Goal: Task Accomplishment & Management: Manage account settings

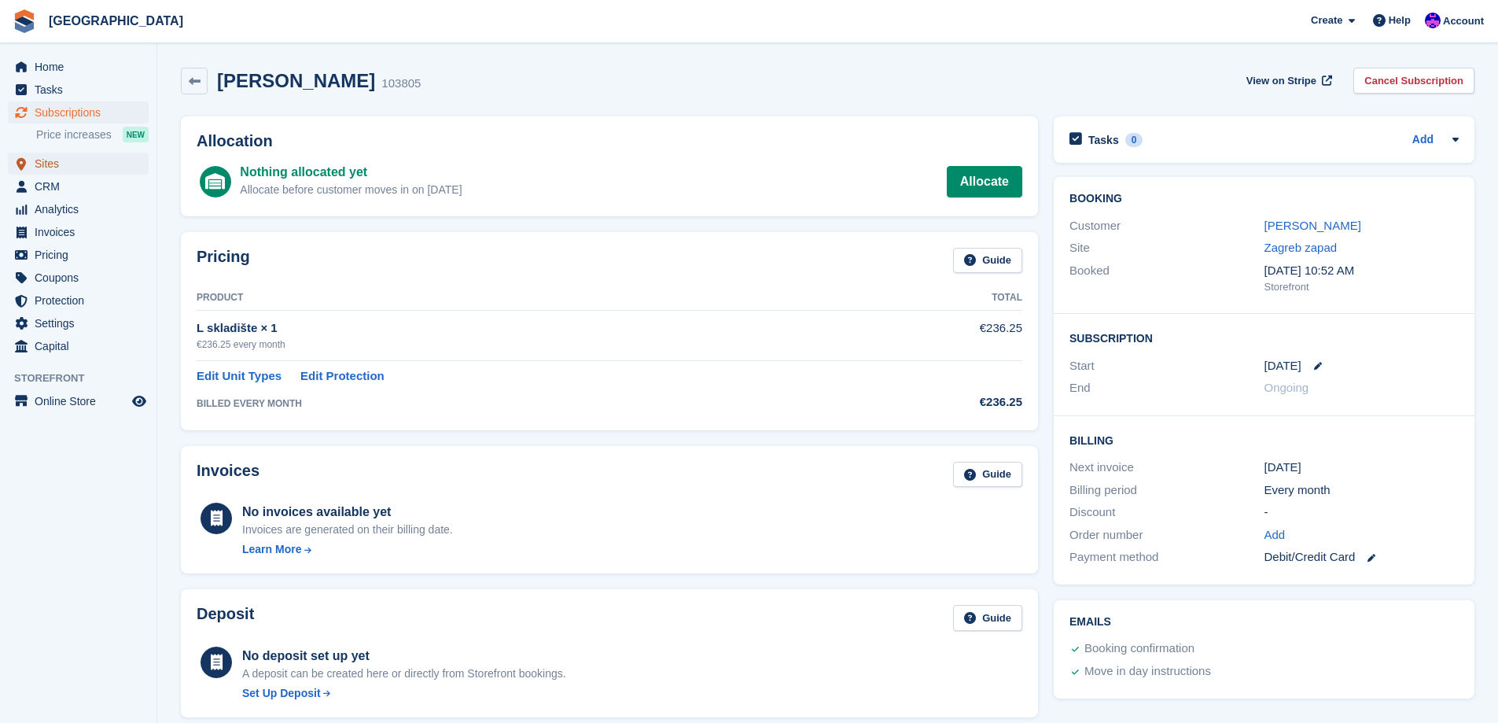
click at [75, 168] on span "Sites" at bounding box center [82, 164] width 94 height 22
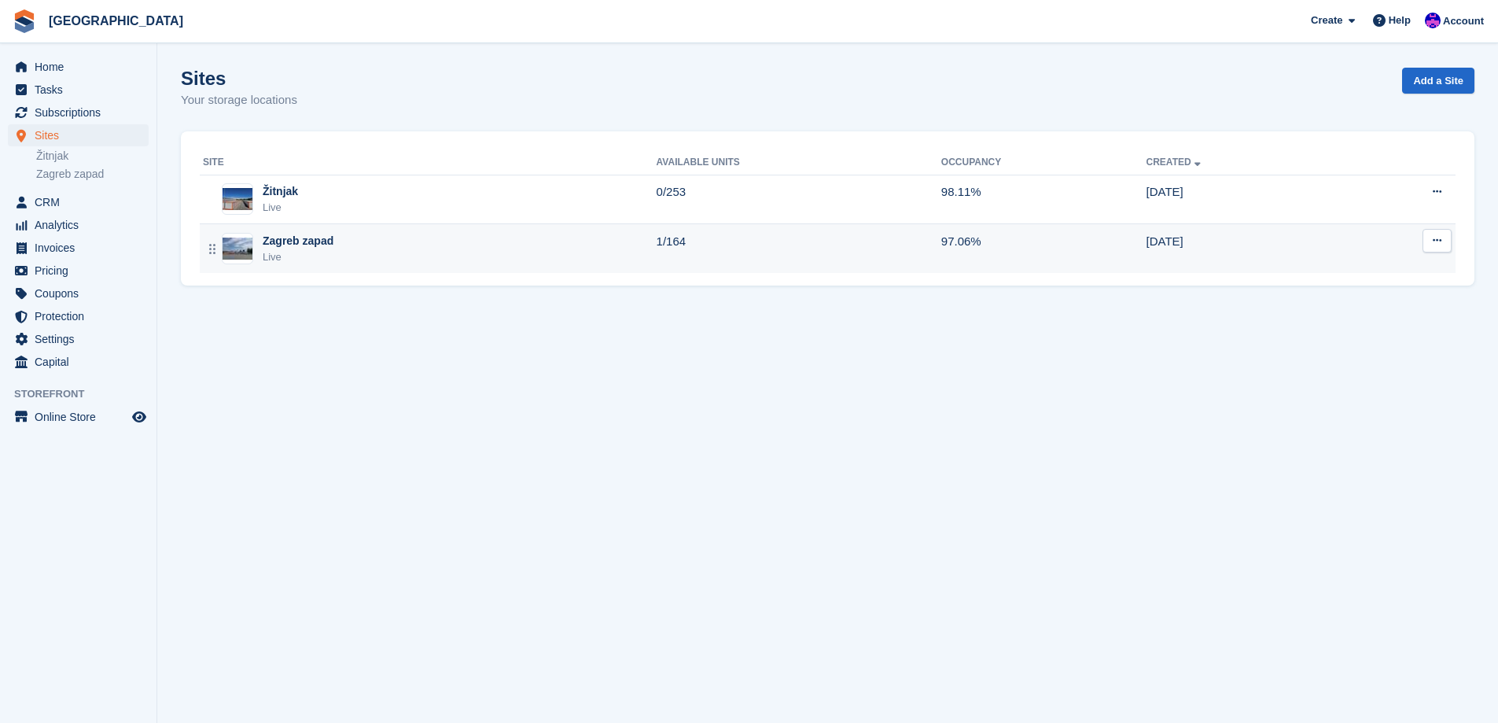
click at [352, 255] on div "Zagreb zapad Live" at bounding box center [430, 249] width 454 height 32
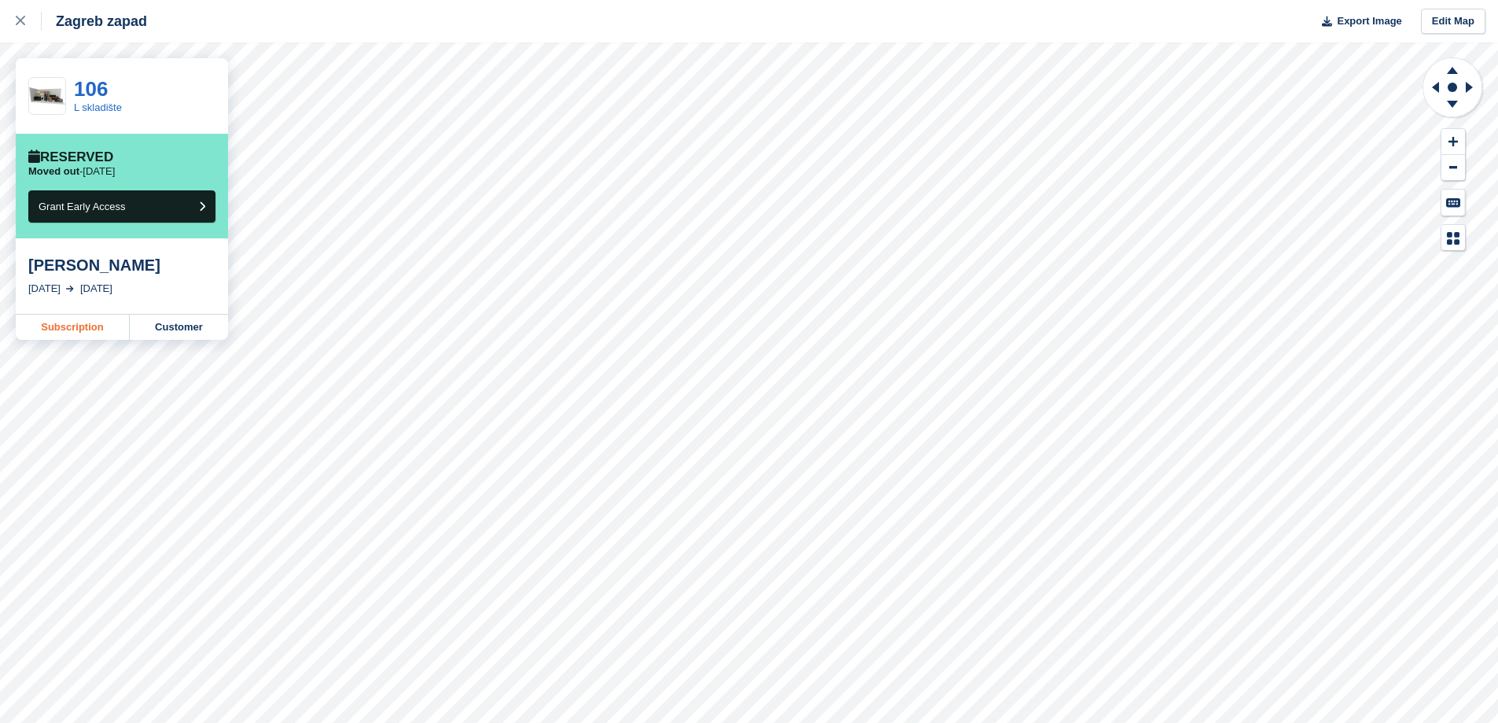
click at [111, 329] on link "Subscription" at bounding box center [73, 327] width 114 height 25
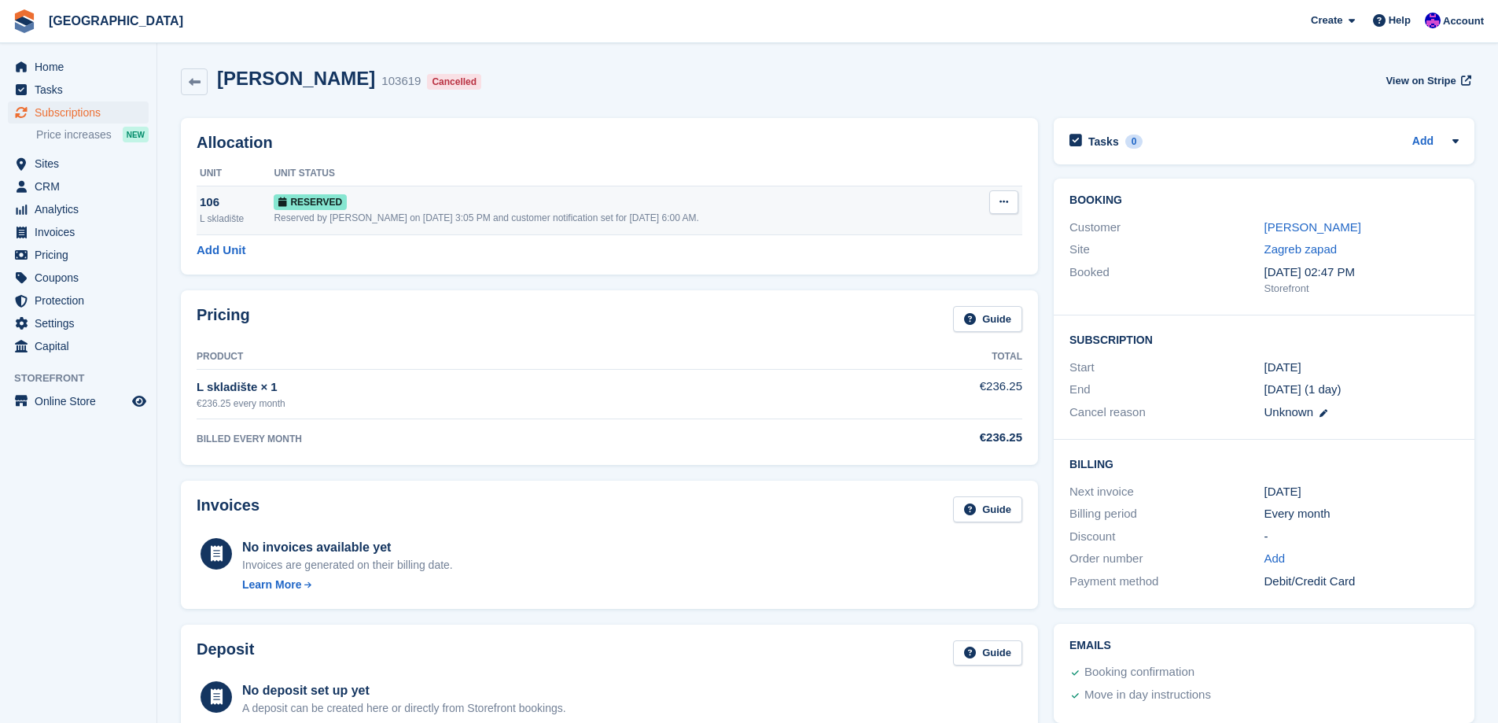
click at [1003, 199] on icon at bounding box center [1004, 202] width 9 height 10
click at [947, 259] on p "Deallocate" at bounding box center [943, 266] width 137 height 20
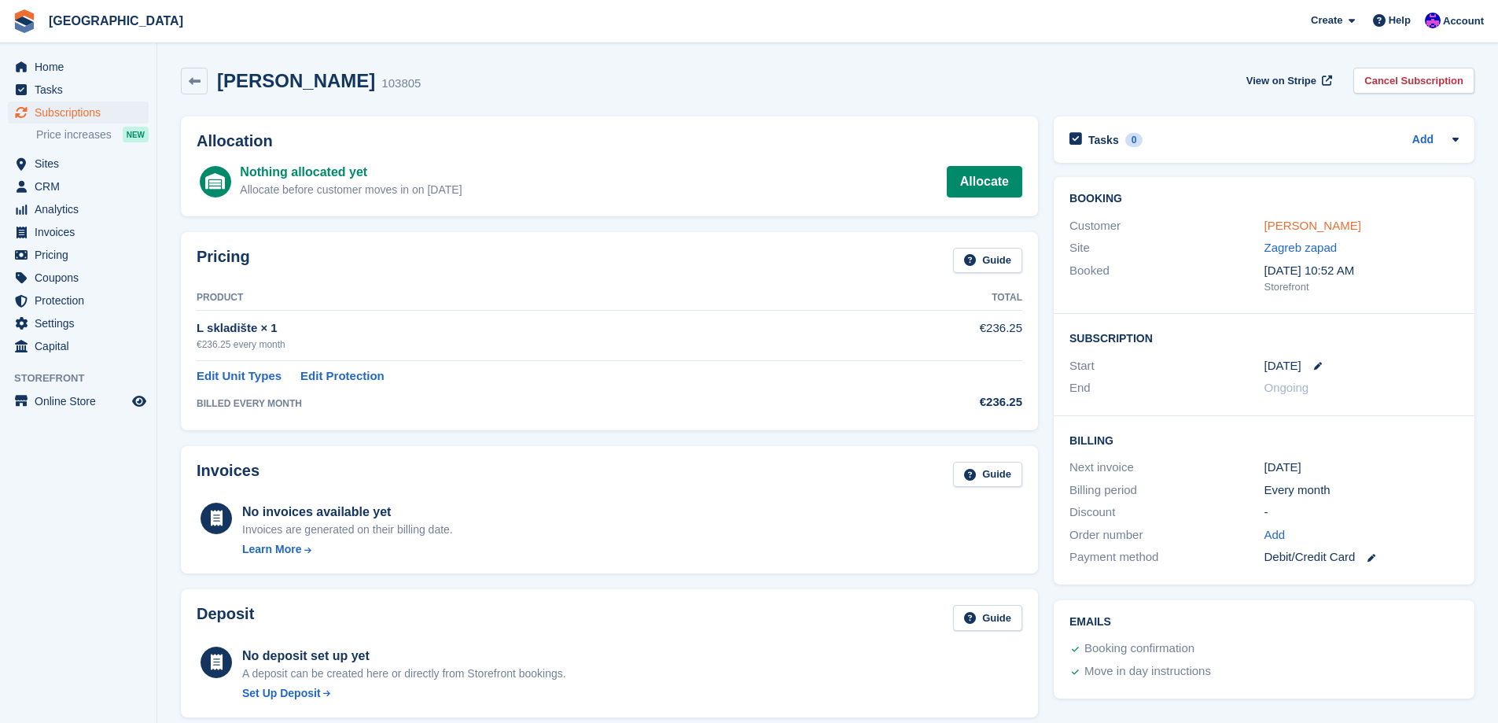
click at [1327, 225] on link "[PERSON_NAME]" at bounding box center [1313, 225] width 97 height 13
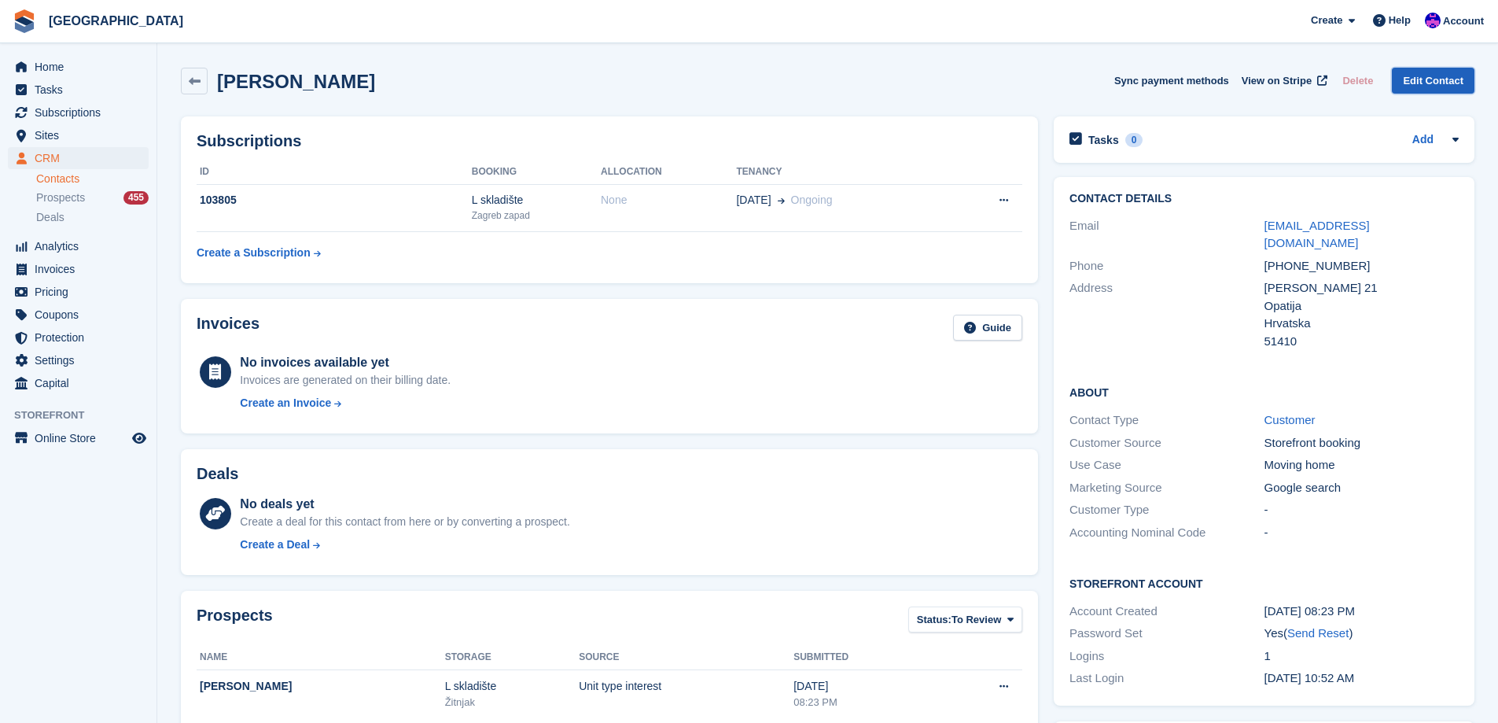
click at [1426, 83] on link "Edit Contact" at bounding box center [1433, 81] width 83 height 26
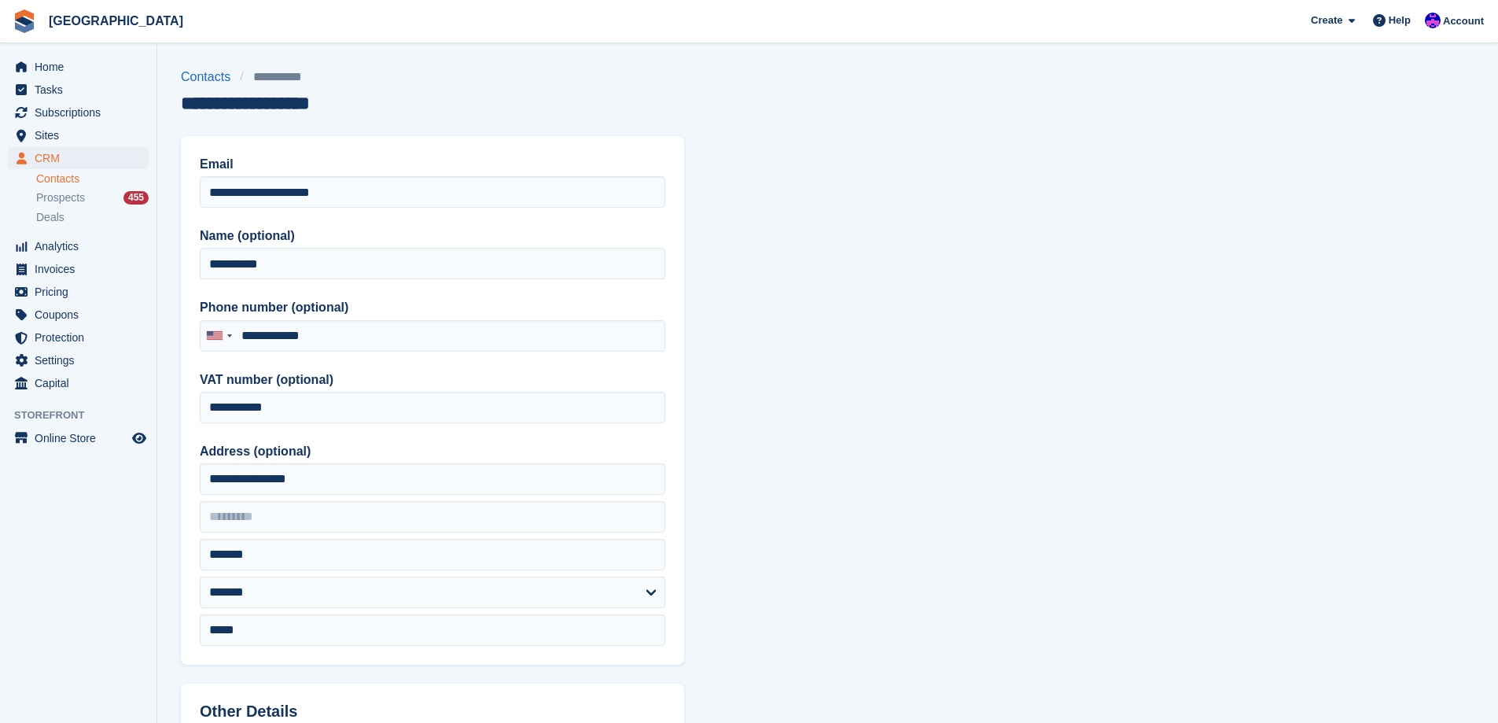
type input "**********"
click at [864, 452] on section "**********" at bounding box center [827, 670] width 1341 height 1340
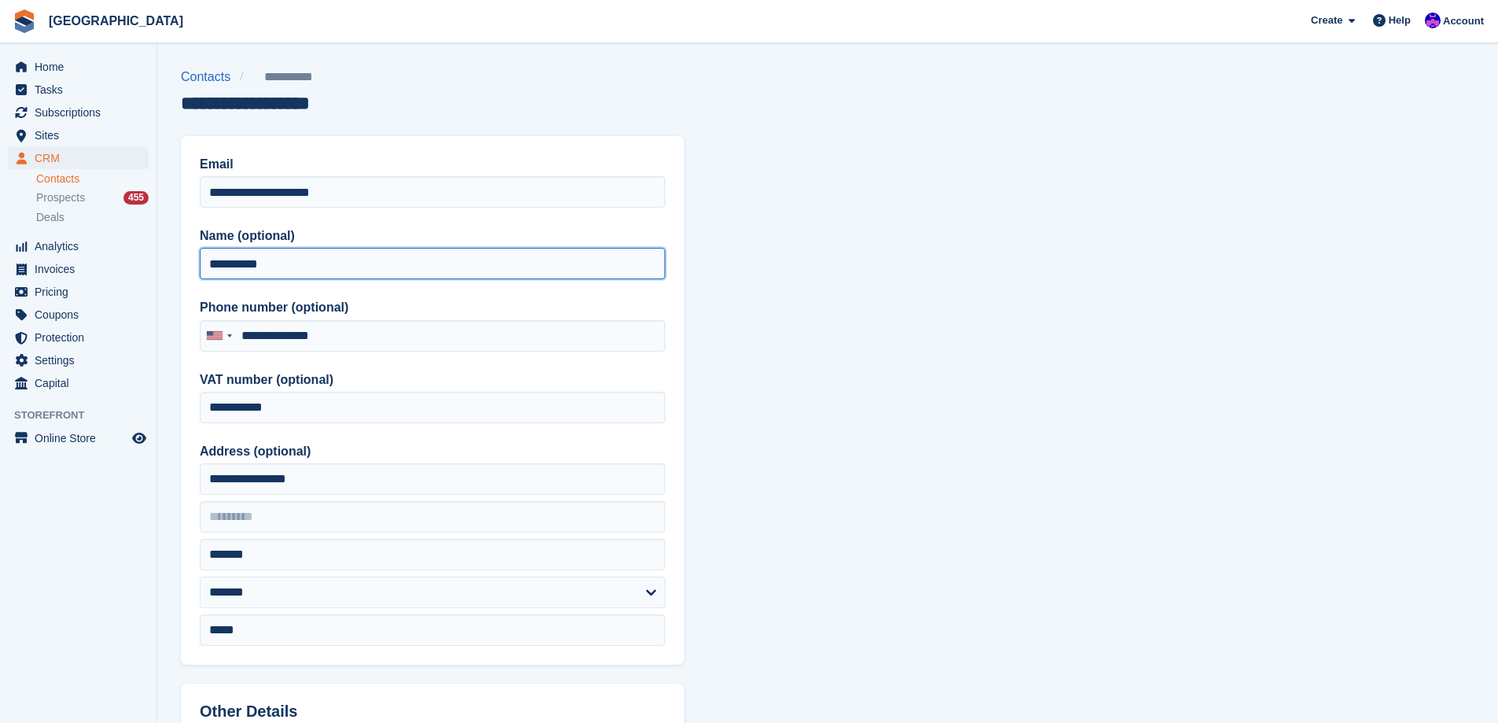
drag, startPoint x: 208, startPoint y: 264, endPoint x: 228, endPoint y: 268, distance: 20.1
click at [228, 268] on input "**********" at bounding box center [433, 263] width 466 height 31
click at [247, 265] on input "**********" at bounding box center [433, 263] width 466 height 31
click at [305, 265] on input "**********" at bounding box center [433, 263] width 466 height 31
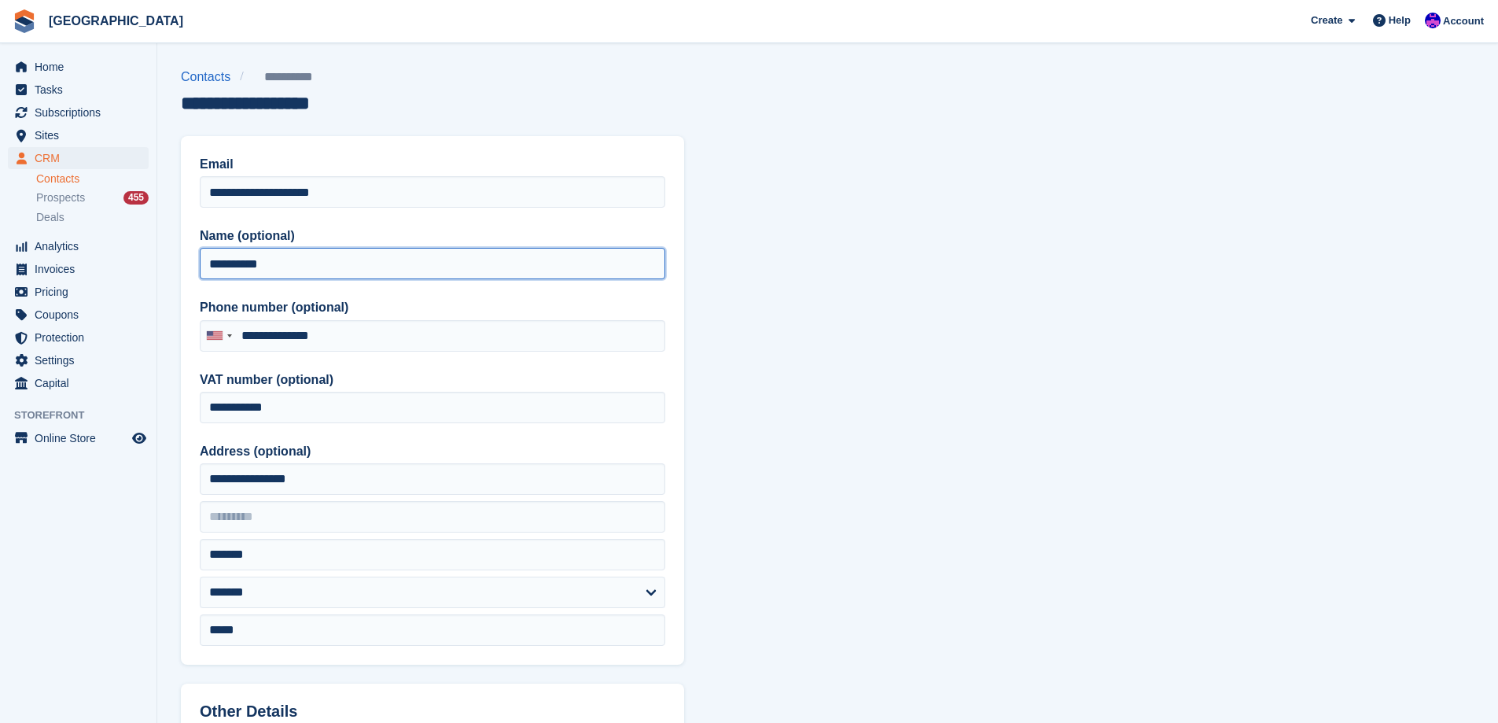
click at [305, 265] on input "**********" at bounding box center [433, 263] width 466 height 31
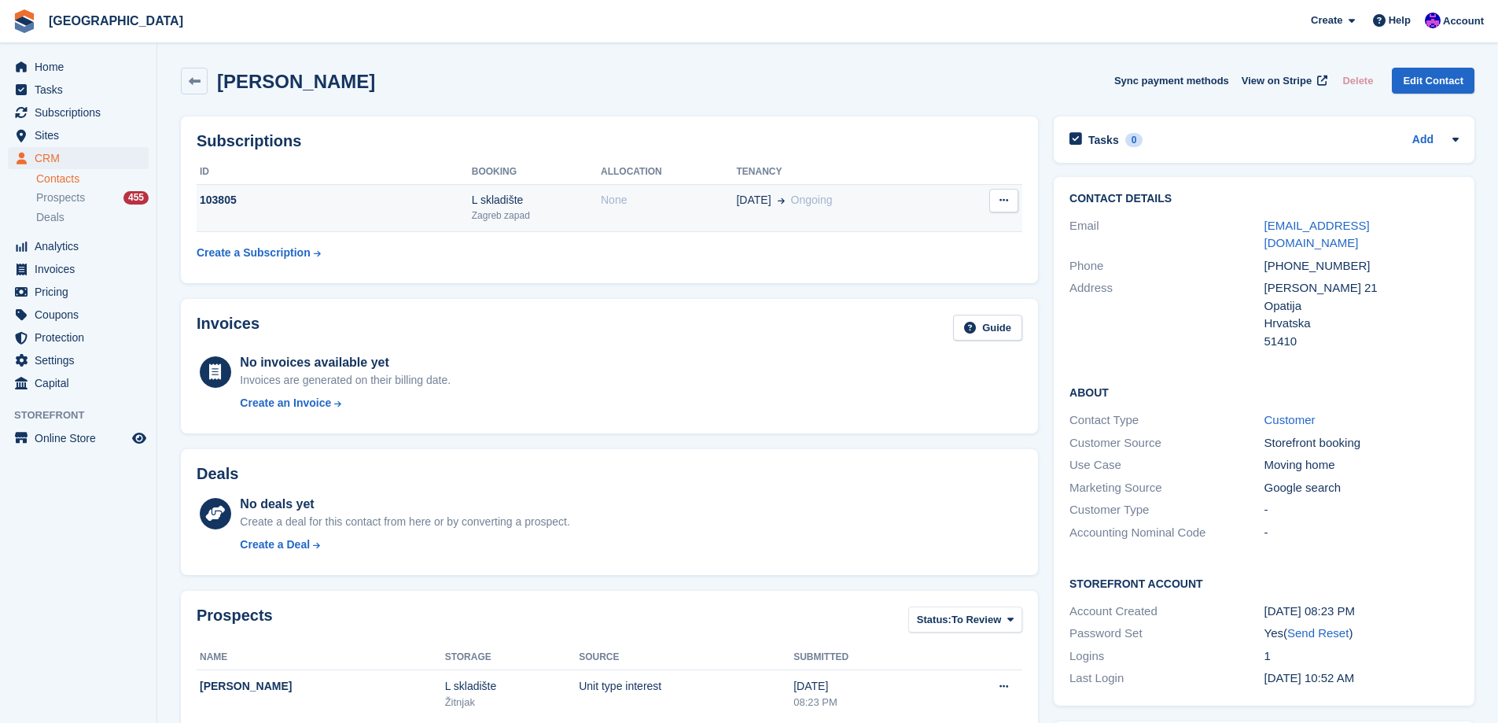
click at [842, 190] on td "29 Aug Ongoing" at bounding box center [842, 208] width 213 height 48
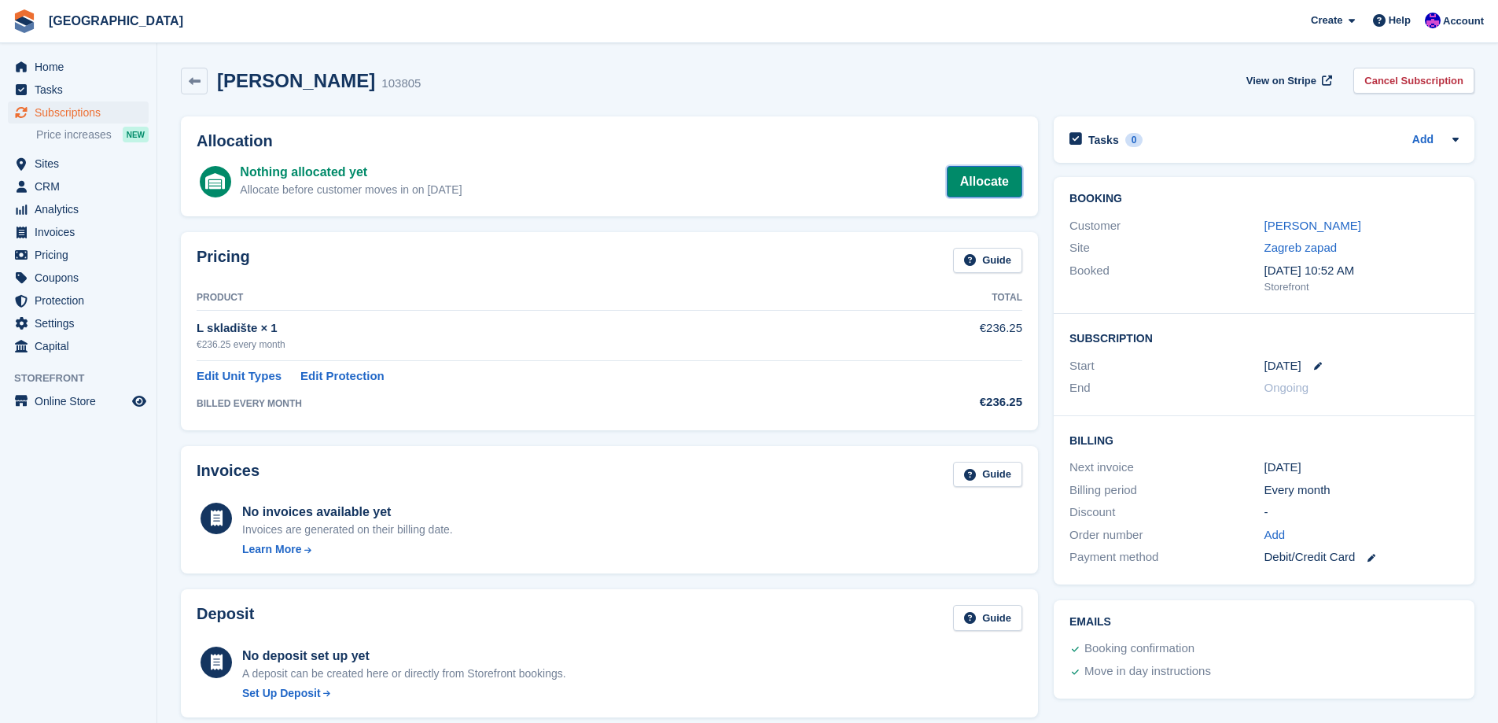
click at [997, 176] on link "Allocate" at bounding box center [985, 181] width 76 height 31
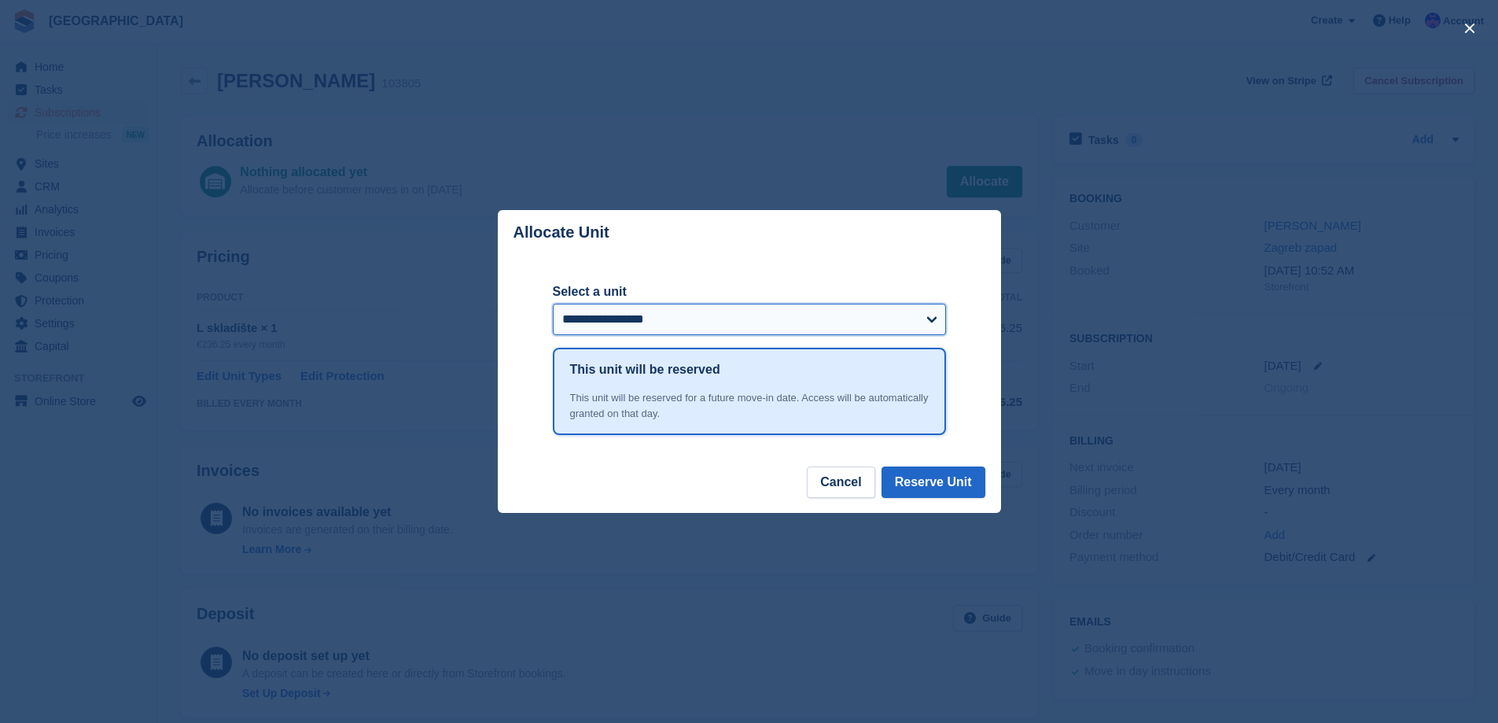
click at [725, 316] on select "**********" at bounding box center [749, 319] width 393 height 31
click at [553, 305] on select "**********" at bounding box center [749, 319] width 393 height 31
click at [940, 488] on button "Reserve Unit" at bounding box center [934, 481] width 104 height 31
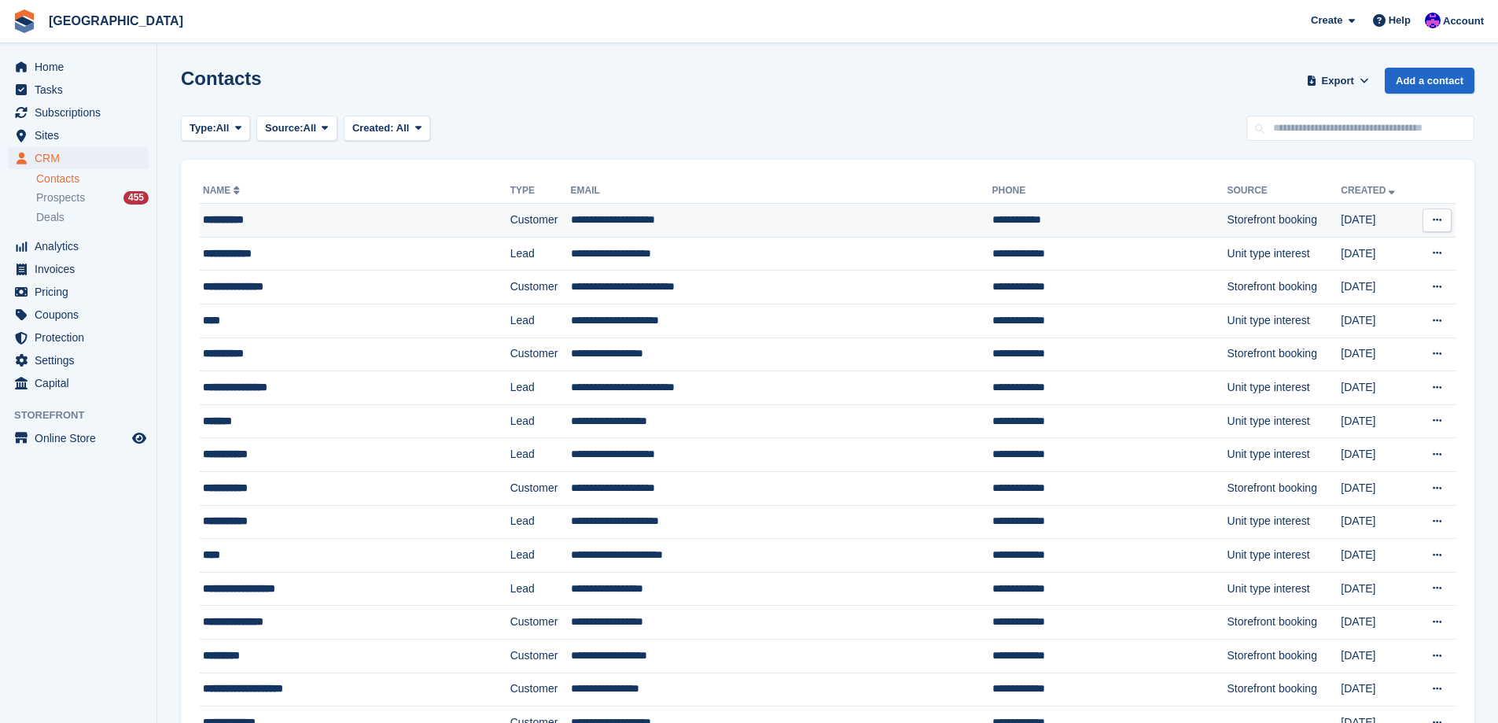
click at [326, 223] on div "**********" at bounding box center [324, 220] width 242 height 17
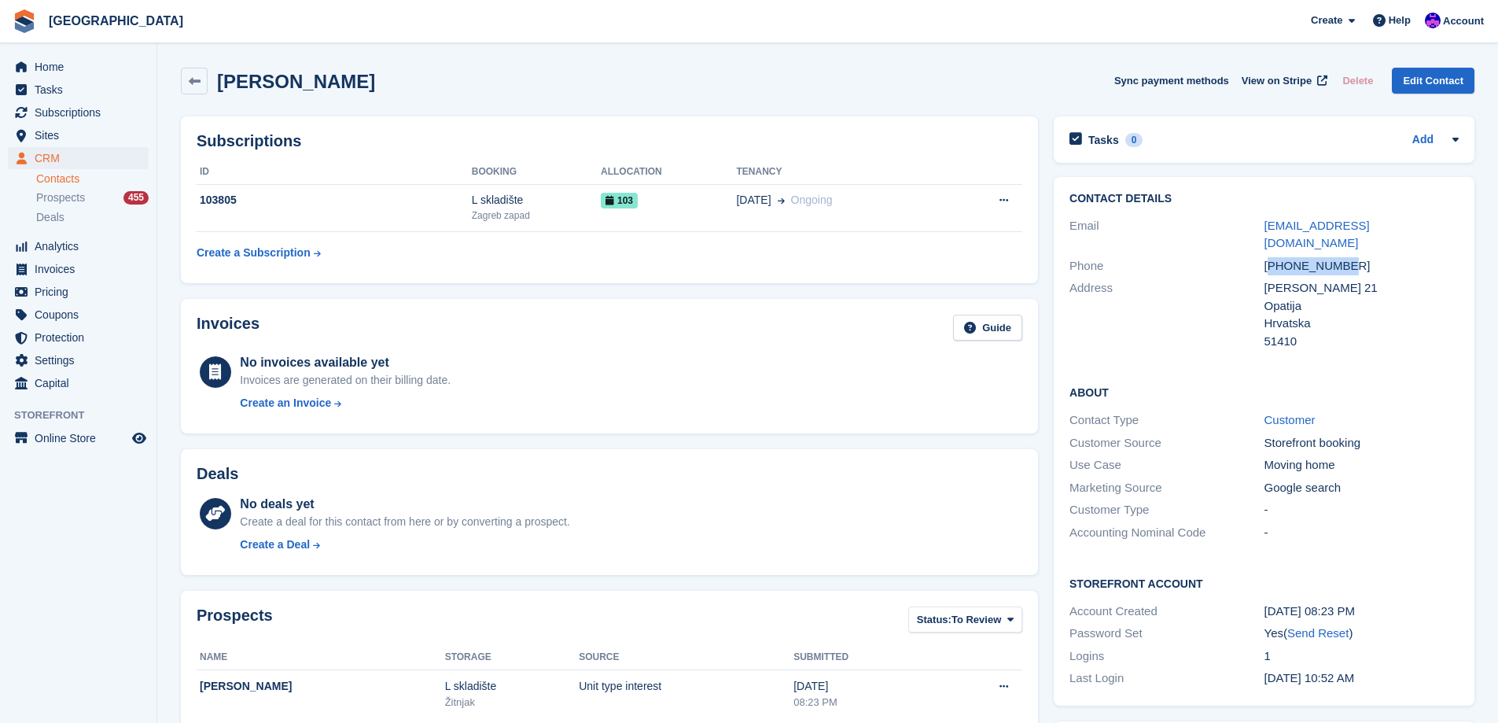
drag, startPoint x: 1348, startPoint y: 254, endPoint x: 1270, endPoint y: 254, distance: 77.9
click at [1270, 257] on div "+14083320696" at bounding box center [1362, 266] width 194 height 18
click at [1321, 279] on div "Antona Mihića 21" at bounding box center [1362, 288] width 194 height 18
click at [1283, 279] on div "Antona Mihića 21" at bounding box center [1362, 288] width 194 height 18
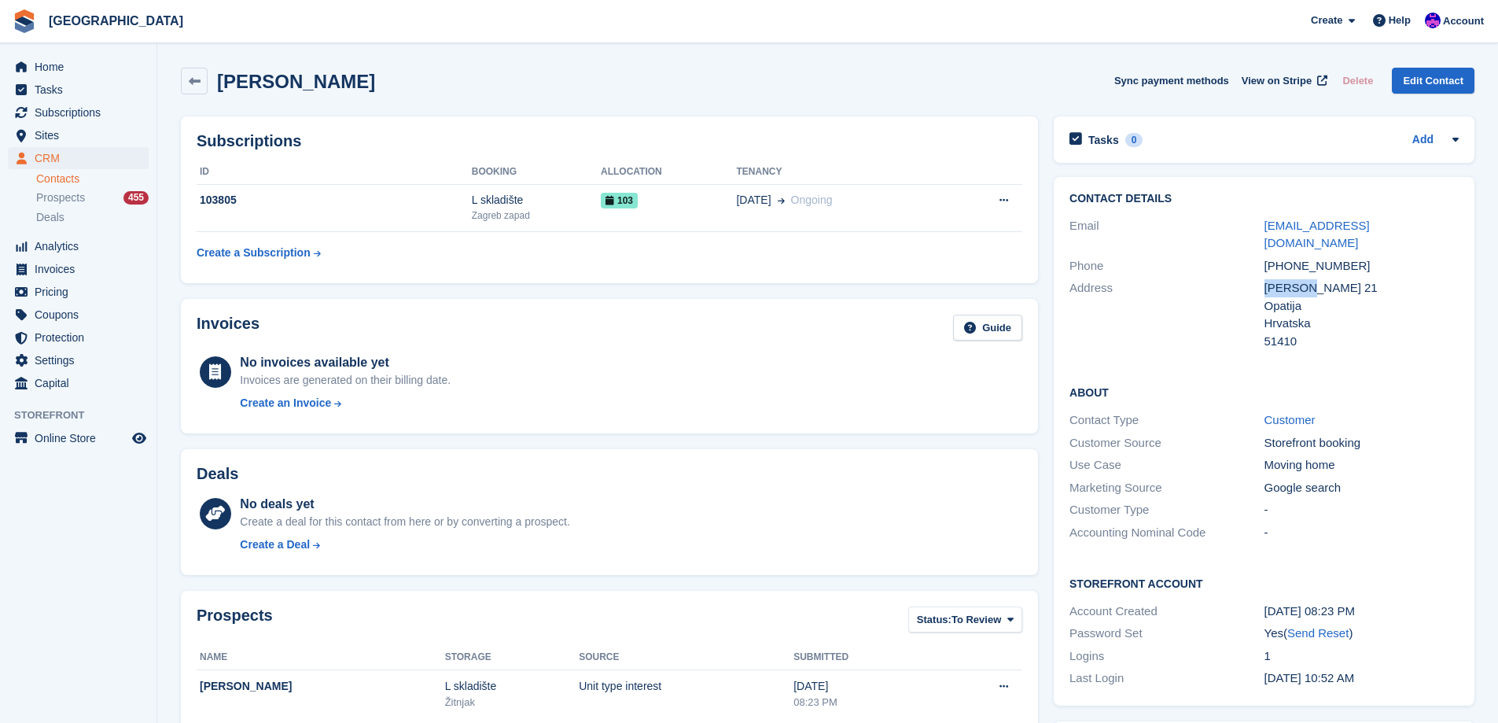
click at [1283, 279] on div "Antona Mihića 21" at bounding box center [1362, 288] width 194 height 18
click at [1281, 297] on div "Opatija" at bounding box center [1362, 306] width 194 height 18
click at [1336, 297] on div "Opatija" at bounding box center [1362, 306] width 194 height 18
click at [1352, 279] on div "Antona Mihića 21" at bounding box center [1362, 288] width 194 height 18
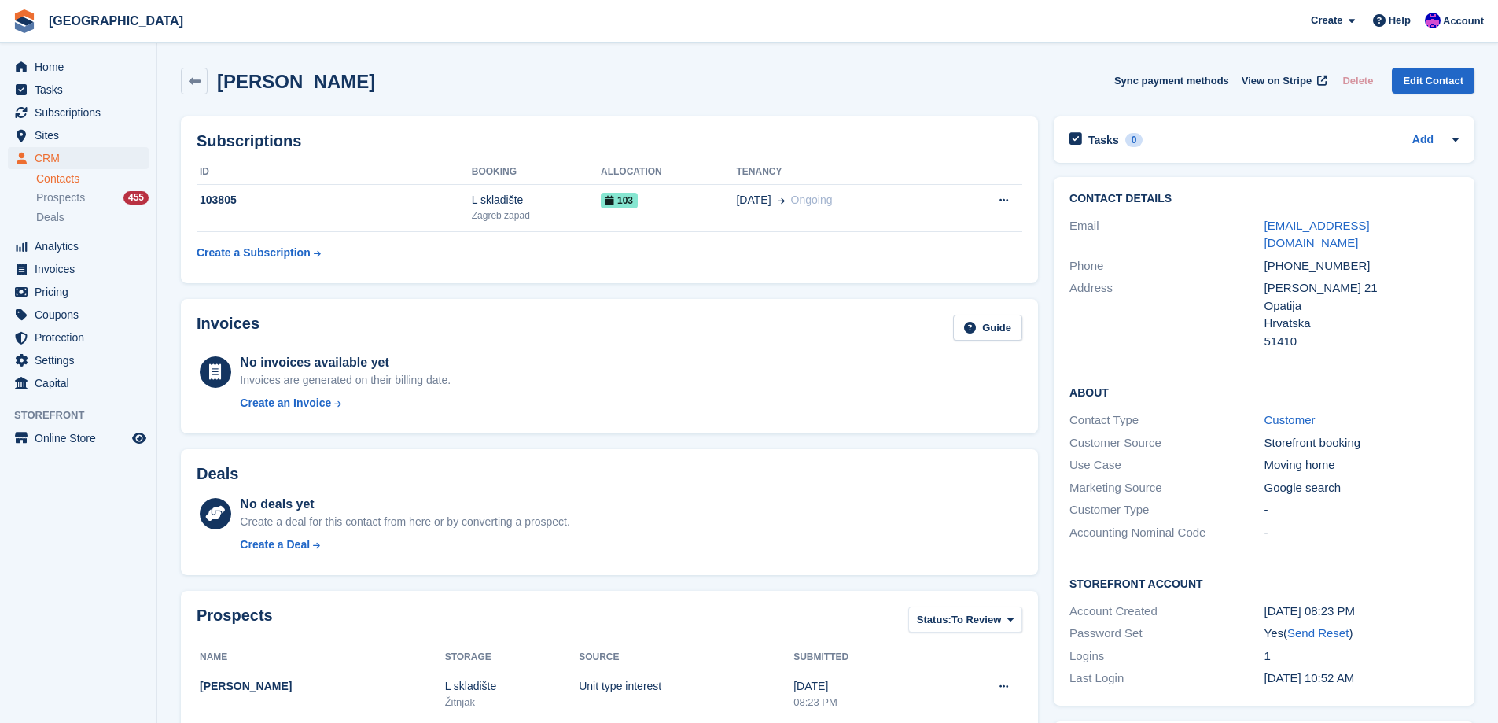
click at [1287, 297] on div "Opatija" at bounding box center [1362, 306] width 194 height 18
click at [1324, 315] on div "Hrvatska" at bounding box center [1362, 324] width 194 height 18
click at [1291, 315] on div "Hrvatska" at bounding box center [1362, 324] width 194 height 18
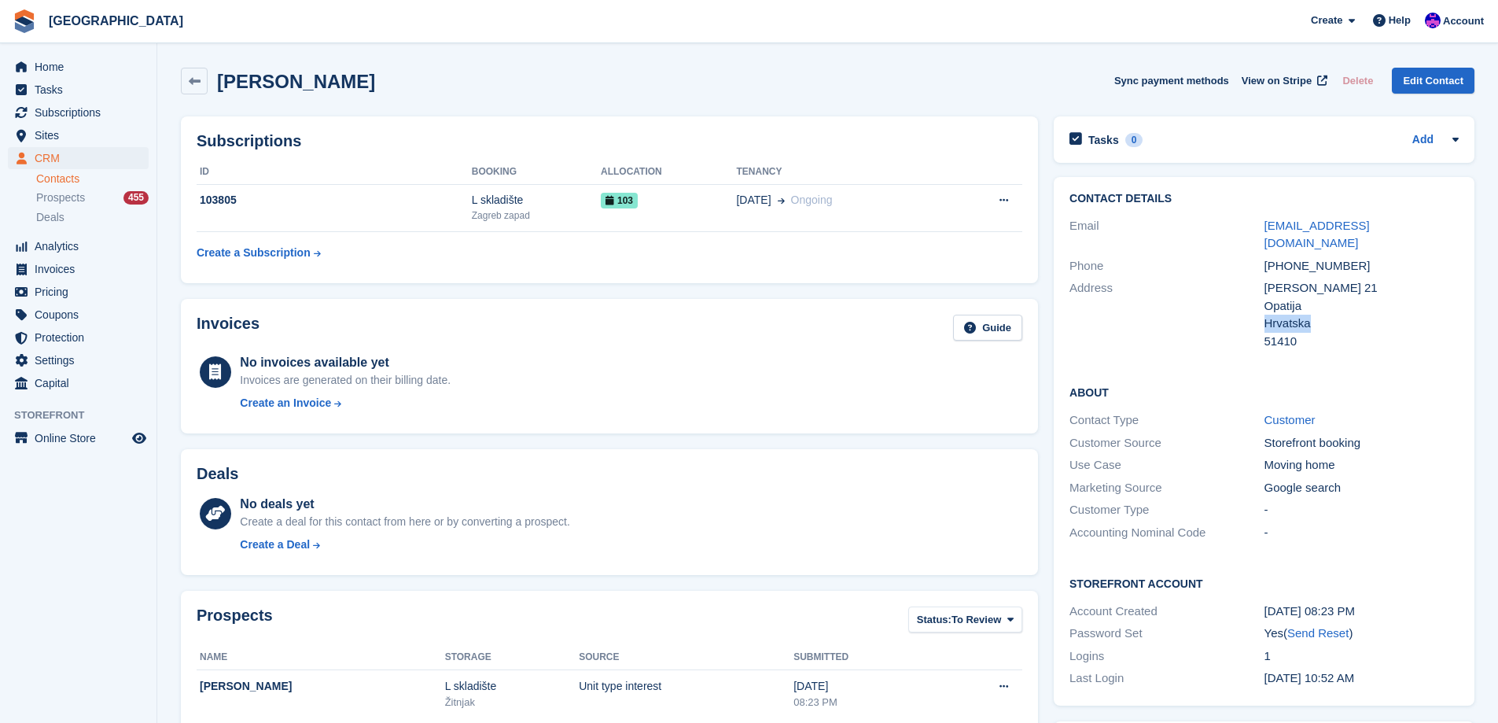
click at [1291, 315] on div "Hrvatska" at bounding box center [1362, 324] width 194 height 18
click at [1291, 333] on div "51410" at bounding box center [1362, 342] width 194 height 18
click at [1367, 333] on div "51410" at bounding box center [1362, 342] width 194 height 18
click at [1305, 315] on div "Hrvatska" at bounding box center [1362, 324] width 194 height 18
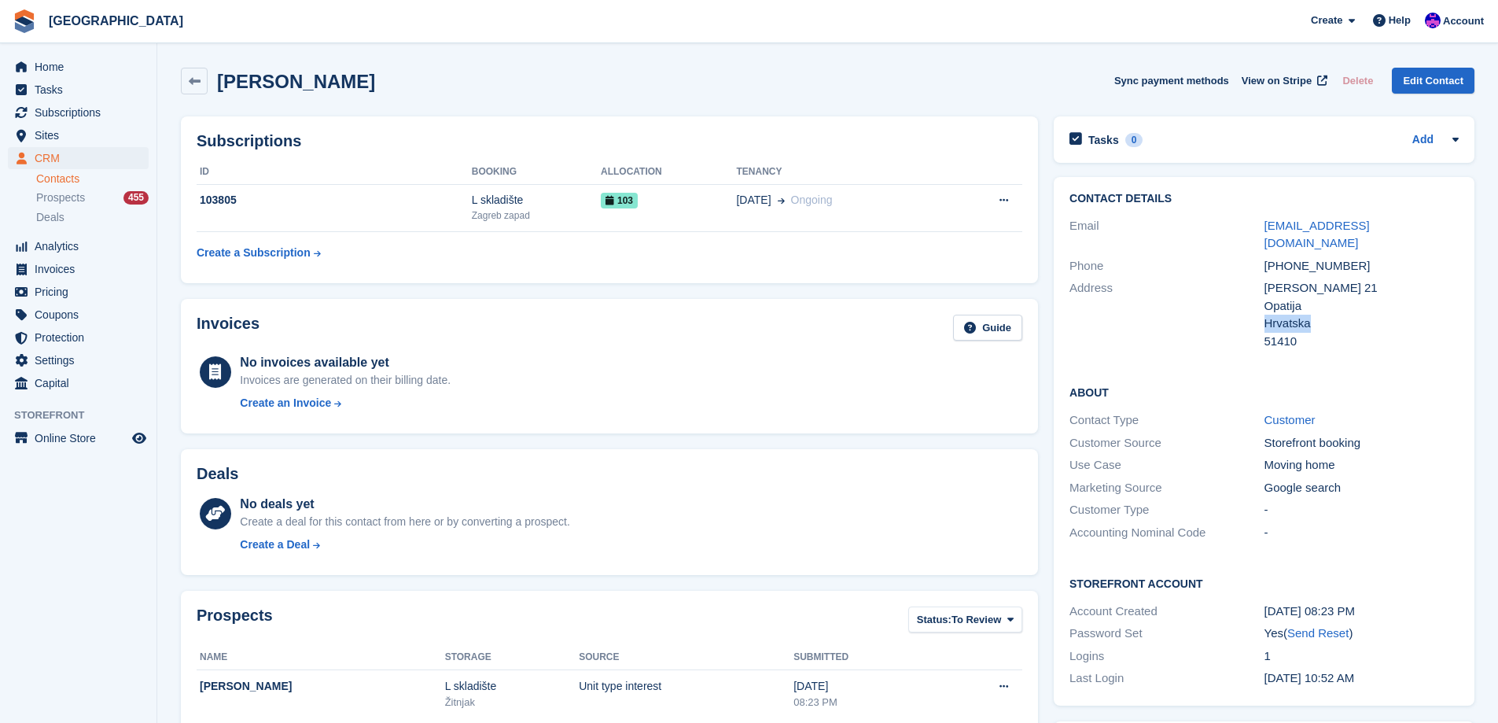
click at [1305, 315] on div "Hrvatska" at bounding box center [1362, 324] width 194 height 18
click at [1288, 297] on div "Opatija" at bounding box center [1362, 306] width 194 height 18
click at [1284, 279] on div "Antona Mihića 21" at bounding box center [1362, 288] width 194 height 18
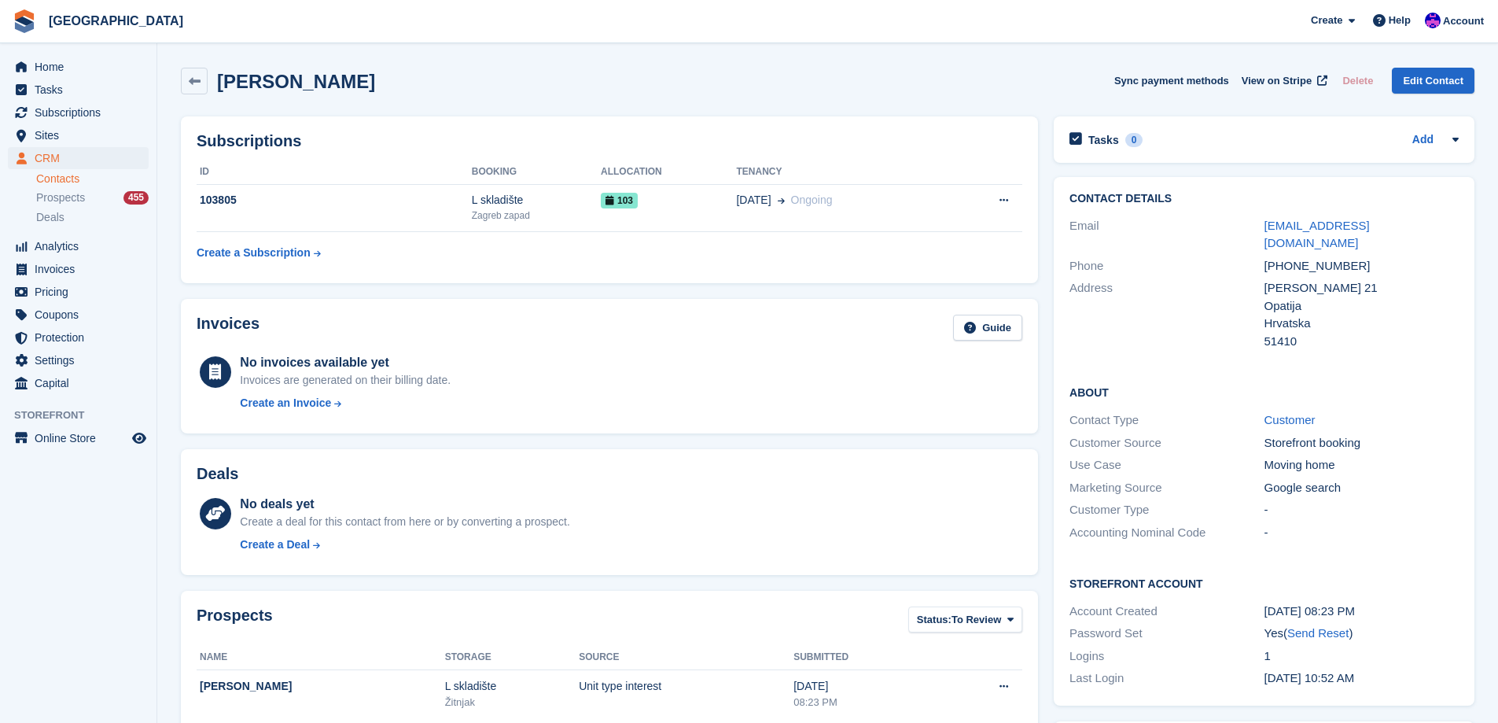
click at [1318, 279] on div "Antona Mihića 21" at bounding box center [1362, 288] width 194 height 18
click at [1361, 279] on div "Antona Mihića 21" at bounding box center [1362, 288] width 194 height 18
click at [1353, 279] on div "Antona Mihića 21" at bounding box center [1362, 288] width 194 height 18
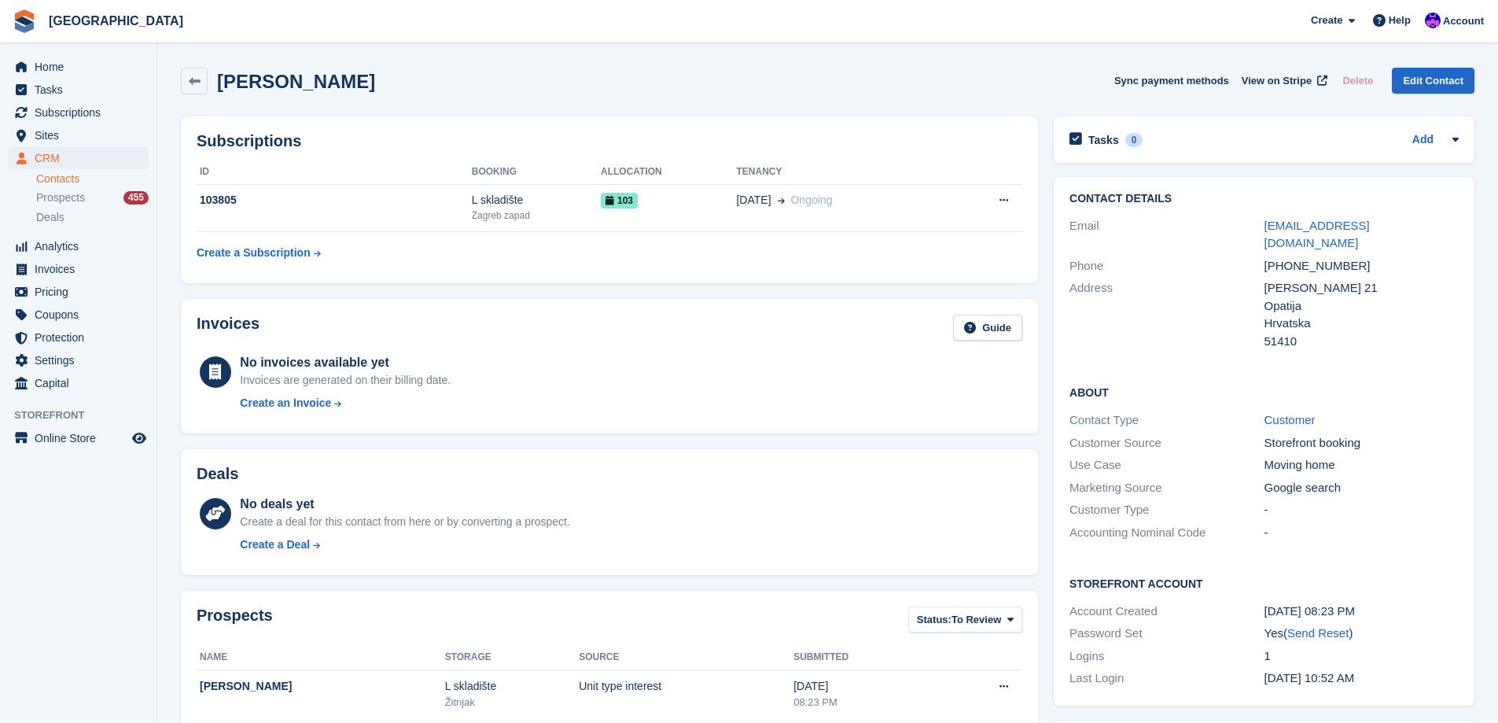
click at [1353, 279] on div "Antona Mihića 21" at bounding box center [1362, 288] width 194 height 18
click at [1350, 279] on div "Antona Mihića 21" at bounding box center [1362, 288] width 194 height 18
click at [1338, 315] on div "Hrvatska" at bounding box center [1362, 324] width 194 height 18
click at [1305, 297] on div "Opatija" at bounding box center [1362, 306] width 194 height 18
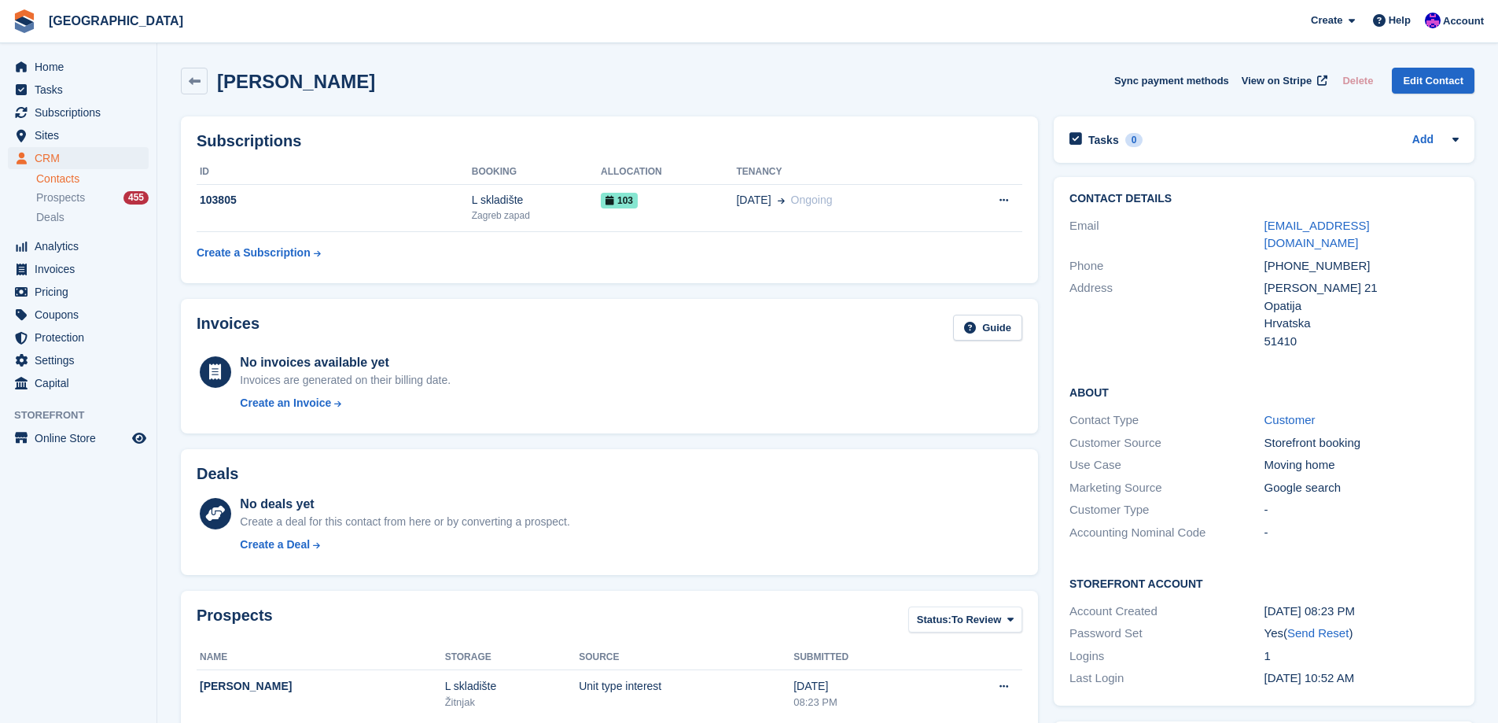
click at [1288, 297] on div "Opatija" at bounding box center [1362, 306] width 194 height 18
click at [1293, 297] on div "Opatija" at bounding box center [1362, 306] width 194 height 18
click at [1323, 279] on div "Antona Mihića 21" at bounding box center [1362, 288] width 194 height 18
click at [1272, 279] on div "Antona Mihića 21" at bounding box center [1362, 288] width 194 height 18
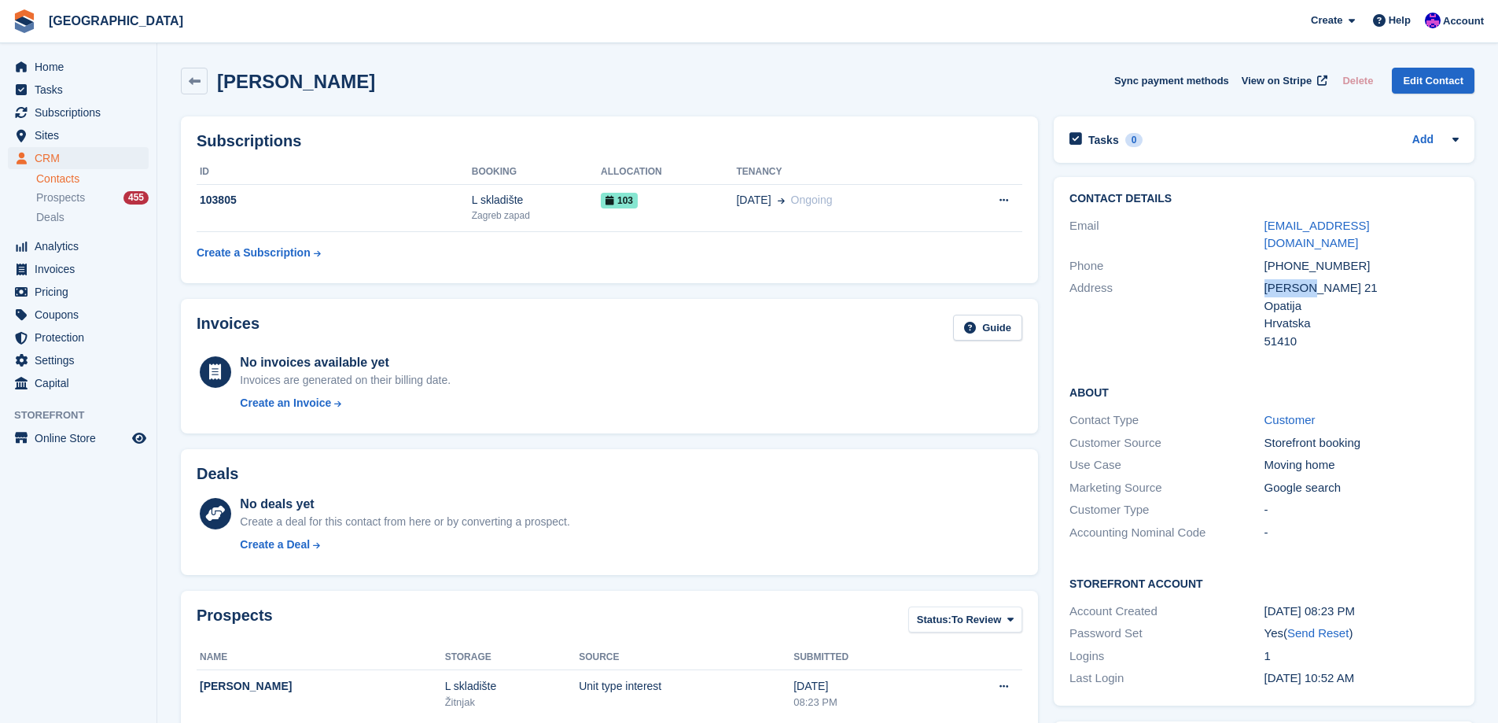
click at [1272, 279] on div "Antona Mihića 21" at bounding box center [1362, 288] width 194 height 18
click at [1317, 297] on div "Opatija" at bounding box center [1362, 306] width 194 height 18
click at [1322, 279] on div "Antona Mihića 21" at bounding box center [1362, 288] width 194 height 18
click at [1293, 297] on div "Opatija" at bounding box center [1362, 306] width 194 height 18
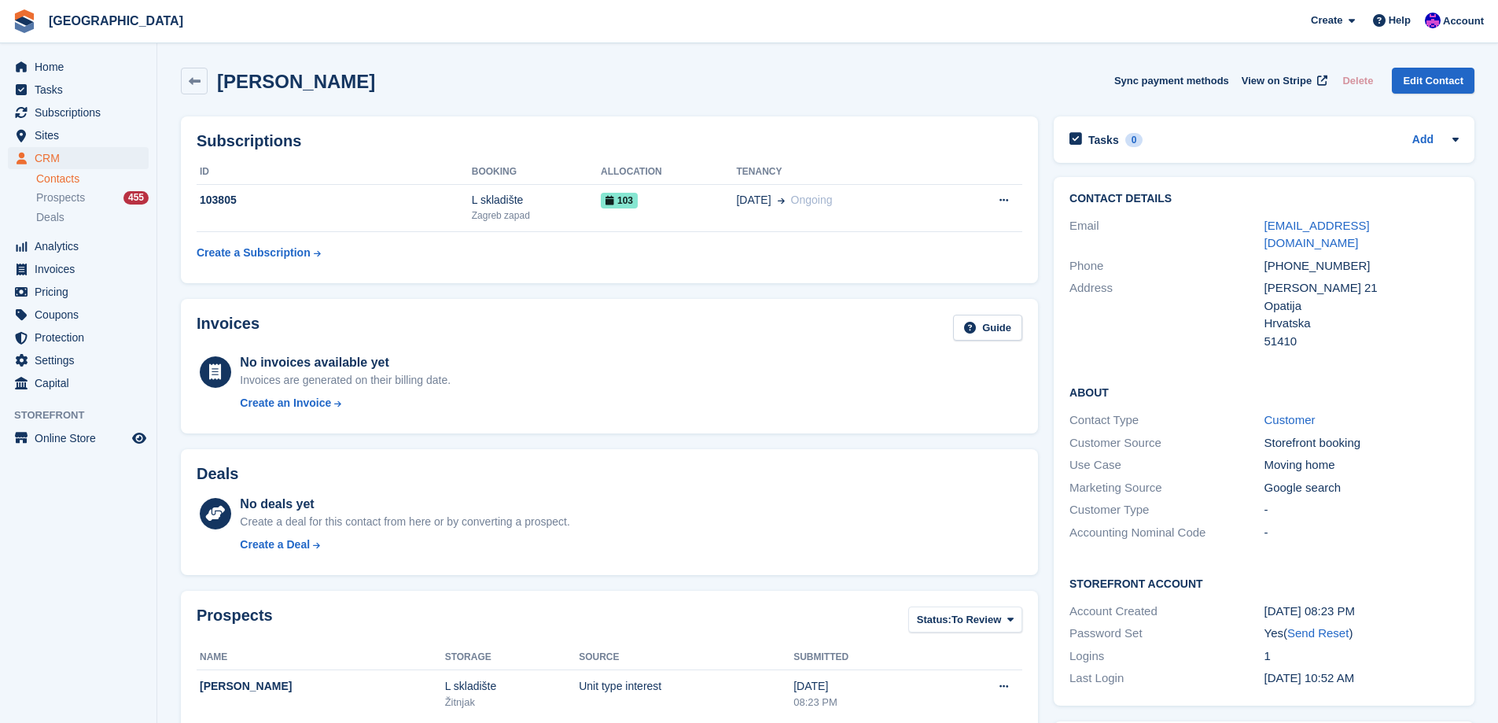
click at [1291, 297] on div "Opatija" at bounding box center [1362, 306] width 194 height 18
click at [1292, 297] on div "Opatija" at bounding box center [1362, 306] width 194 height 18
click at [1380, 297] on div "Opatija" at bounding box center [1362, 306] width 194 height 18
click at [1440, 87] on link "Edit Contact" at bounding box center [1433, 81] width 83 height 26
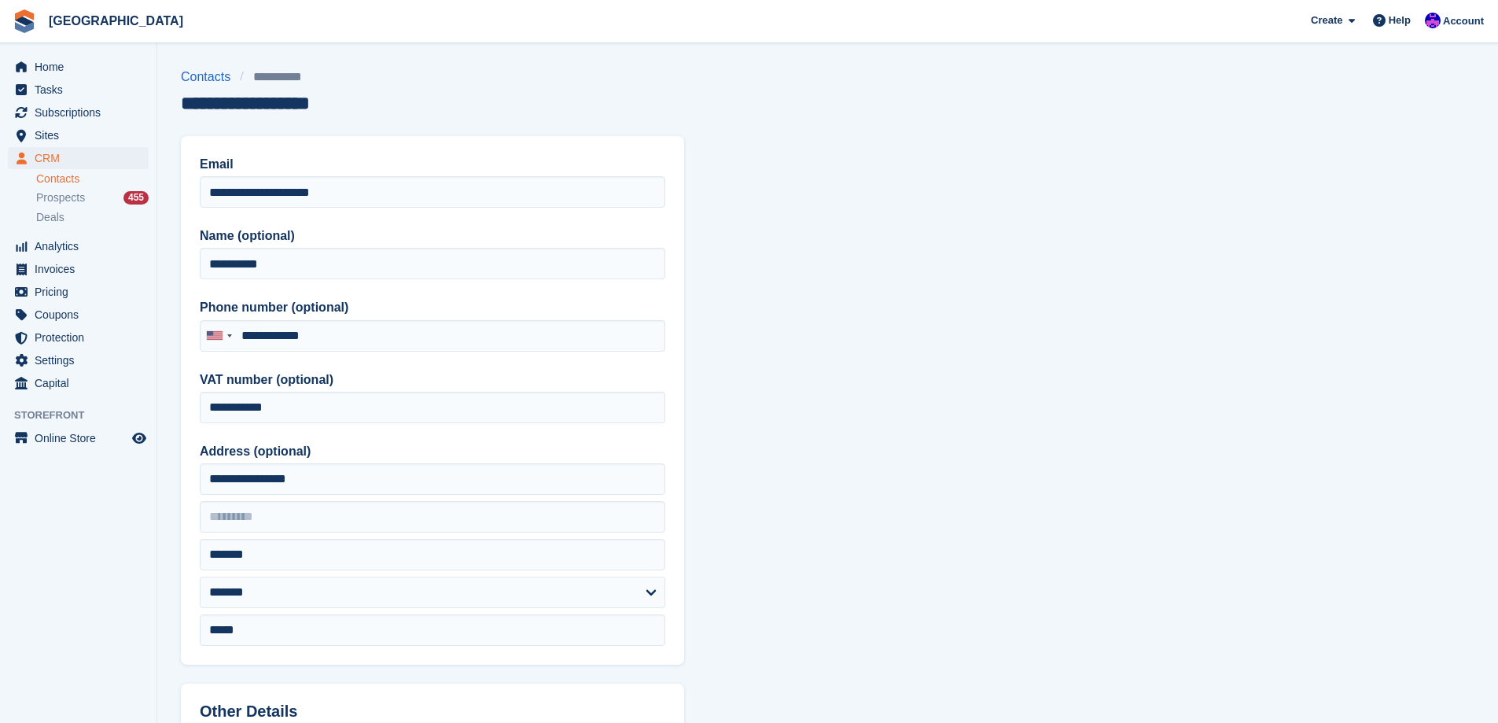
type input "**********"
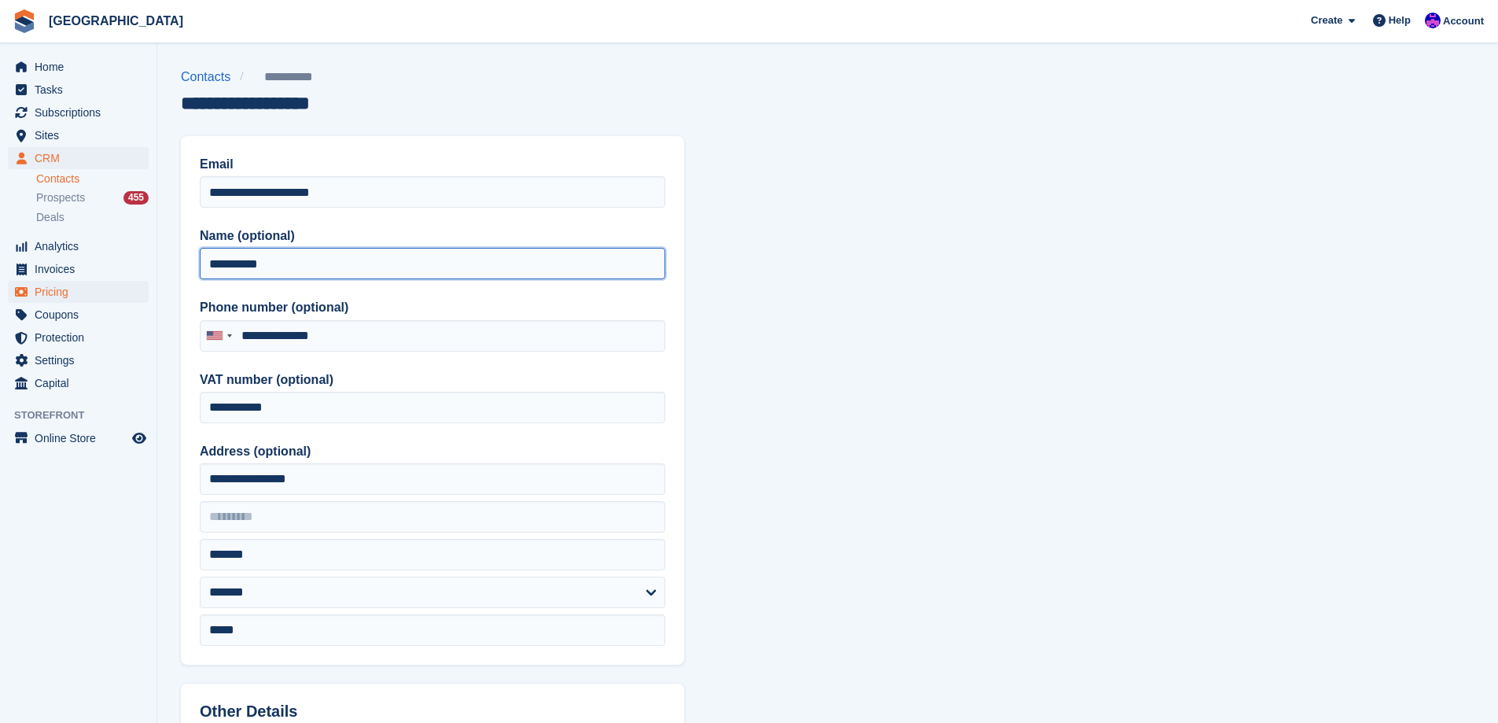
drag, startPoint x: 284, startPoint y: 275, endPoint x: 75, endPoint y: 282, distance: 209.3
click at [75, 282] on div "Home Tasks Subscriptions Subscriptions Subscriptions Price increases NEW Price …" at bounding box center [749, 670] width 1498 height 1340
click at [376, 264] on input "**********" at bounding box center [433, 263] width 466 height 31
click at [376, 263] on input "**********" at bounding box center [433, 263] width 466 height 31
click at [375, 263] on input "**********" at bounding box center [433, 263] width 466 height 31
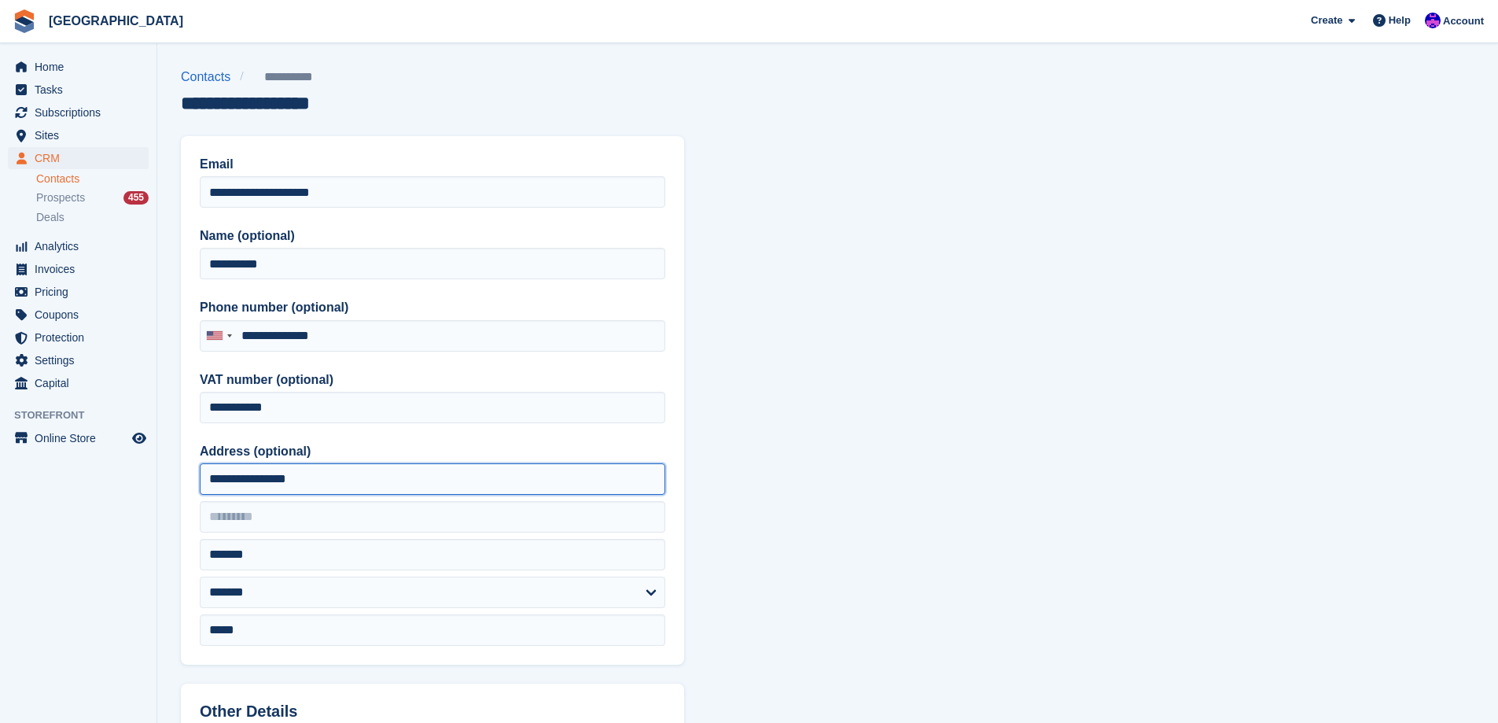
drag, startPoint x: 319, startPoint y: 478, endPoint x: 105, endPoint y: 505, distance: 215.6
click at [105, 505] on div "Home Tasks Subscriptions Subscriptions Subscriptions Price increases NEW Price …" at bounding box center [749, 670] width 1498 height 1340
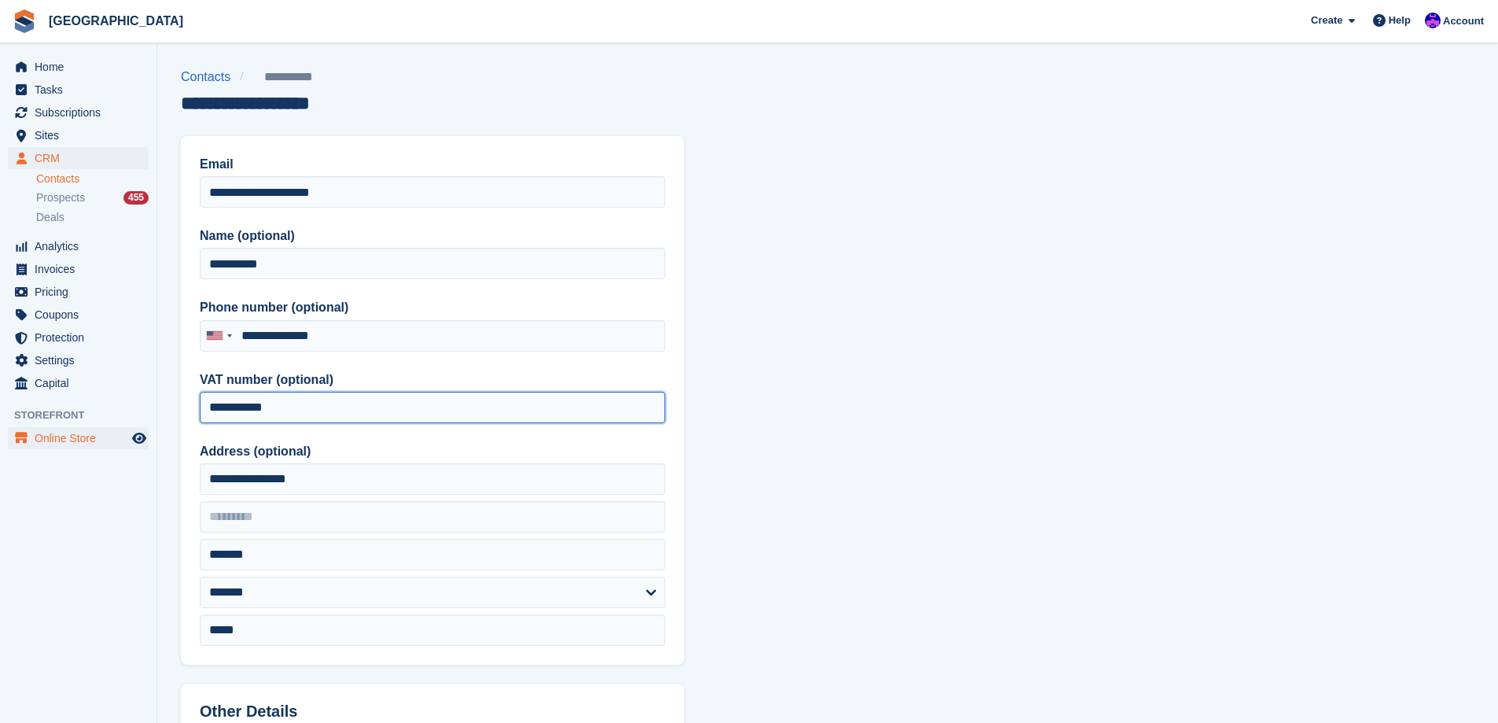
drag, startPoint x: 301, startPoint y: 407, endPoint x: 28, endPoint y: 429, distance: 274.5
click at [28, 429] on div "Home Tasks Subscriptions Subscriptions Subscriptions Price increases NEW Price …" at bounding box center [749, 670] width 1498 height 1340
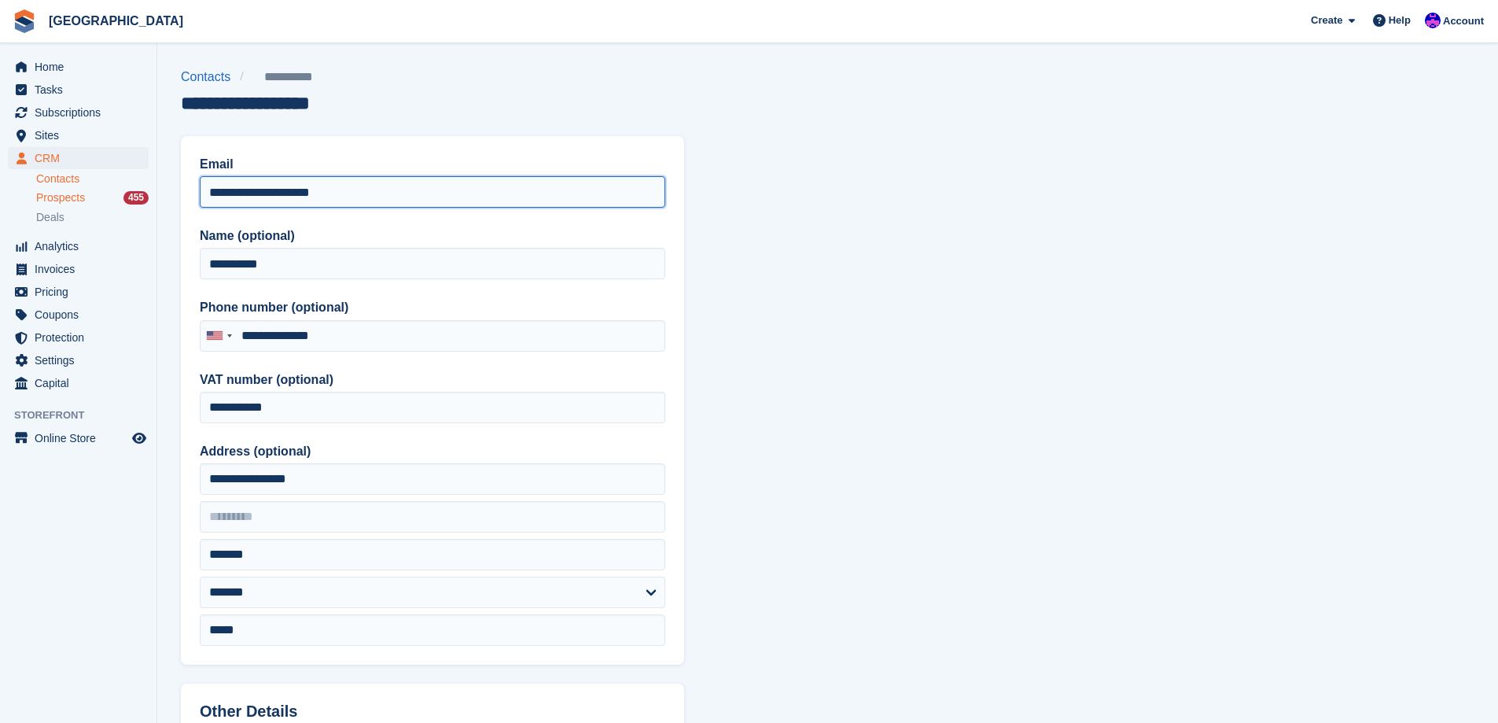
drag, startPoint x: 372, startPoint y: 186, endPoint x: 131, endPoint y: 203, distance: 242.1
click at [131, 203] on div "Home Tasks Subscriptions Subscriptions Subscriptions Price increases NEW Price …" at bounding box center [749, 670] width 1498 height 1340
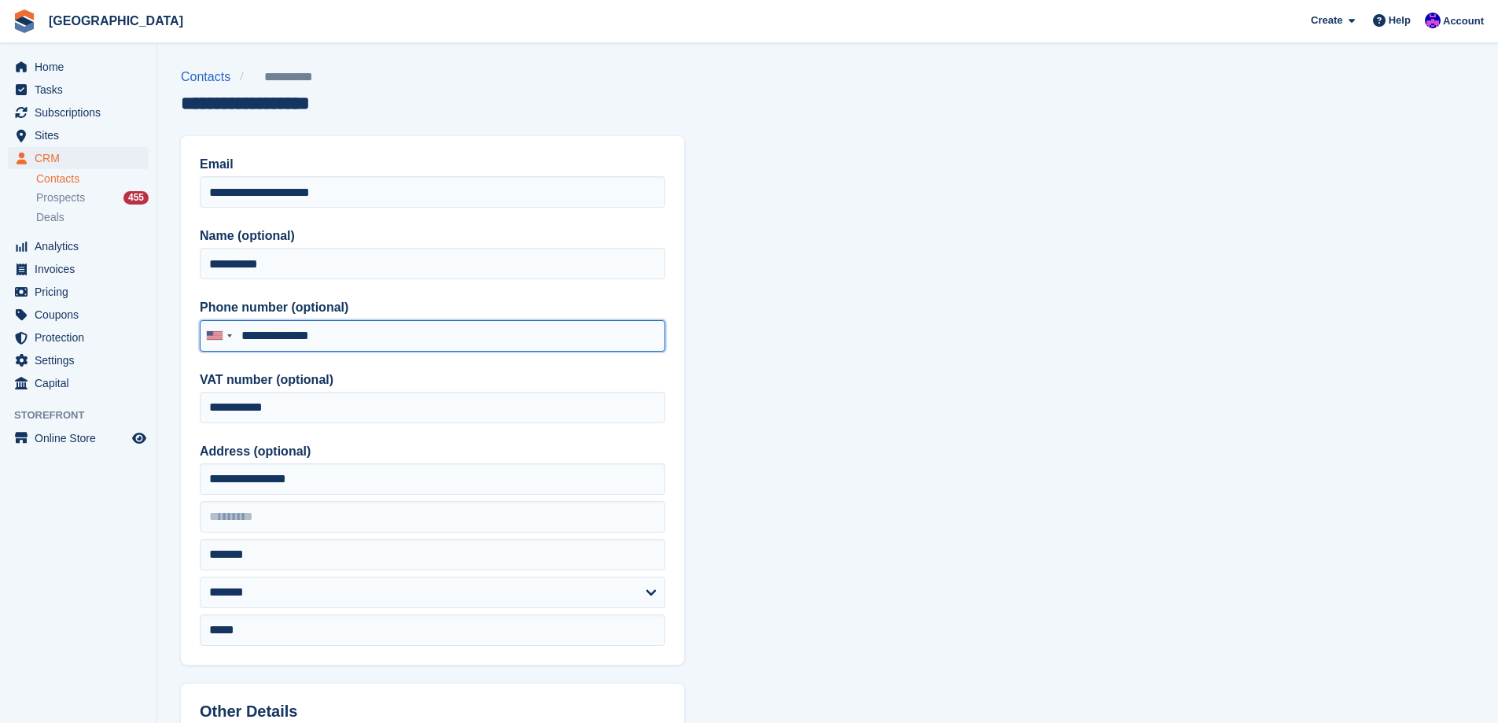
drag, startPoint x: 273, startPoint y: 345, endPoint x: 244, endPoint y: 343, distance: 29.1
click at [244, 343] on input "**********" at bounding box center [433, 335] width 466 height 31
click at [374, 330] on input "**********" at bounding box center [433, 335] width 466 height 31
drag, startPoint x: 374, startPoint y: 330, endPoint x: 236, endPoint y: 330, distance: 138.4
click at [236, 330] on div "Croatia (Hrvatska) +385 Afghanistan (‫افغانستان‬‎) +93 Albania (Shqipëri) +355 …" at bounding box center [433, 335] width 466 height 31
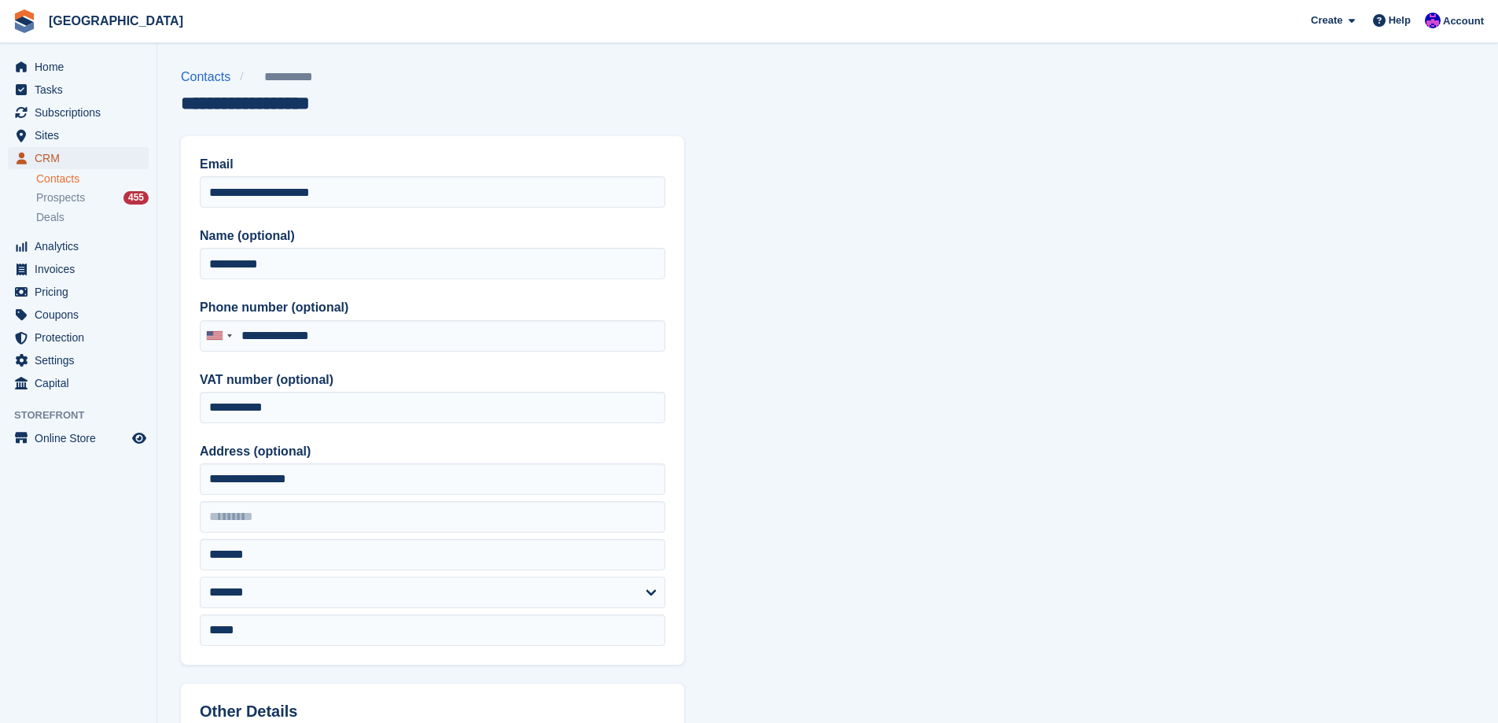
click at [68, 162] on span "CRM" at bounding box center [82, 158] width 94 height 22
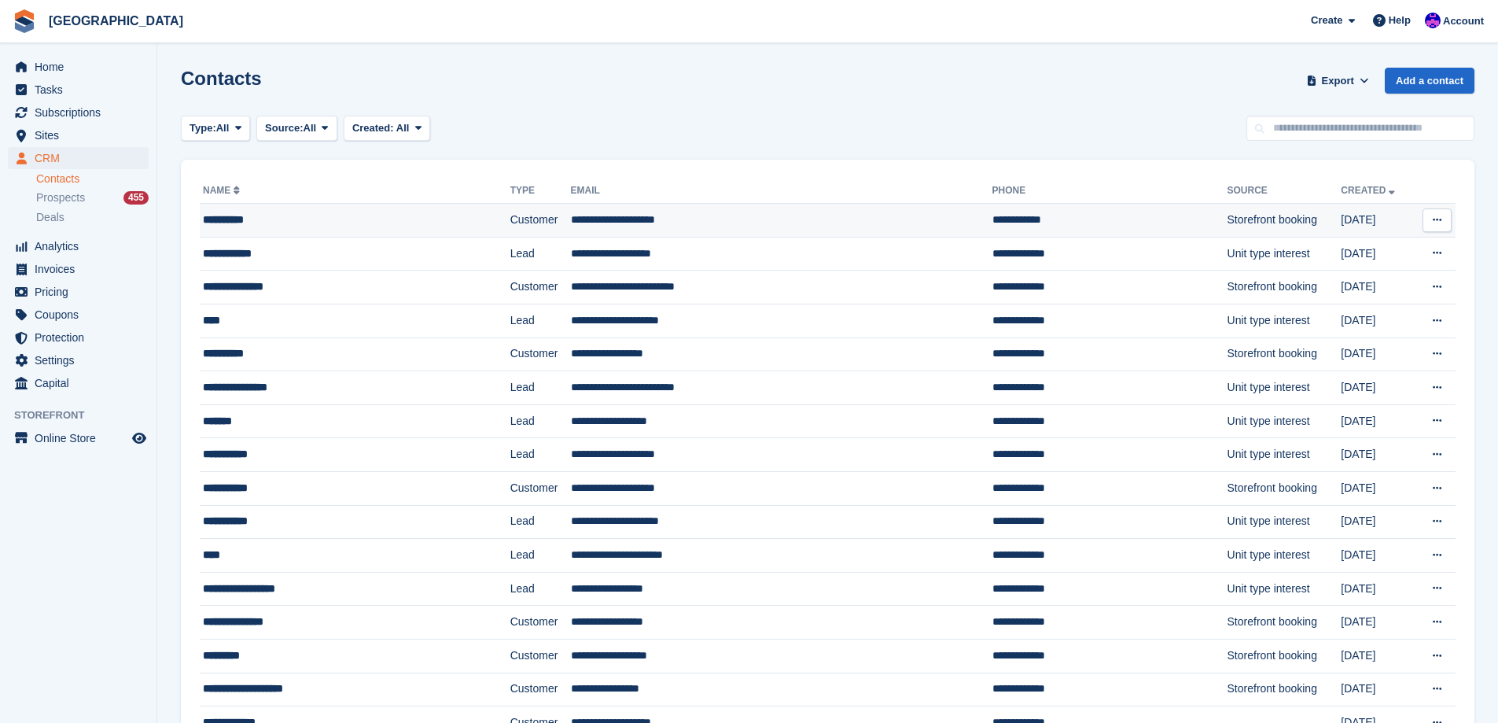
click at [316, 216] on div "**********" at bounding box center [324, 220] width 242 height 17
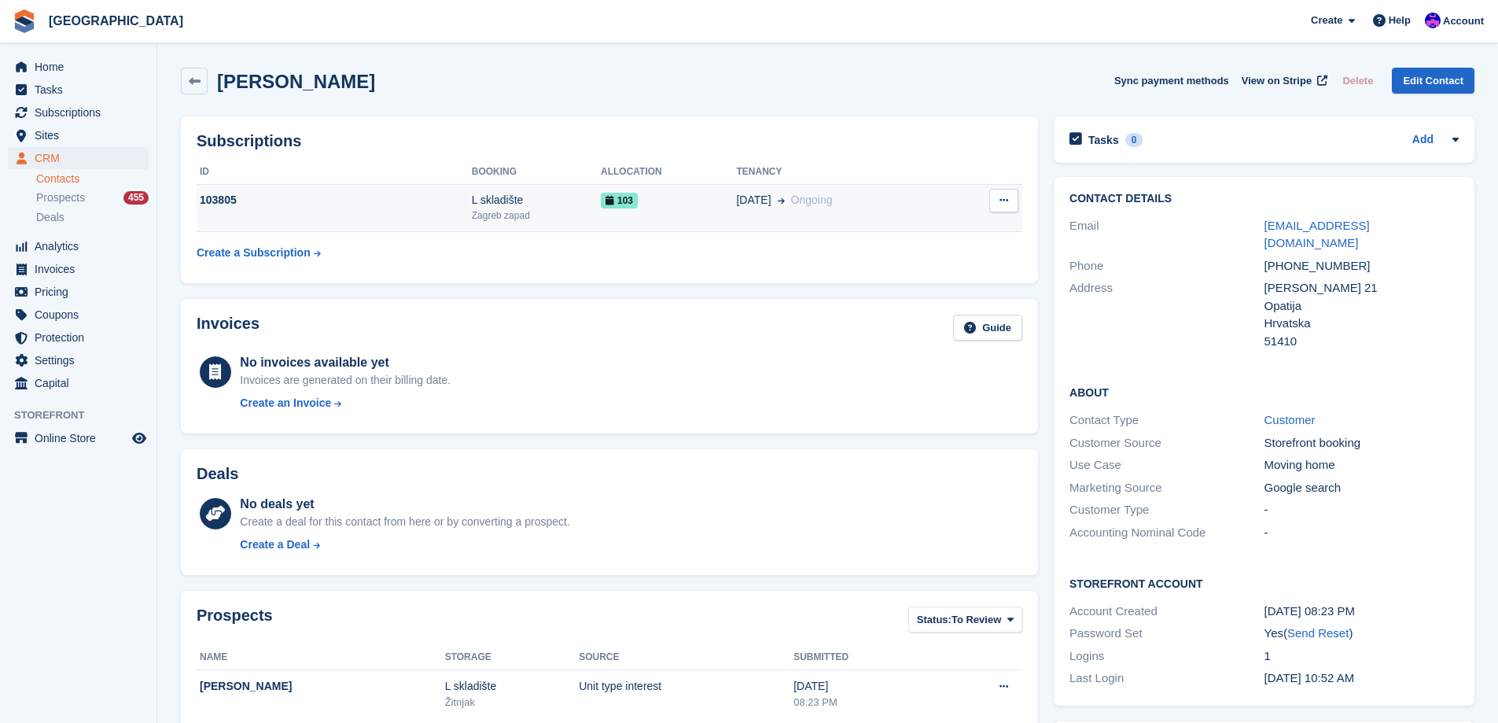
click at [534, 205] on div "L skladište" at bounding box center [536, 200] width 129 height 17
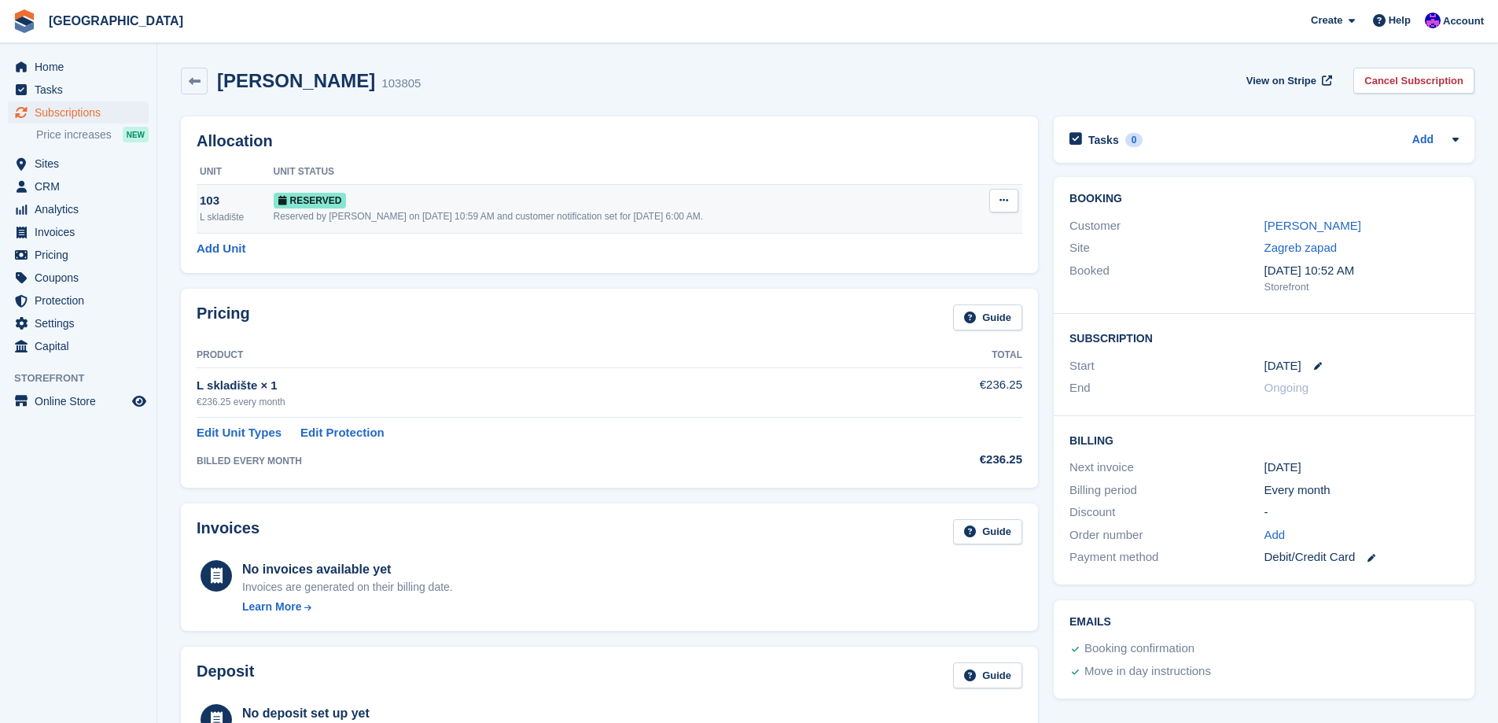
click at [608, 197] on div "Reserved" at bounding box center [622, 200] width 696 height 17
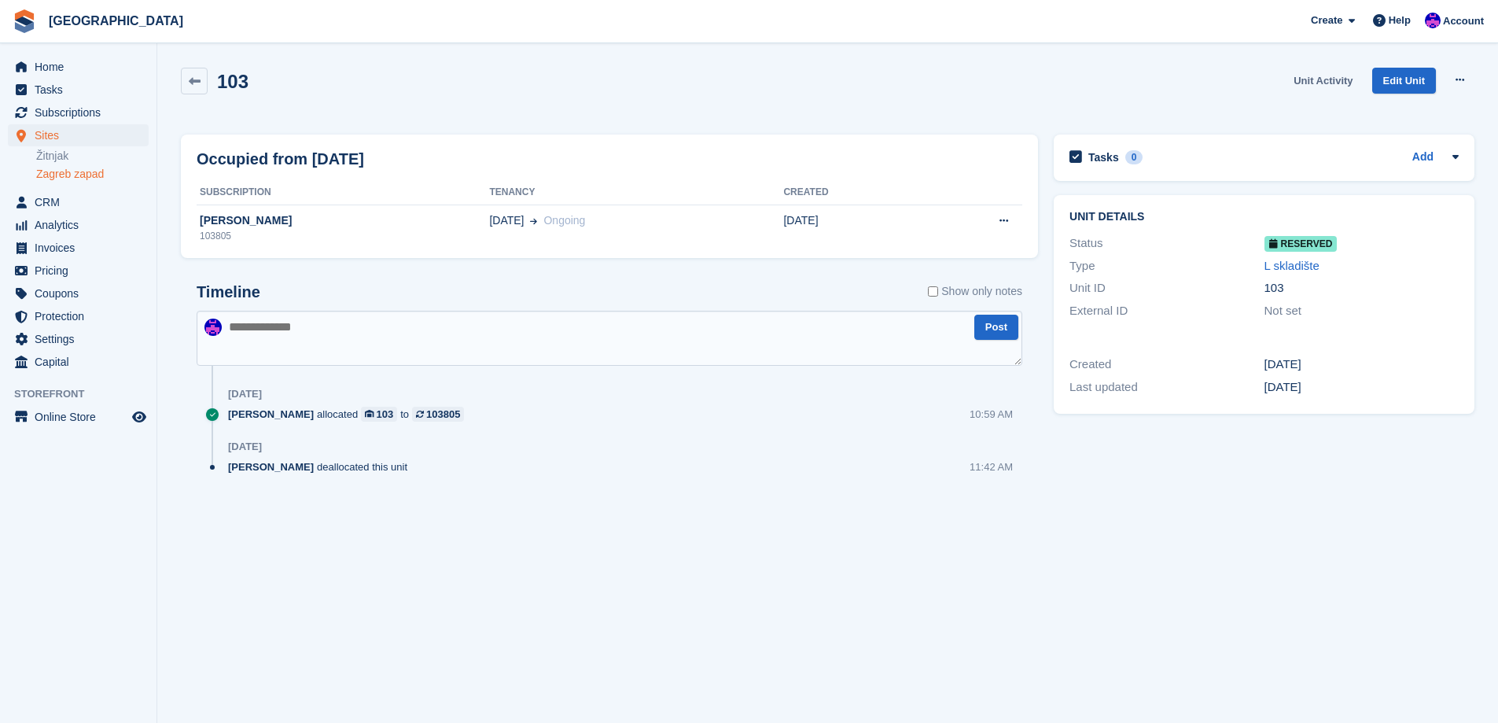
click at [1331, 82] on link "Unit Activity" at bounding box center [1324, 81] width 72 height 26
click at [69, 174] on link "Zagreb zapad" at bounding box center [92, 174] width 112 height 15
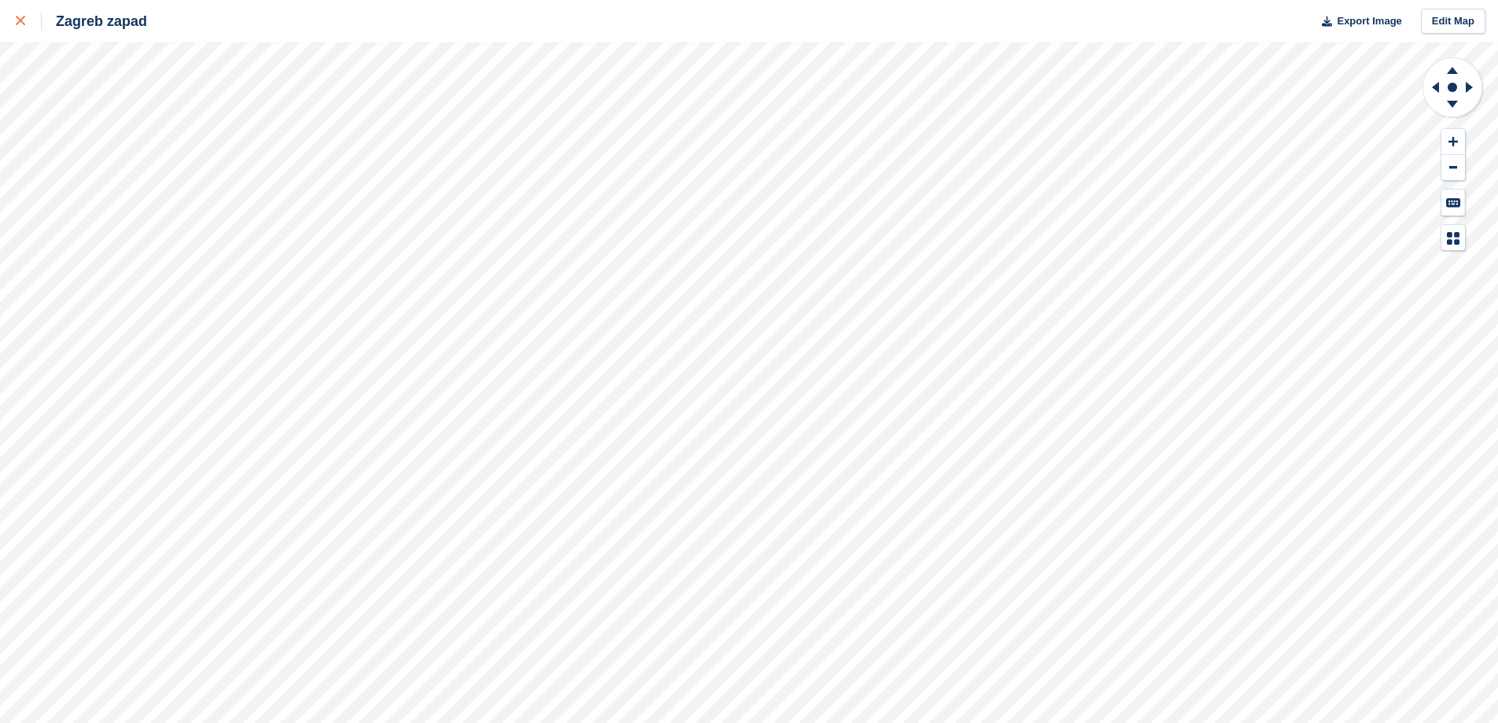
click at [30, 14] on div at bounding box center [29, 21] width 26 height 19
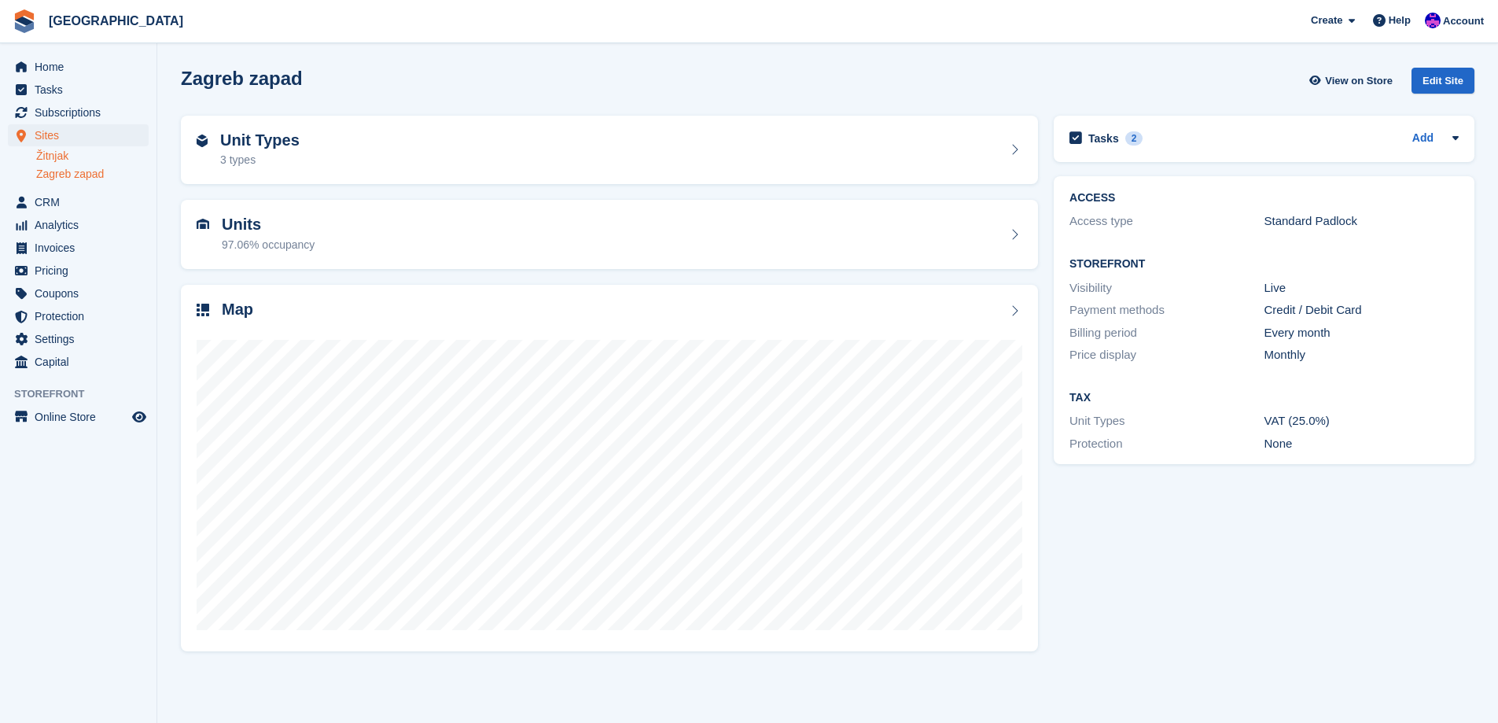
click at [60, 151] on link "Žitnjak" at bounding box center [92, 156] width 112 height 15
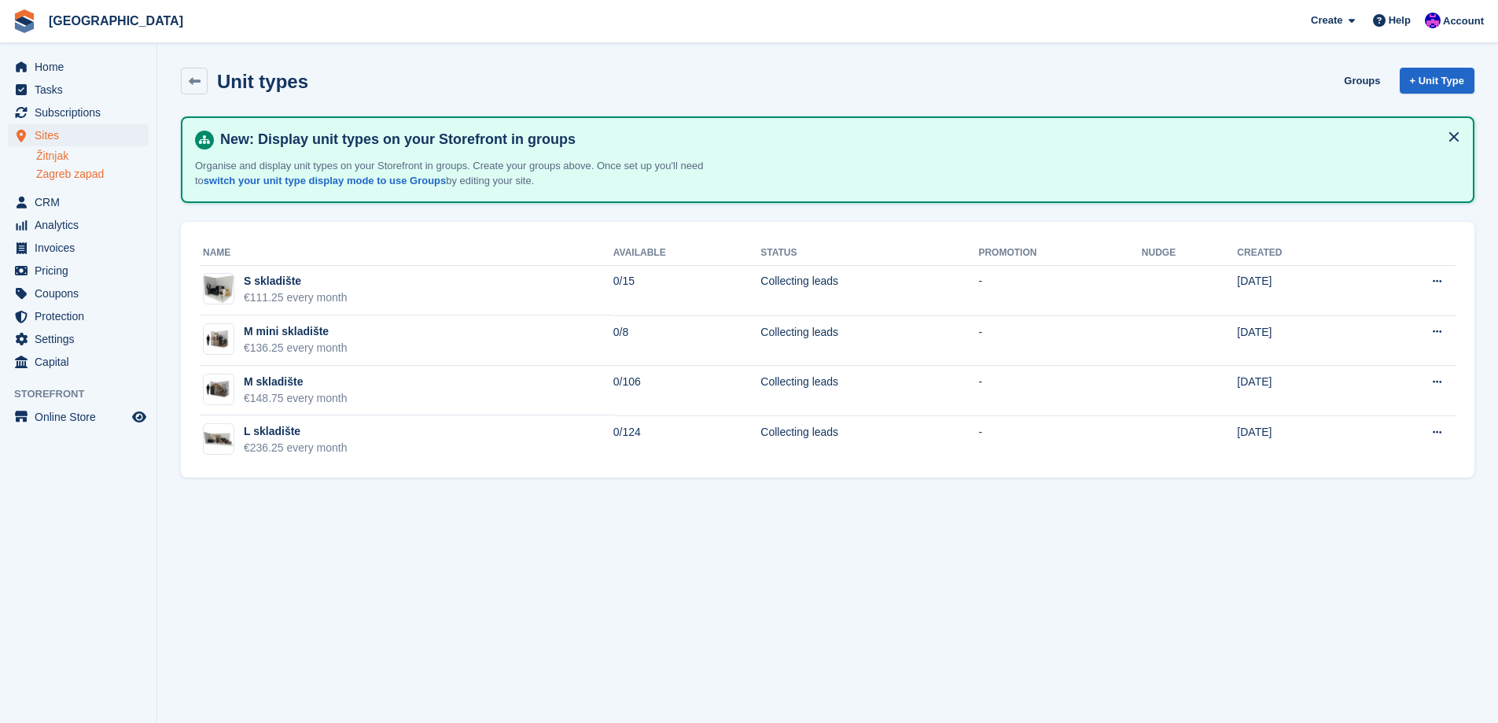
click at [63, 174] on link "Zagreb zapad" at bounding box center [92, 174] width 112 height 15
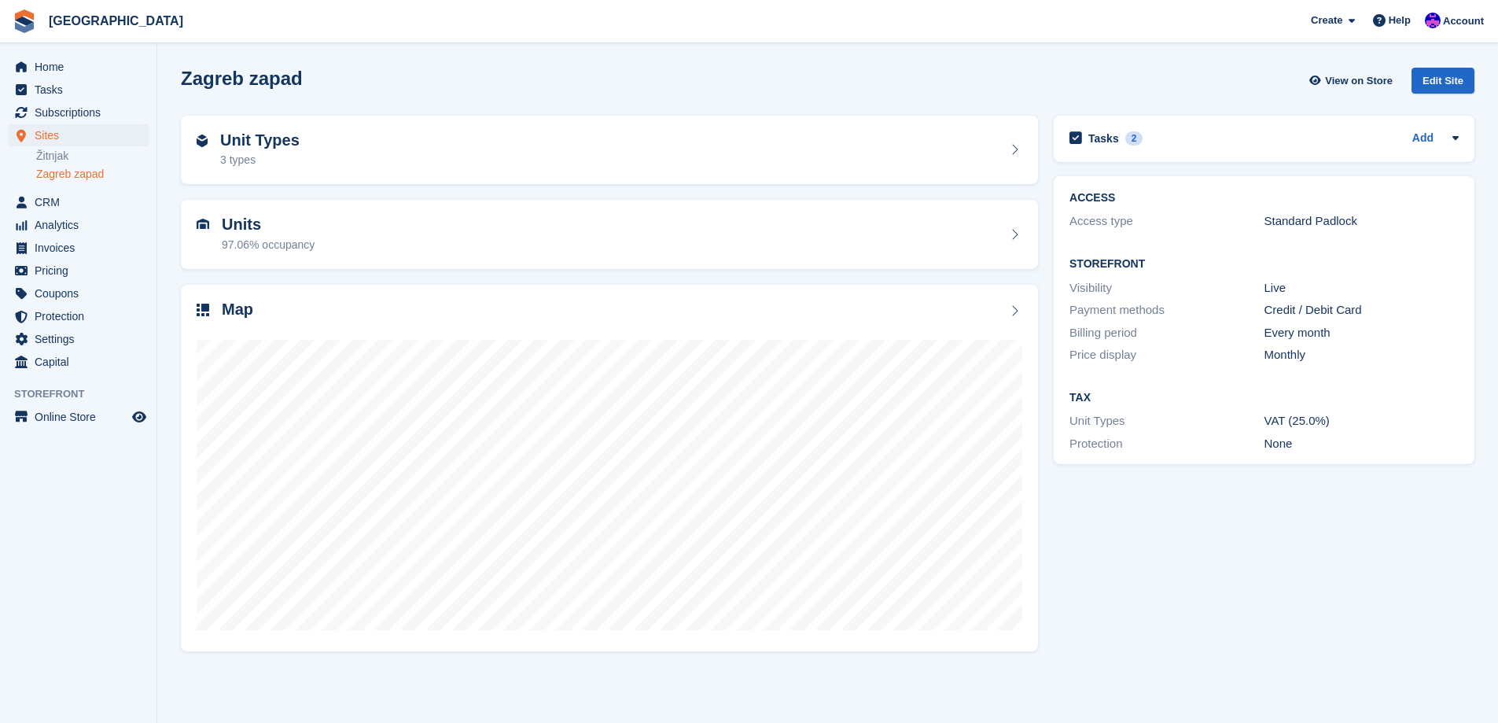
click at [358, 164] on div "Unit Types 3 types" at bounding box center [610, 150] width 826 height 38
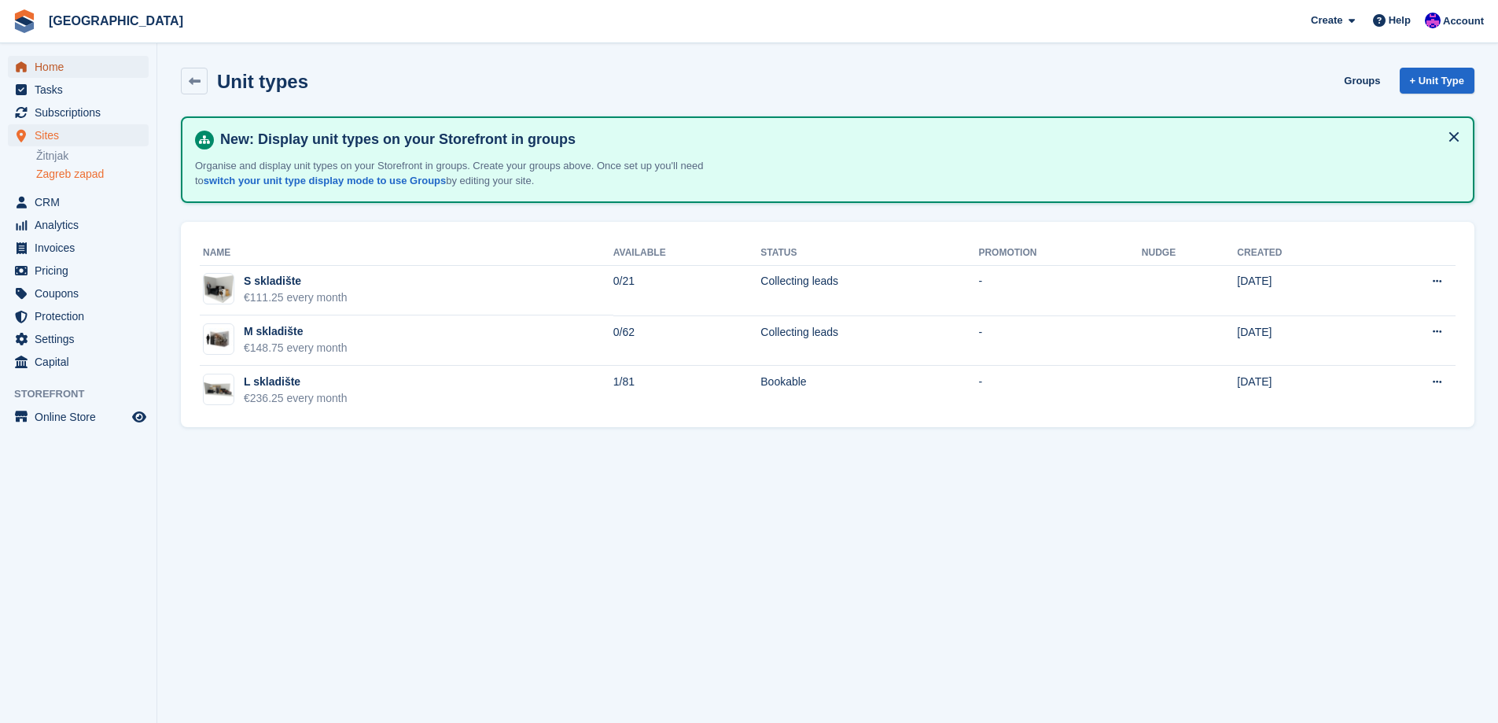
click at [98, 68] on span "Home" at bounding box center [82, 67] width 94 height 22
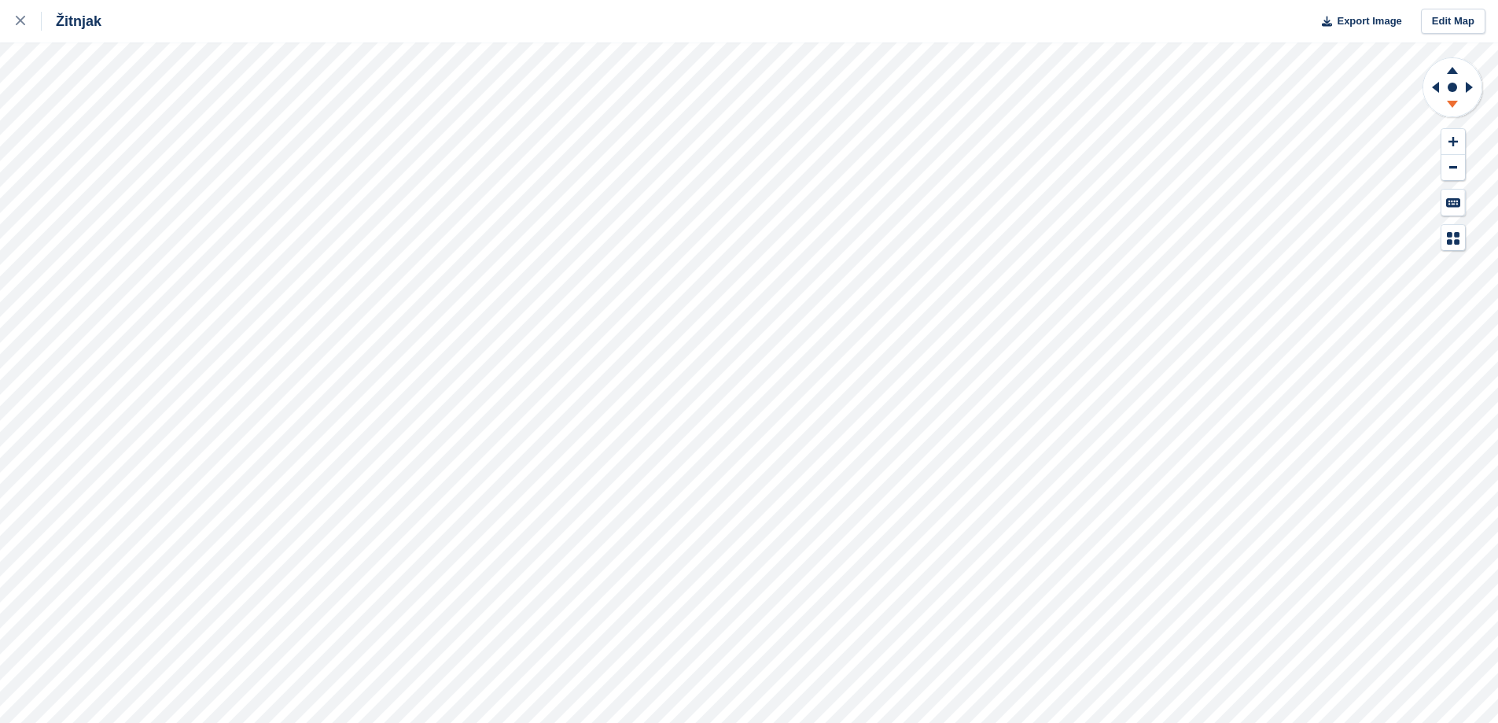
click at [1454, 111] on icon at bounding box center [1452, 107] width 41 height 20
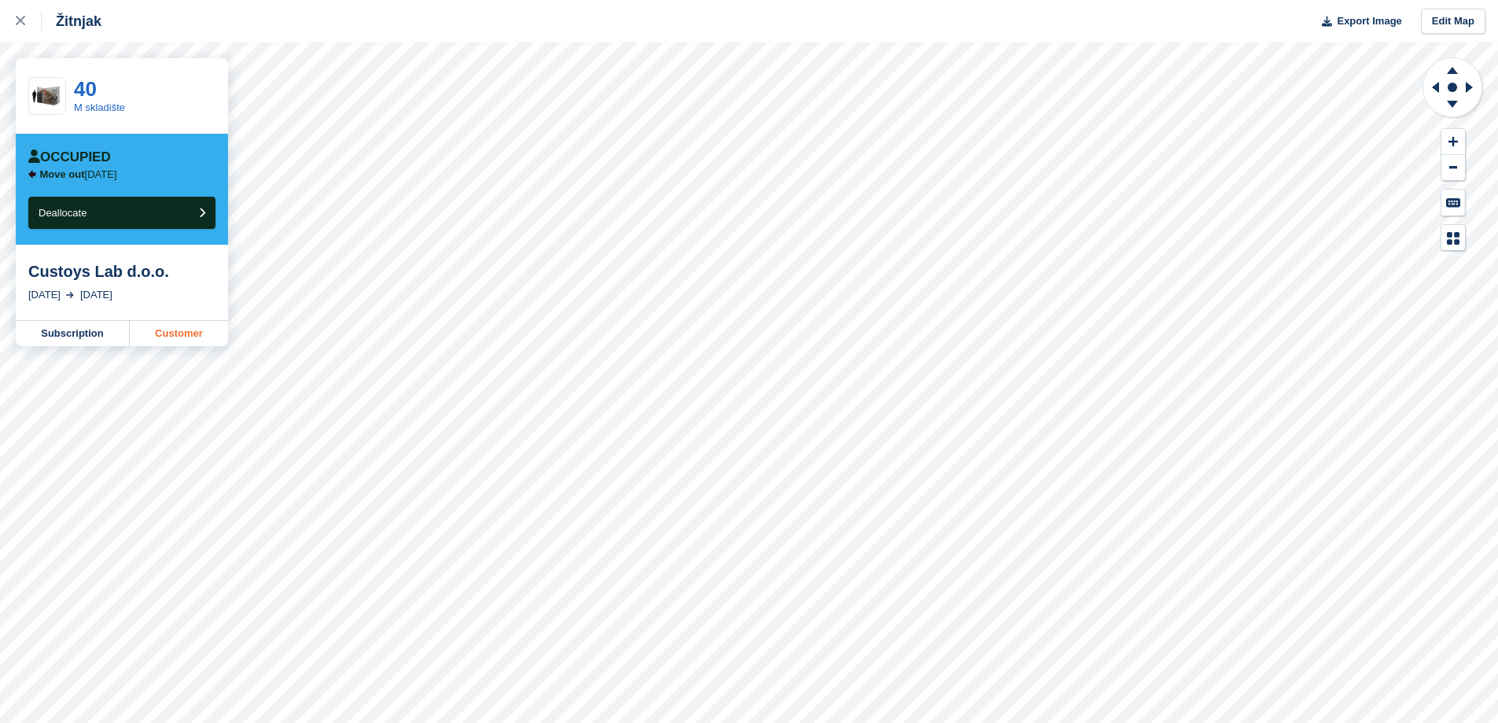
click at [180, 328] on link "Customer" at bounding box center [179, 333] width 98 height 25
click at [1456, 98] on icon at bounding box center [1452, 107] width 41 height 20
click at [1452, 68] on icon at bounding box center [1452, 70] width 11 height 7
click at [1460, 64] on icon at bounding box center [1452, 68] width 41 height 20
click at [28, 28] on div at bounding box center [29, 21] width 26 height 19
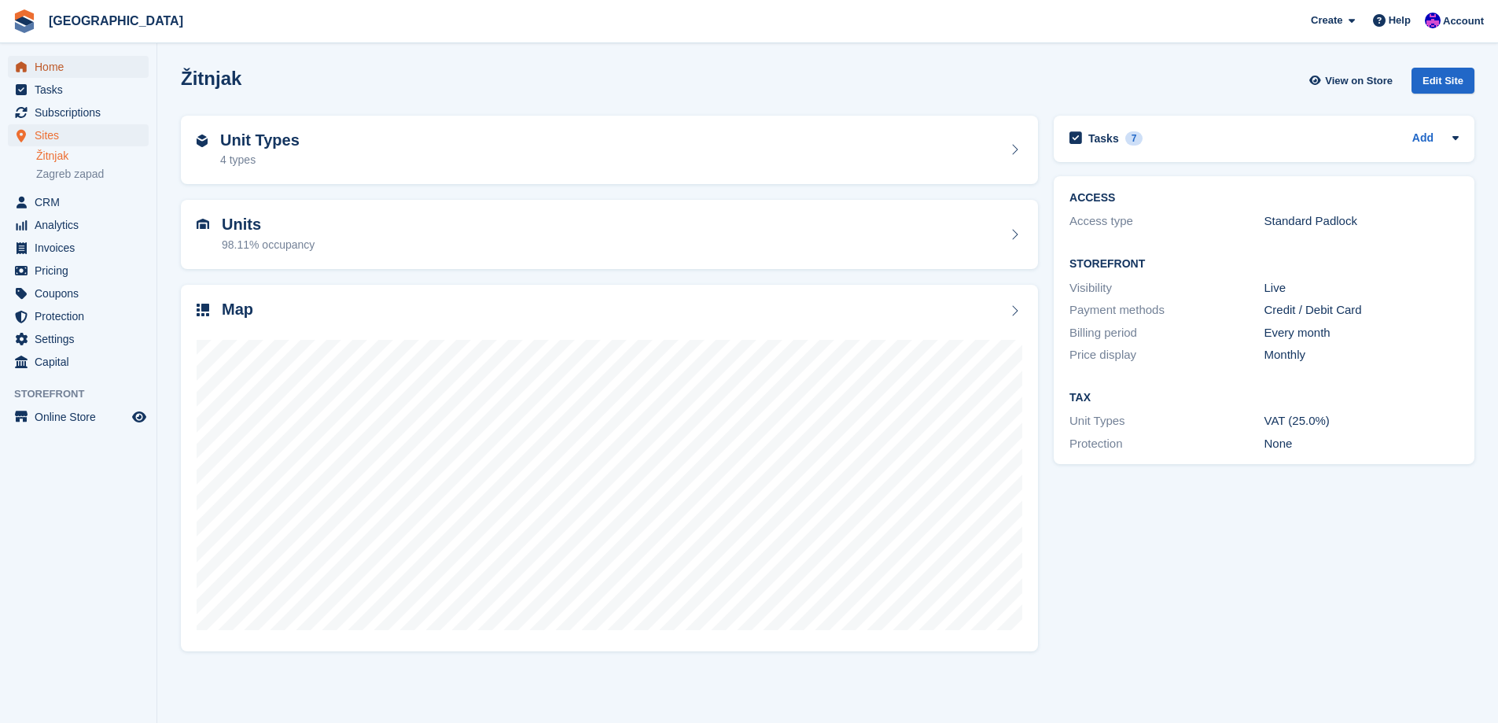
click at [77, 71] on span "Home" at bounding box center [82, 67] width 94 height 22
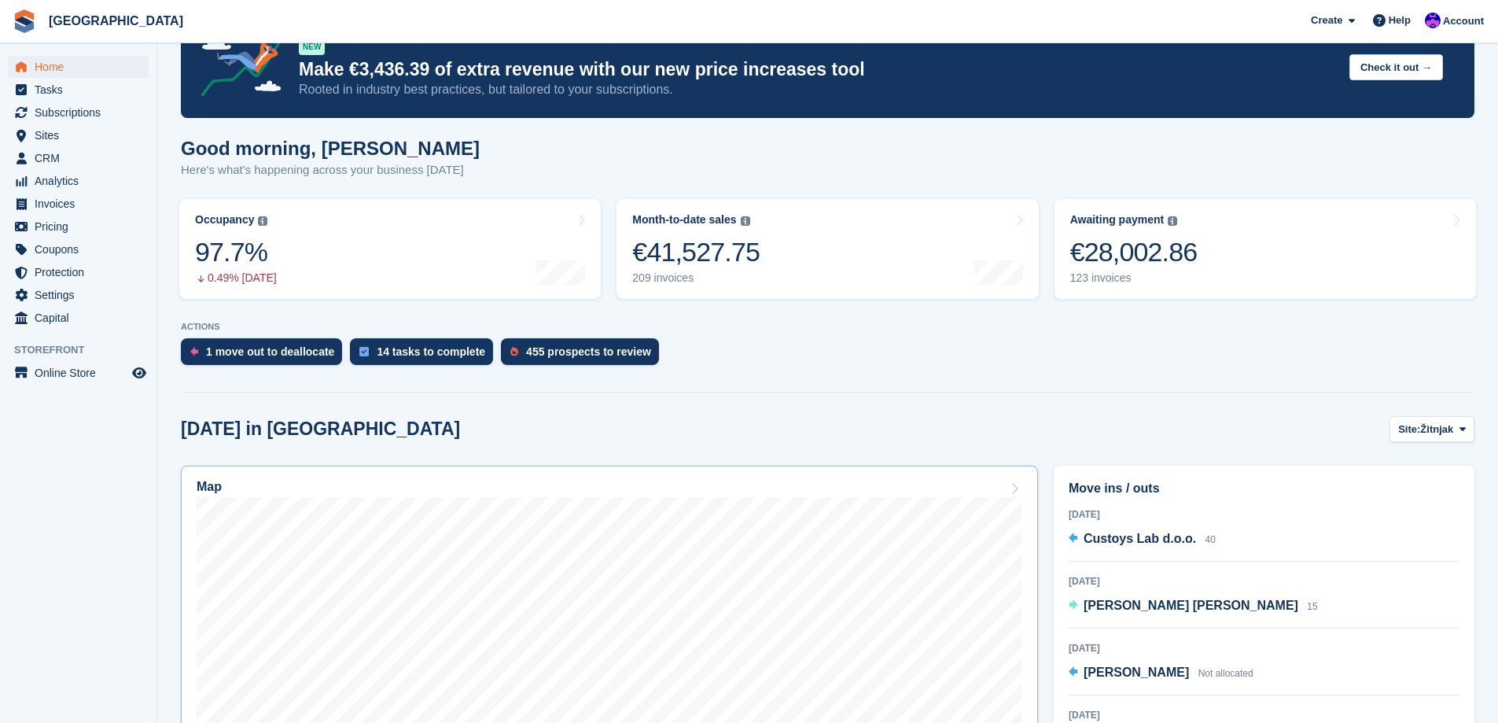
scroll to position [79, 0]
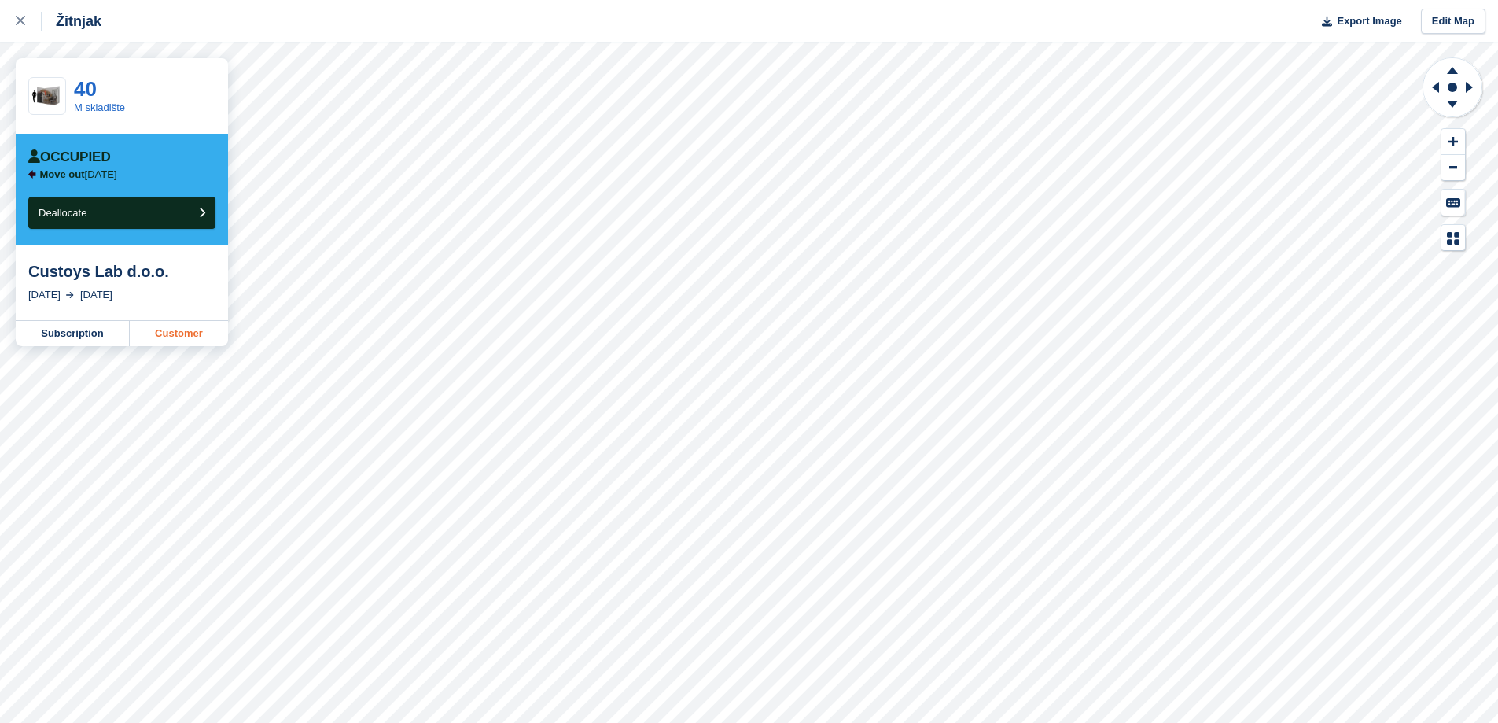
click at [168, 335] on link "Customer" at bounding box center [179, 333] width 98 height 25
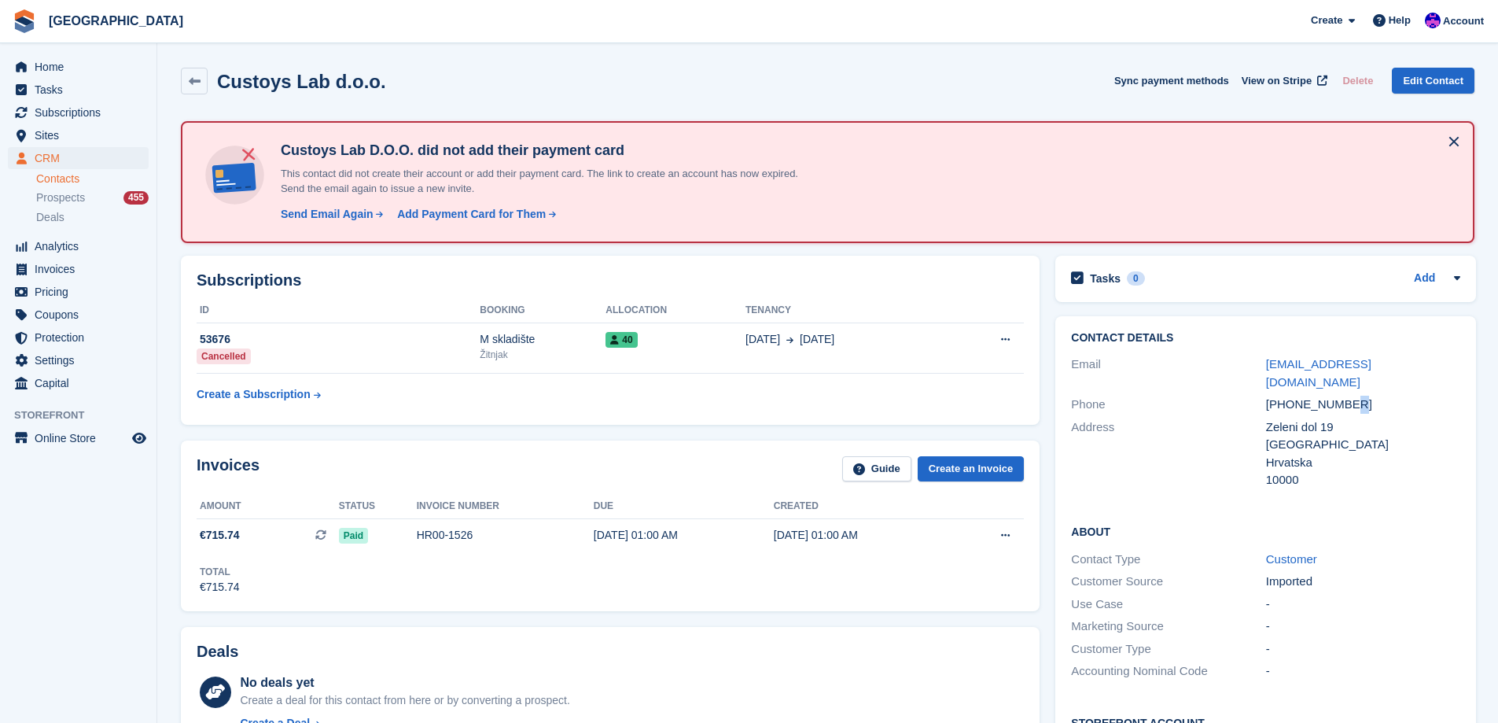
drag, startPoint x: 1351, startPoint y: 389, endPoint x: 1339, endPoint y: 382, distance: 13.8
click at [1339, 396] on div "[PHONE_NUMBER]" at bounding box center [1363, 405] width 194 height 18
click at [1349, 396] on div "[PHONE_NUMBER]" at bounding box center [1363, 405] width 194 height 18
click at [1343, 396] on div "[PHONE_NUMBER]" at bounding box center [1363, 405] width 194 height 18
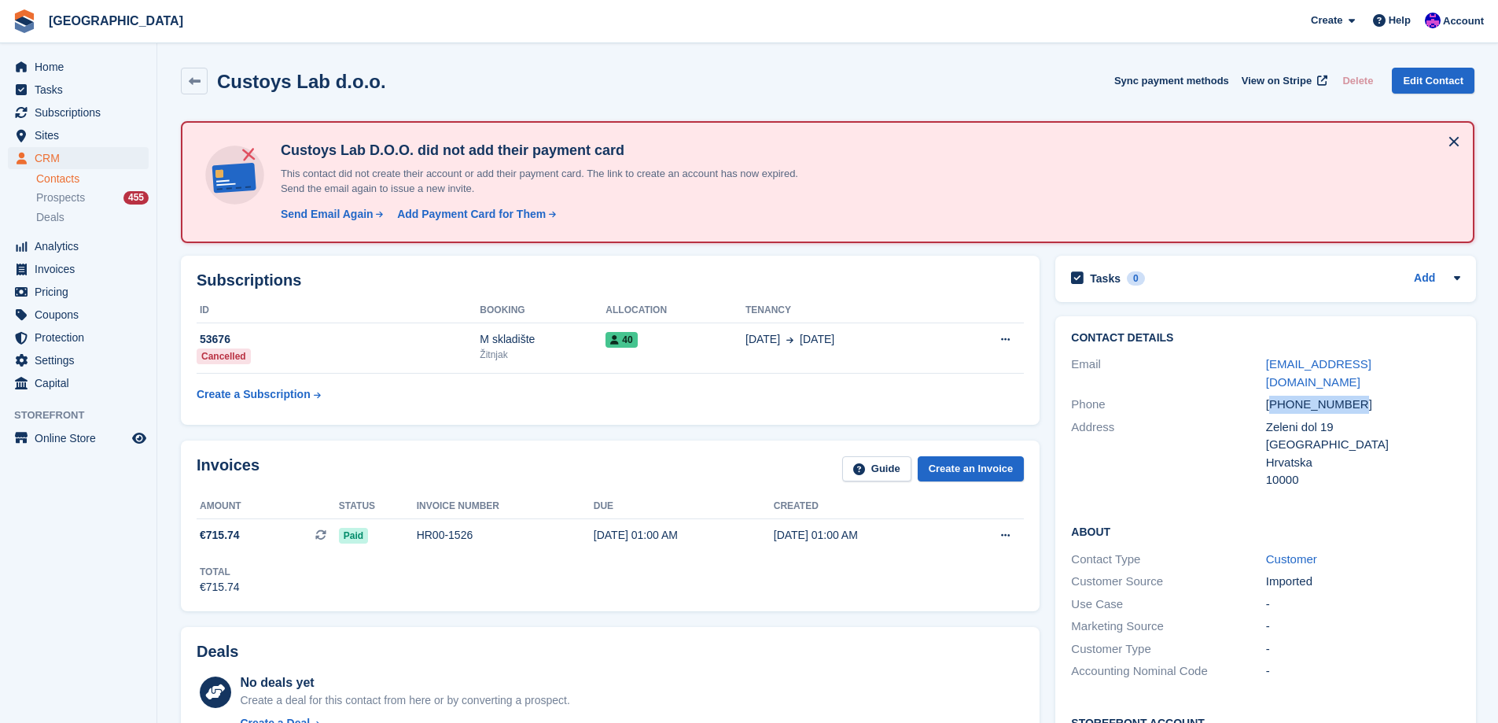
click at [1314, 396] on div "[PHONE_NUMBER]" at bounding box center [1363, 405] width 194 height 18
click at [1308, 418] on div "Zeleni dol 19" at bounding box center [1363, 427] width 194 height 18
click at [1314, 396] on div "[PHONE_NUMBER]" at bounding box center [1363, 405] width 194 height 18
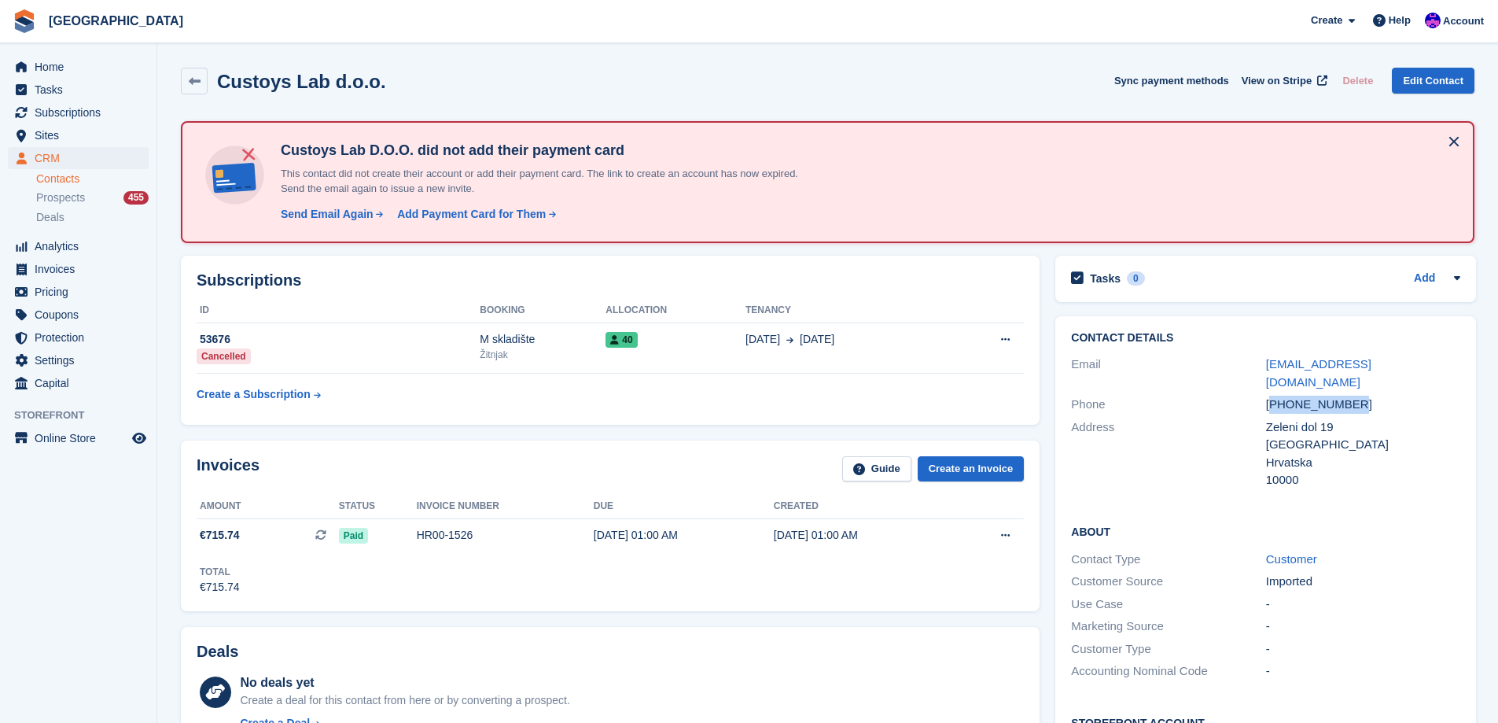
click at [1307, 396] on div "[PHONE_NUMBER]" at bounding box center [1363, 405] width 194 height 18
click at [1302, 418] on div "Zeleni dol 19" at bounding box center [1363, 427] width 194 height 18
click at [1287, 418] on div "Zeleni dol 19" at bounding box center [1363, 427] width 194 height 18
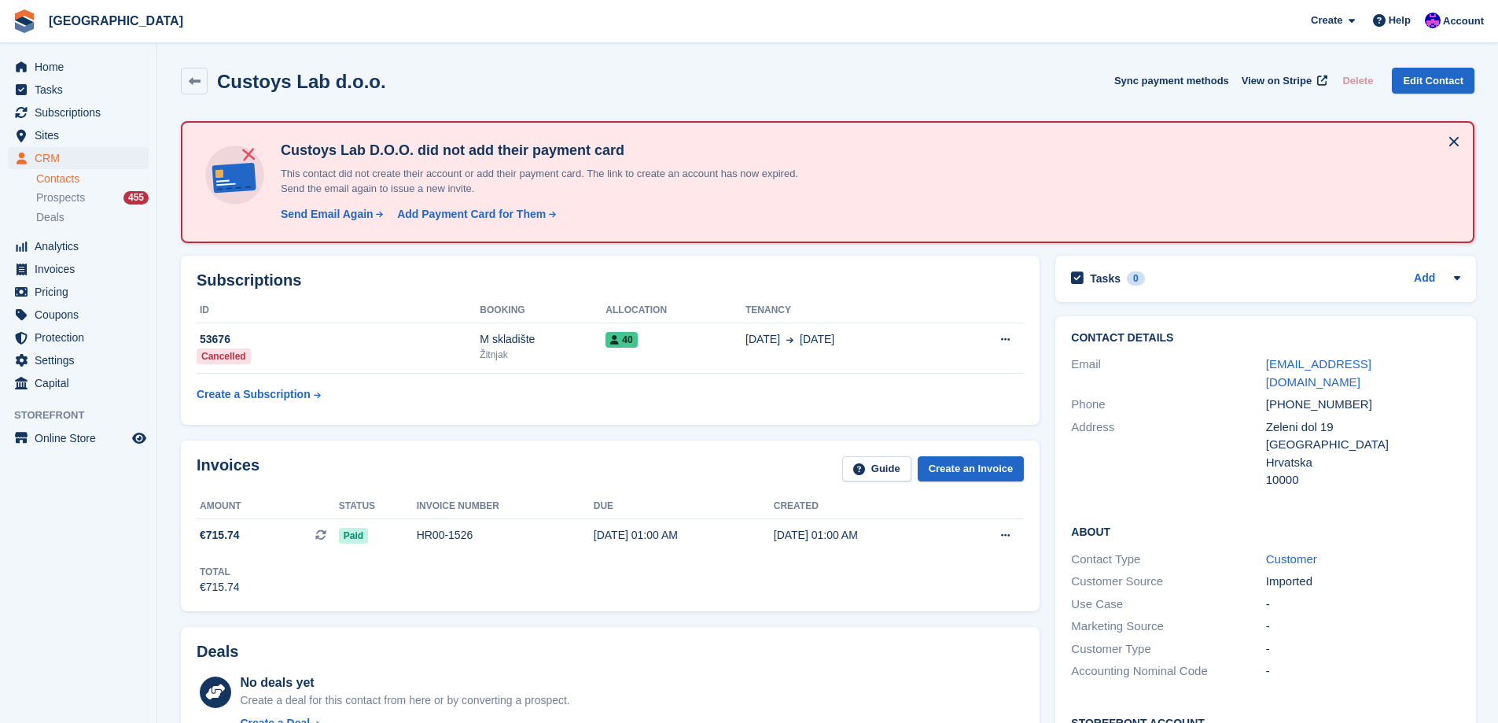
click at [1286, 436] on div "Zagreb" at bounding box center [1363, 445] width 194 height 18
click at [1288, 454] on div "Hrvatska" at bounding box center [1363, 463] width 194 height 18
click at [1288, 471] on div "10000" at bounding box center [1363, 480] width 194 height 18
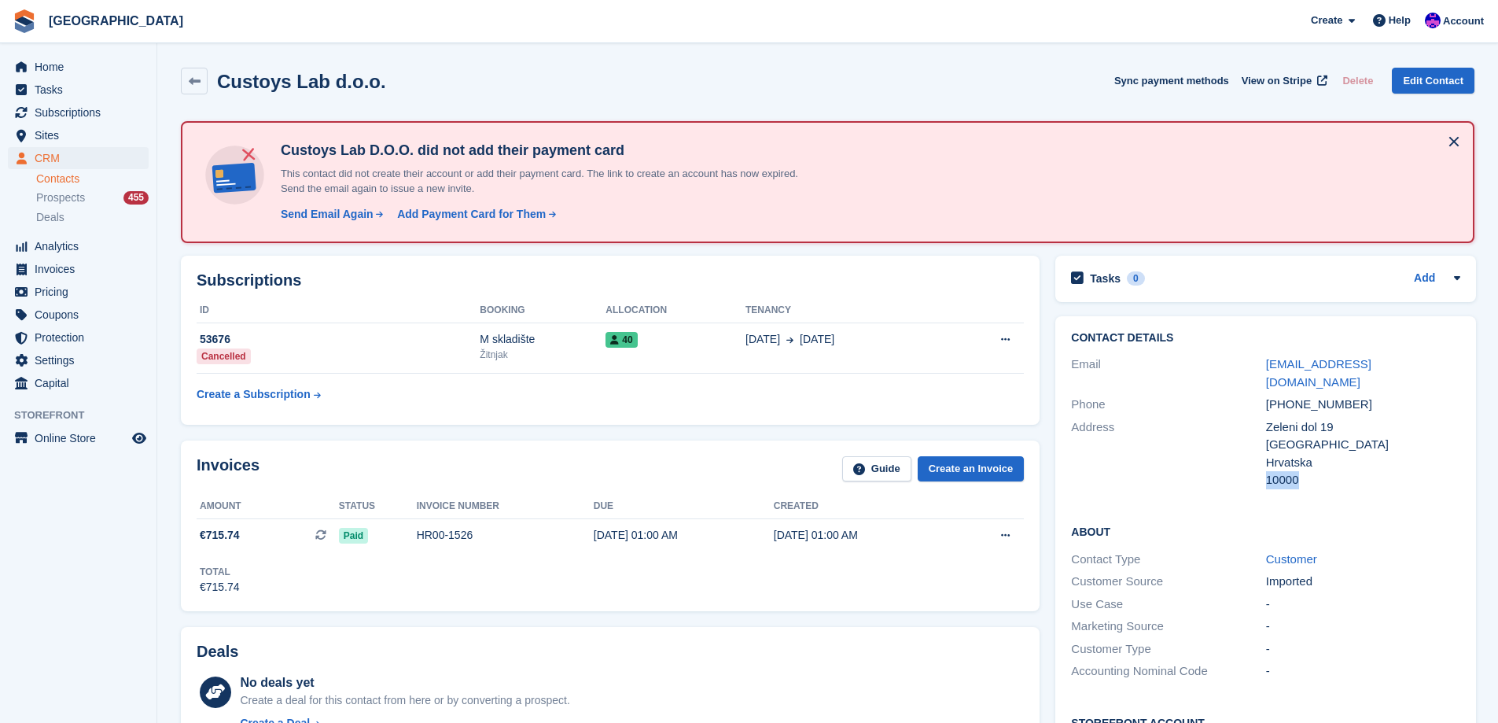
click at [1288, 471] on div "10000" at bounding box center [1363, 480] width 194 height 18
click at [1284, 454] on div "Hrvatska" at bounding box center [1363, 463] width 194 height 18
click at [1286, 454] on div "Hrvatska" at bounding box center [1363, 463] width 194 height 18
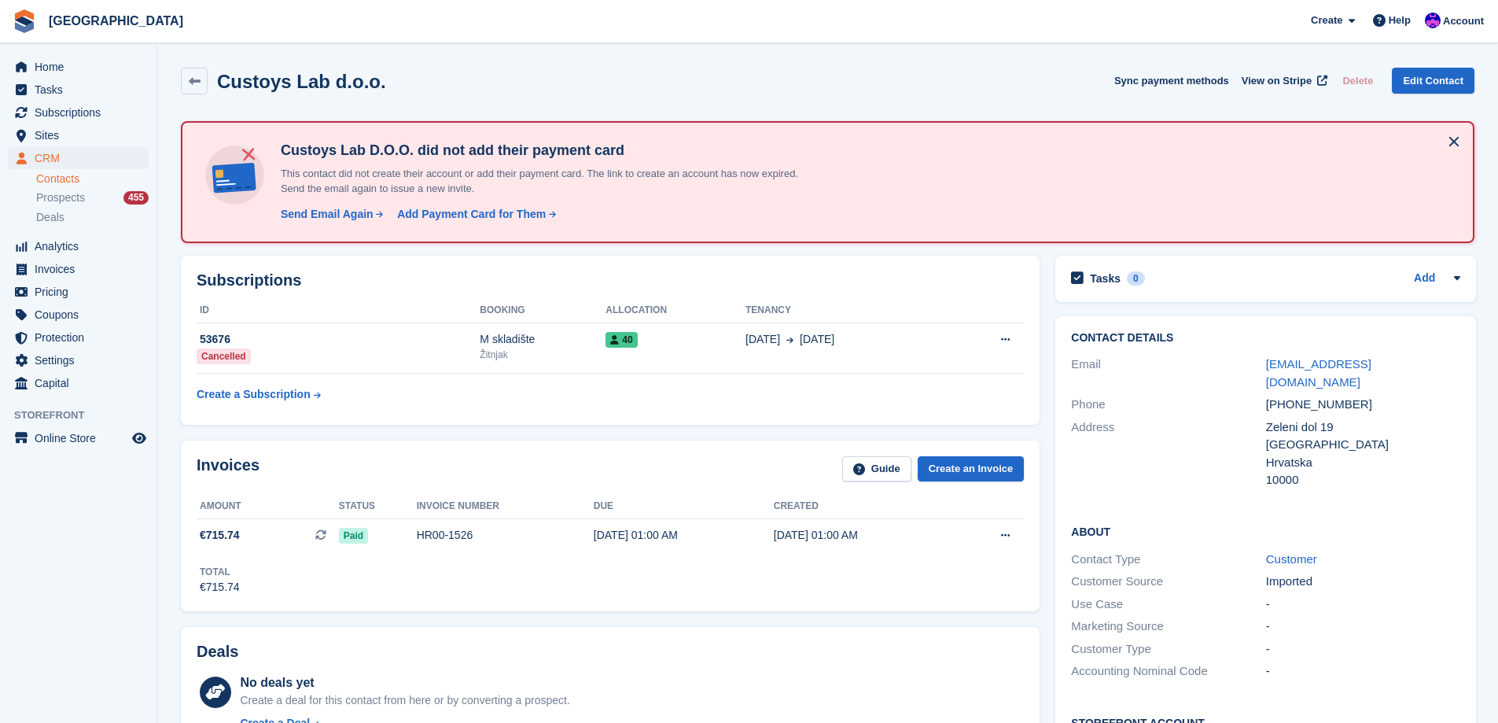
click at [1287, 436] on div "[GEOGRAPHIC_DATA]" at bounding box center [1363, 445] width 194 height 18
click at [1274, 418] on div "Zeleni dol 19" at bounding box center [1363, 427] width 194 height 18
click at [1326, 418] on div "Zeleni dol 19" at bounding box center [1363, 427] width 194 height 18
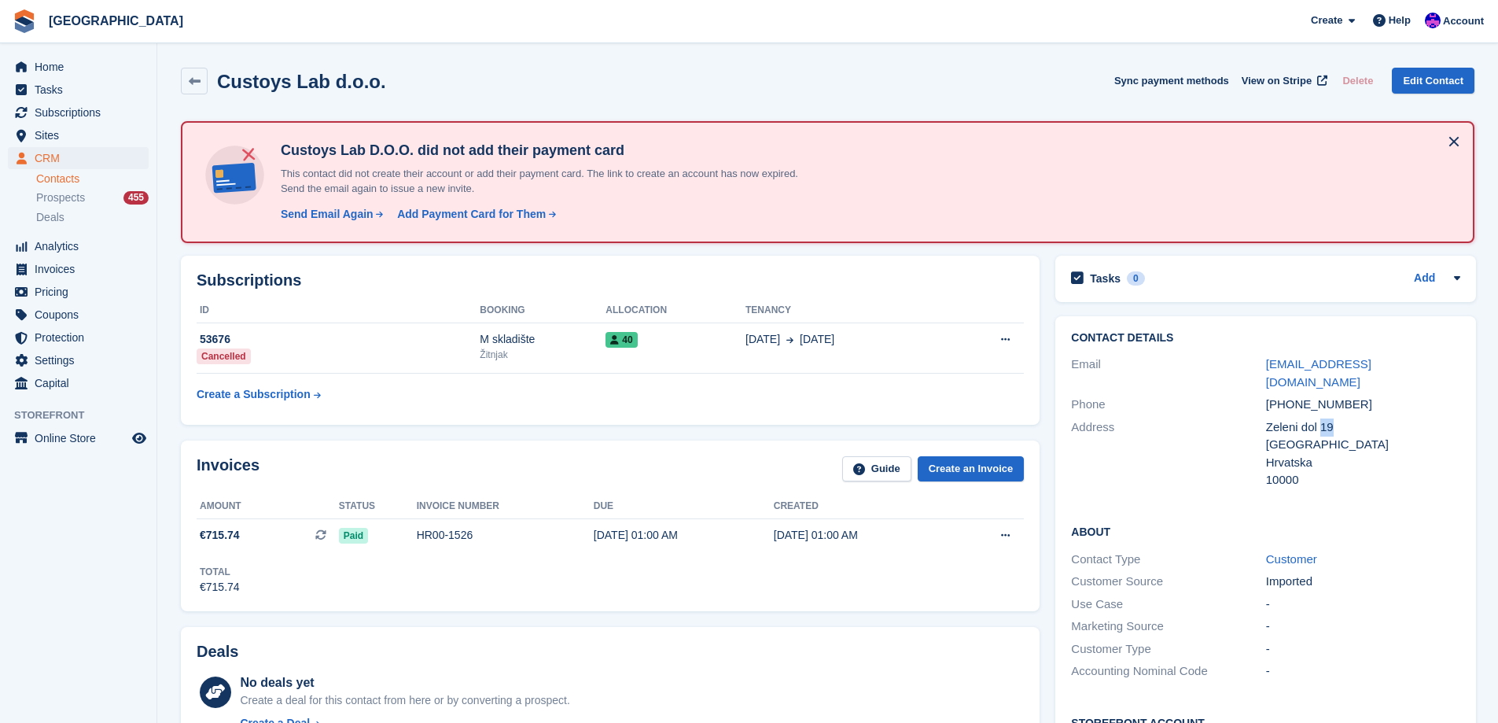
click at [1326, 418] on div "Zeleni dol 19" at bounding box center [1363, 427] width 194 height 18
click at [1310, 418] on div "Zeleni dol 19" at bounding box center [1363, 427] width 194 height 18
click at [1288, 418] on div "Zeleni dol 19" at bounding box center [1363, 427] width 194 height 18
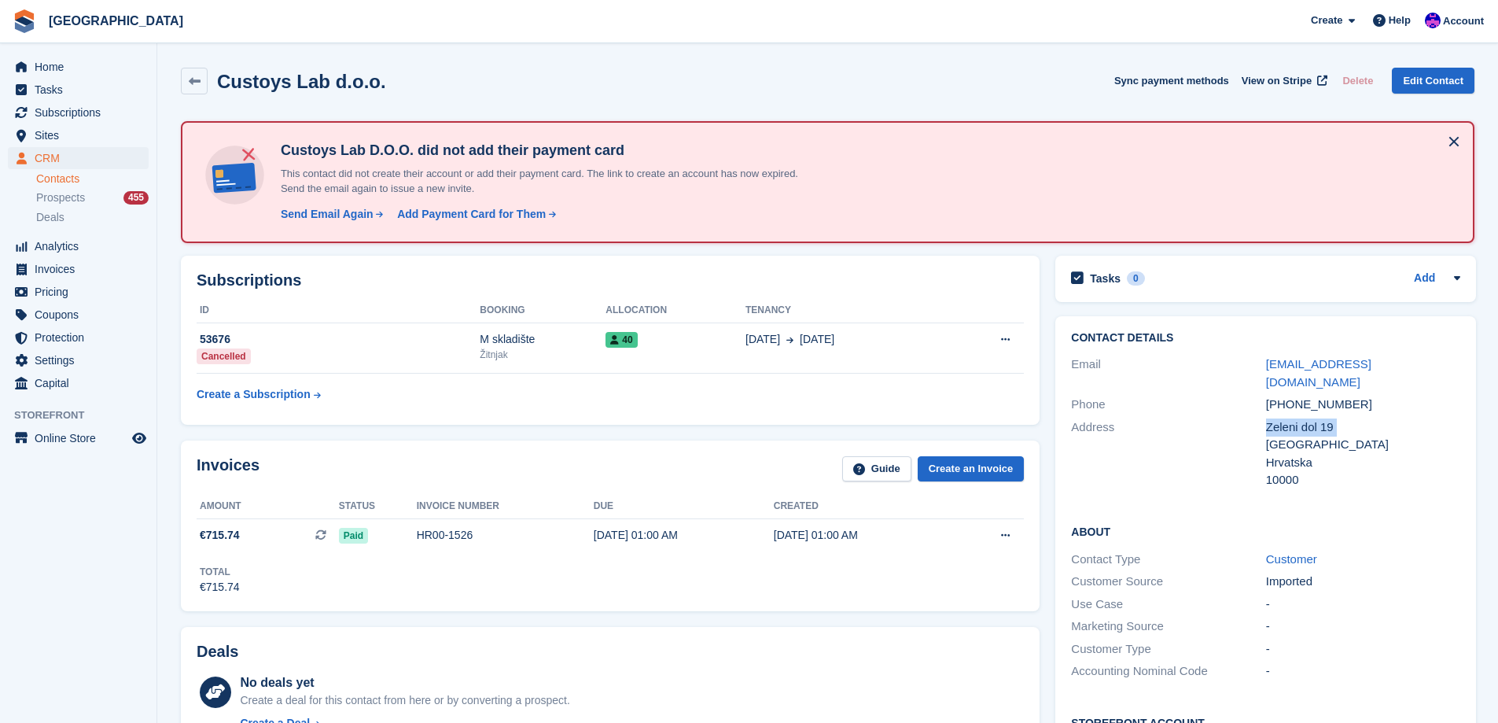
click at [1288, 418] on div "Zeleni dol 19" at bounding box center [1363, 427] width 194 height 18
click at [1305, 418] on div "Zeleni dol 19" at bounding box center [1363, 427] width 194 height 18
click at [1309, 418] on div "Zeleni dol 19" at bounding box center [1363, 427] width 194 height 18
click at [1321, 418] on div "Zeleni dol 19" at bounding box center [1363, 427] width 194 height 18
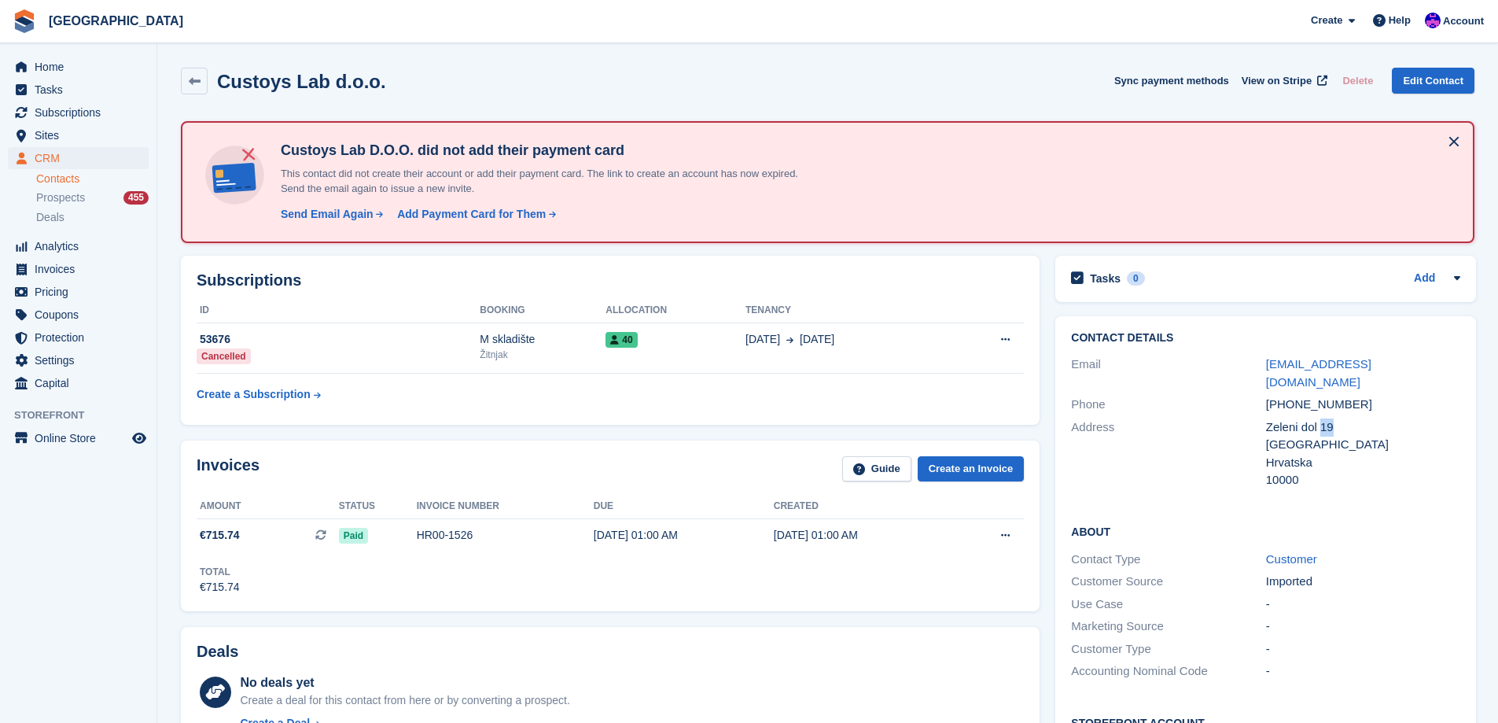
click at [1321, 418] on div "Zeleni dol 19" at bounding box center [1363, 427] width 194 height 18
click at [1295, 418] on div "Zeleni dol 19" at bounding box center [1363, 427] width 194 height 18
click at [1314, 418] on div "Zeleni dol 19" at bounding box center [1363, 427] width 194 height 18
click at [1306, 418] on div "Zeleni dol 19" at bounding box center [1363, 427] width 194 height 18
click at [1288, 418] on div "Zeleni dol 19" at bounding box center [1363, 427] width 194 height 18
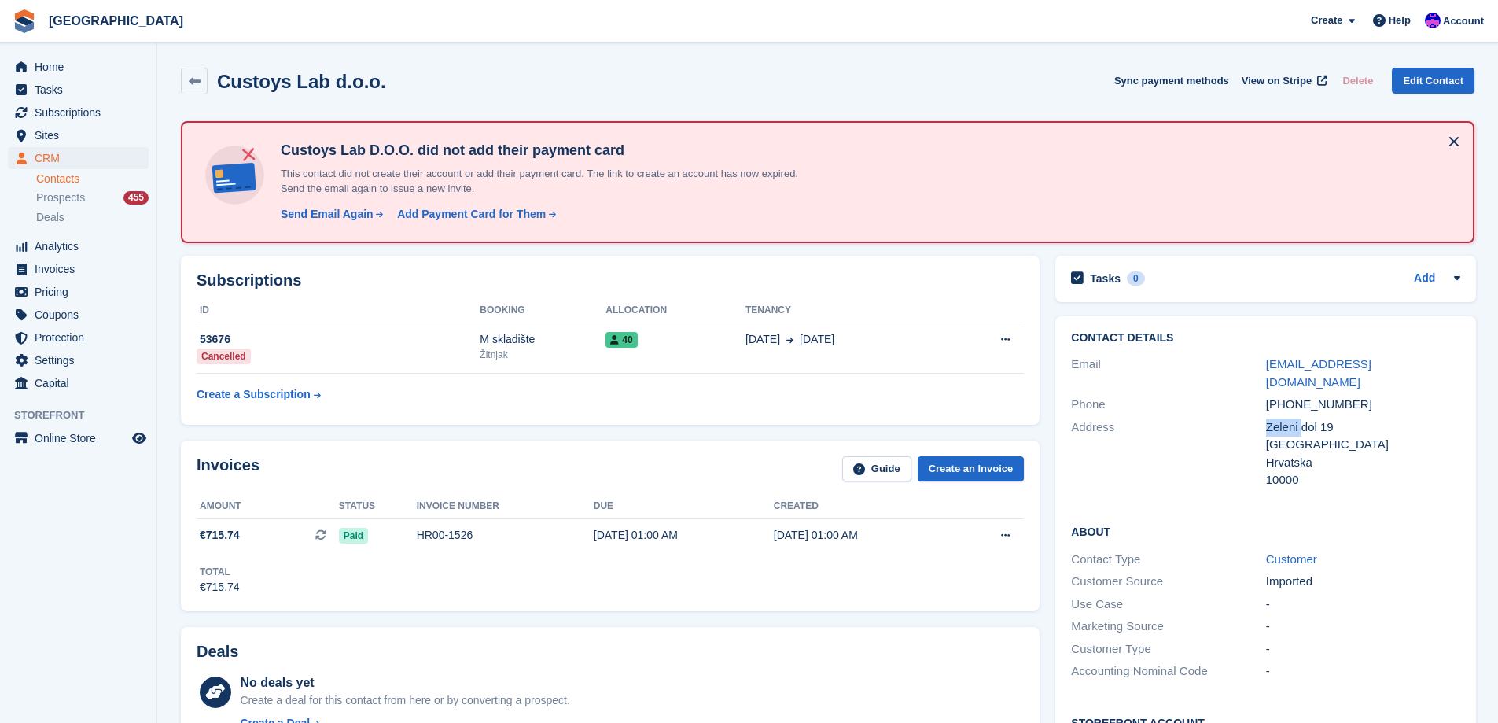
click at [1288, 418] on div "Zeleni dol 19" at bounding box center [1363, 427] width 194 height 18
click at [1288, 436] on div "[GEOGRAPHIC_DATA]" at bounding box center [1363, 445] width 194 height 18
click at [1288, 454] on div "Hrvatska" at bounding box center [1363, 463] width 194 height 18
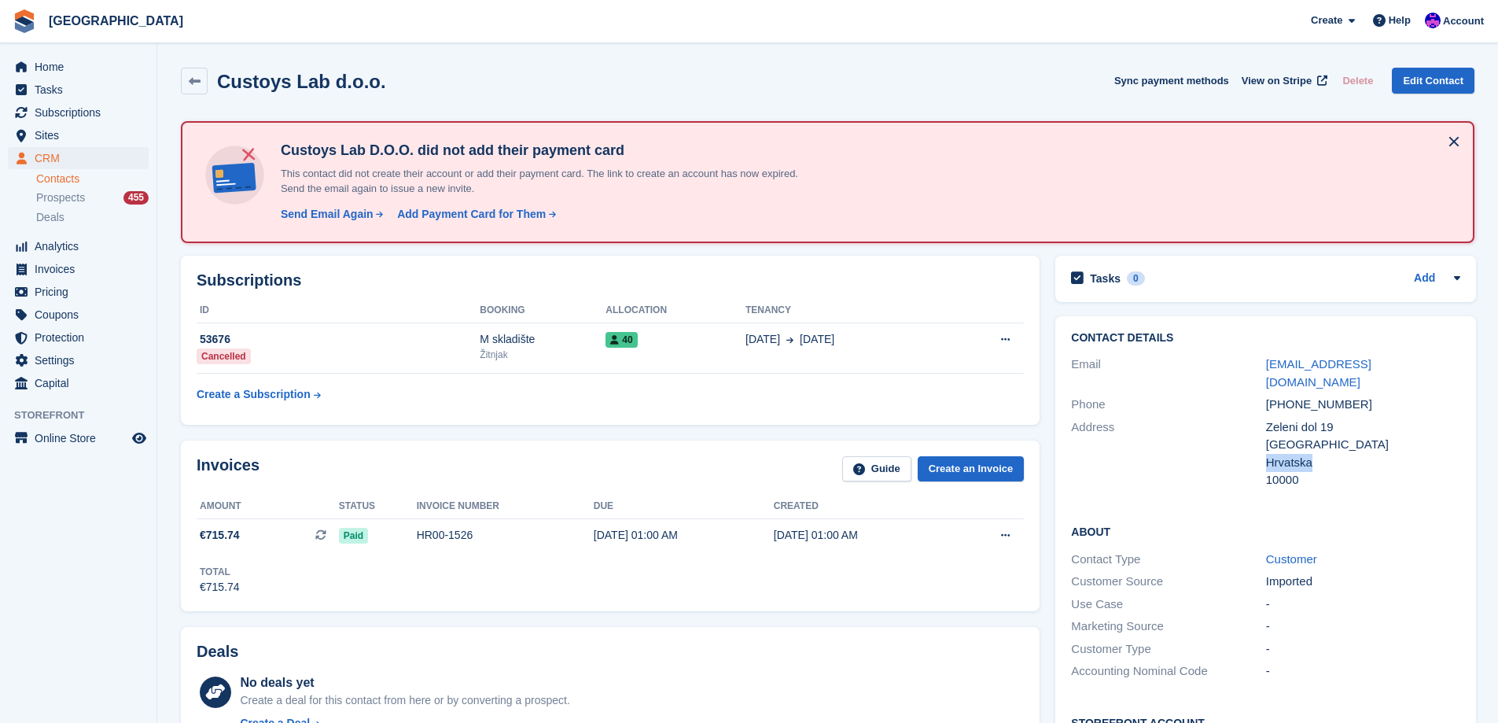
click at [1288, 454] on div "Hrvatska" at bounding box center [1363, 463] width 194 height 18
click at [1288, 436] on div "[GEOGRAPHIC_DATA]" at bounding box center [1363, 445] width 194 height 18
click at [1286, 436] on div "[GEOGRAPHIC_DATA]" at bounding box center [1363, 445] width 194 height 18
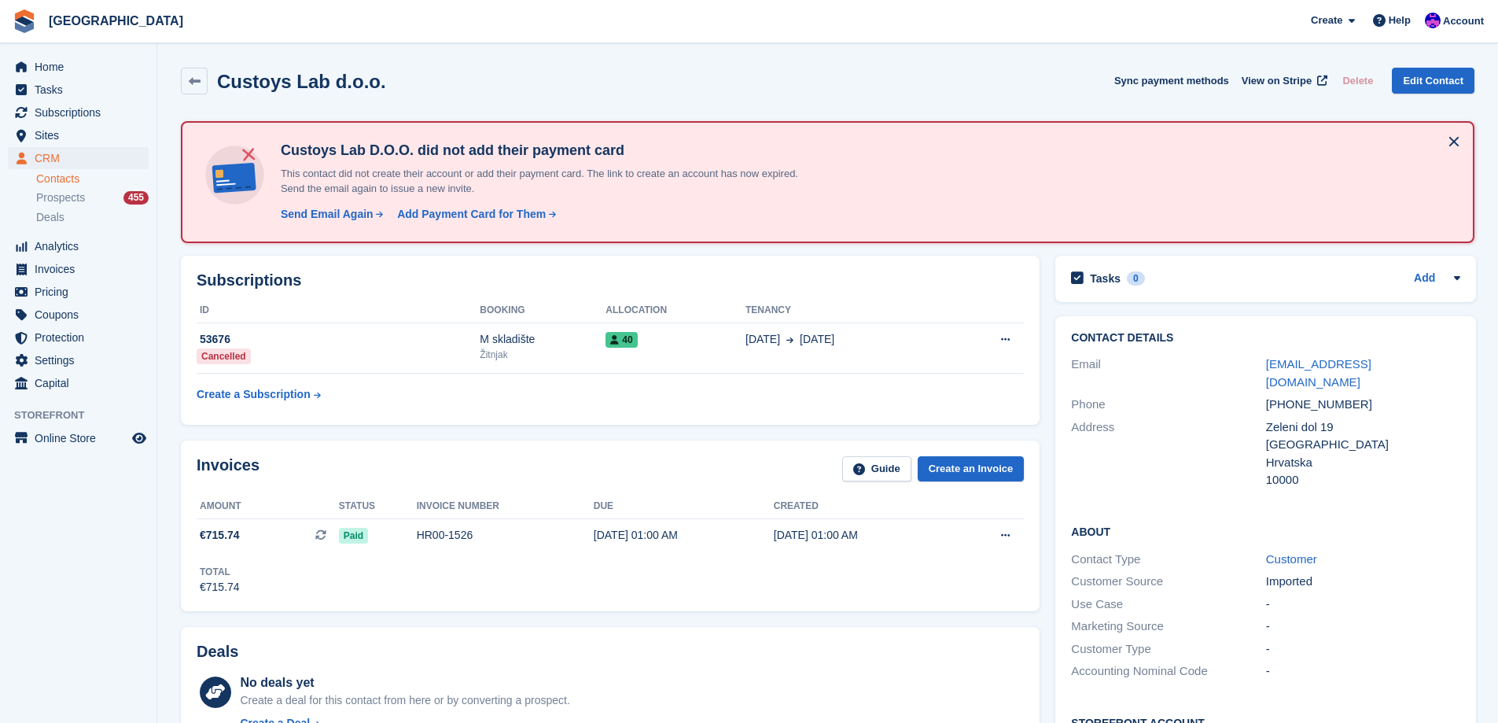
click at [1287, 418] on div "Zeleni dol 19" at bounding box center [1363, 427] width 194 height 18
click at [1307, 418] on div "Zeleni dol 19" at bounding box center [1363, 427] width 194 height 18
click at [1330, 418] on div "Zeleni dol 19" at bounding box center [1363, 427] width 194 height 18
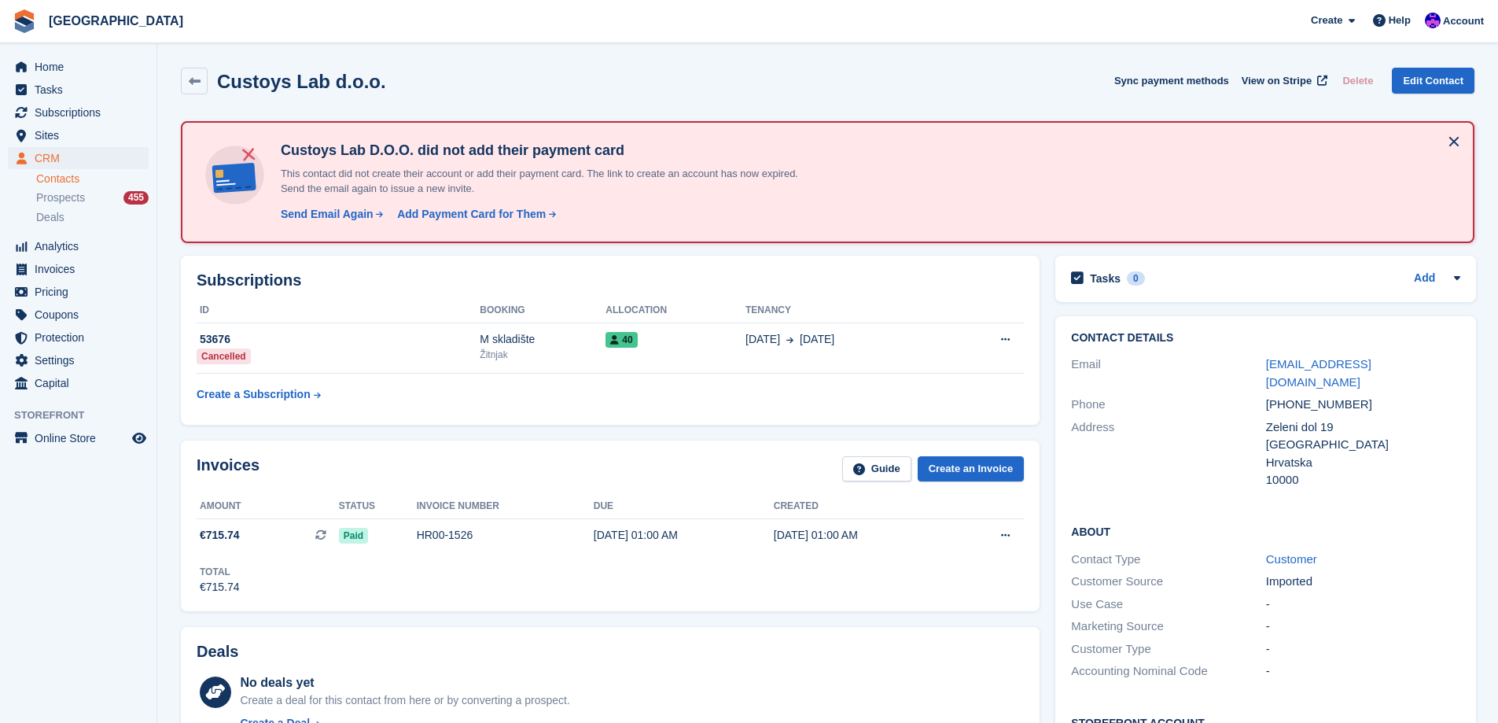
click at [1330, 418] on div "Zeleni dol 19" at bounding box center [1363, 427] width 194 height 18
click at [1328, 418] on div "Zeleni dol 19" at bounding box center [1363, 427] width 194 height 18
click at [1327, 418] on div "Zeleni dol 19" at bounding box center [1363, 427] width 194 height 18
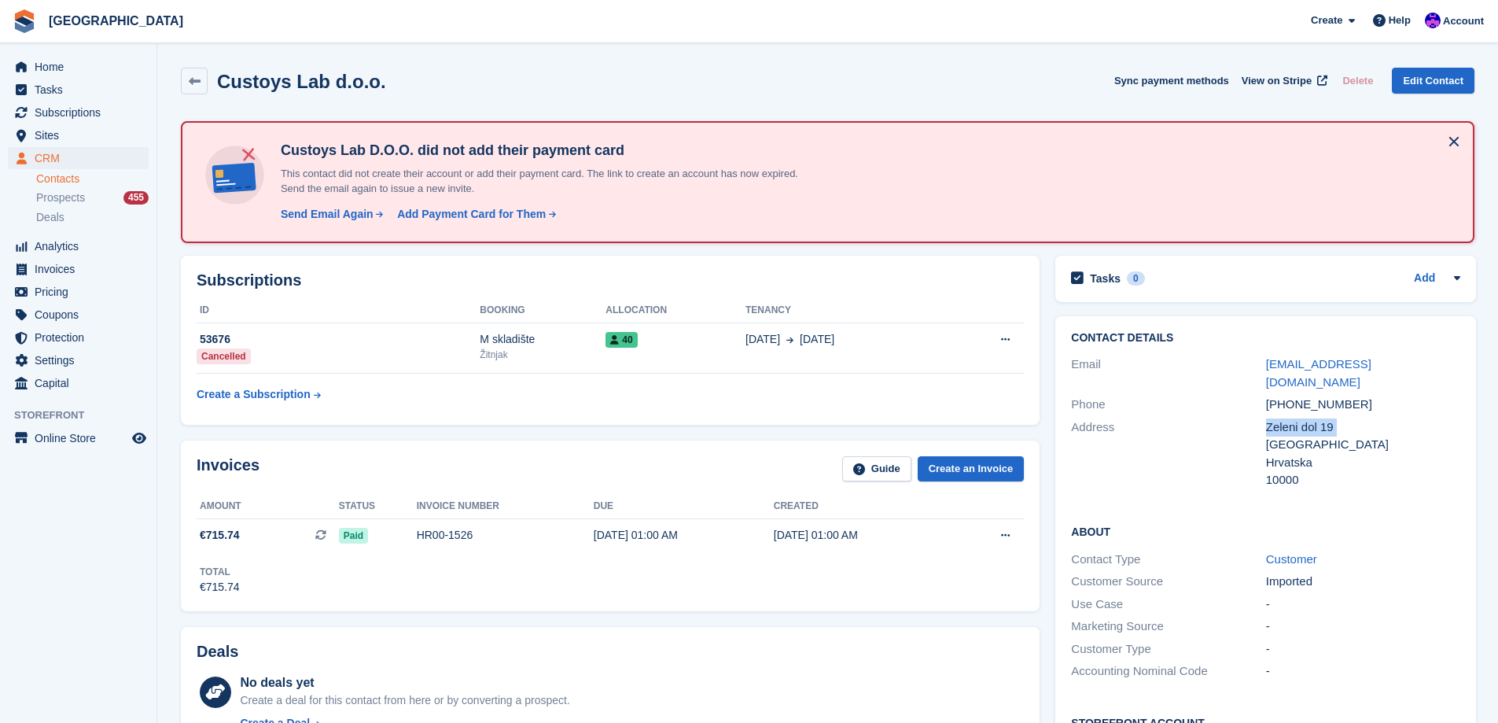
click at [1327, 418] on div "Zeleni dol 19" at bounding box center [1363, 427] width 194 height 18
click at [1310, 418] on div "Zeleni dol 19" at bounding box center [1363, 427] width 194 height 18
click at [1309, 418] on div "Zeleni dol 19" at bounding box center [1363, 427] width 194 height 18
click at [1297, 418] on div "Zeleni dol 19" at bounding box center [1363, 427] width 194 height 18
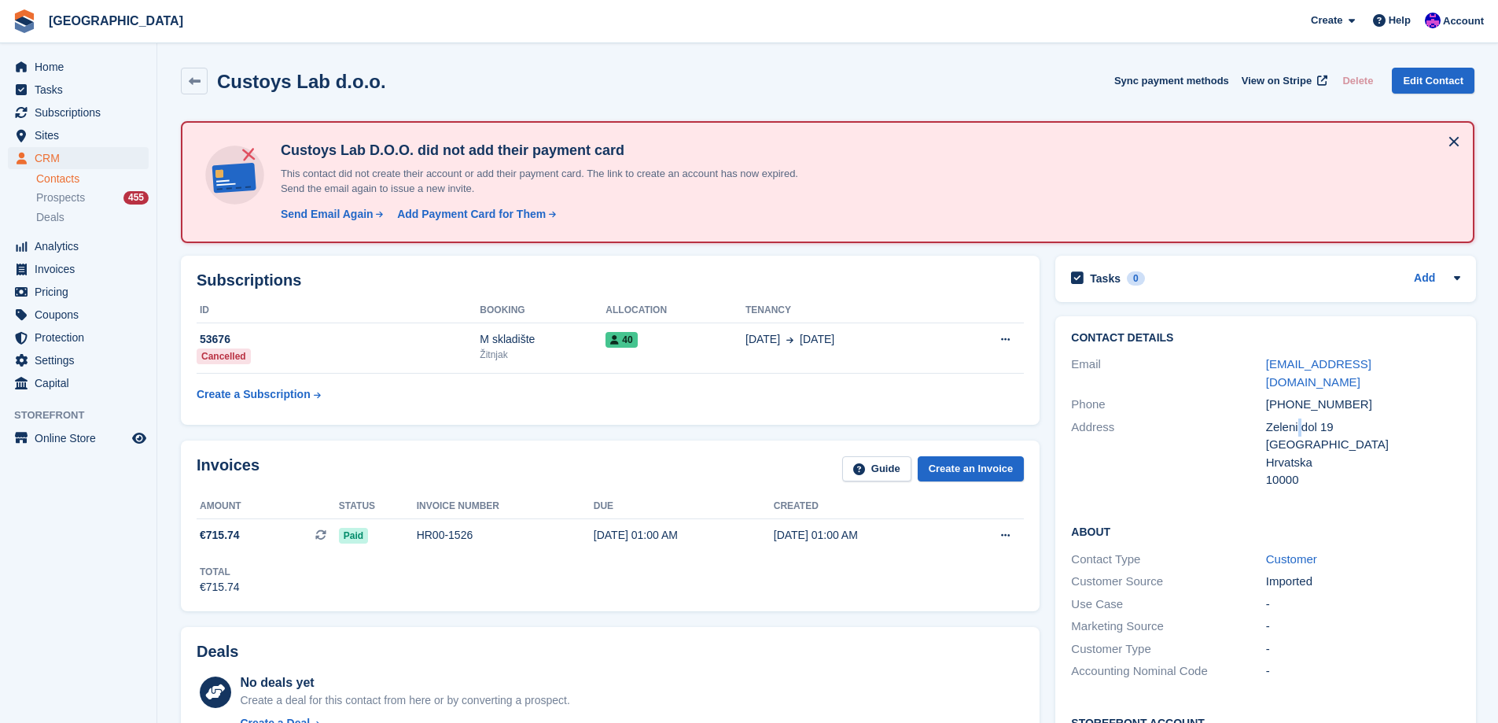
click at [1297, 418] on div "Zeleni dol 19" at bounding box center [1363, 427] width 194 height 18
click at [1291, 418] on div "Zeleni dol 19" at bounding box center [1363, 427] width 194 height 18
click at [1287, 418] on div "Zeleni dol 19" at bounding box center [1363, 427] width 194 height 18
click at [1286, 418] on div "Zeleni dol 19" at bounding box center [1363, 427] width 194 height 18
click at [1283, 436] on div "[GEOGRAPHIC_DATA]" at bounding box center [1363, 445] width 194 height 18
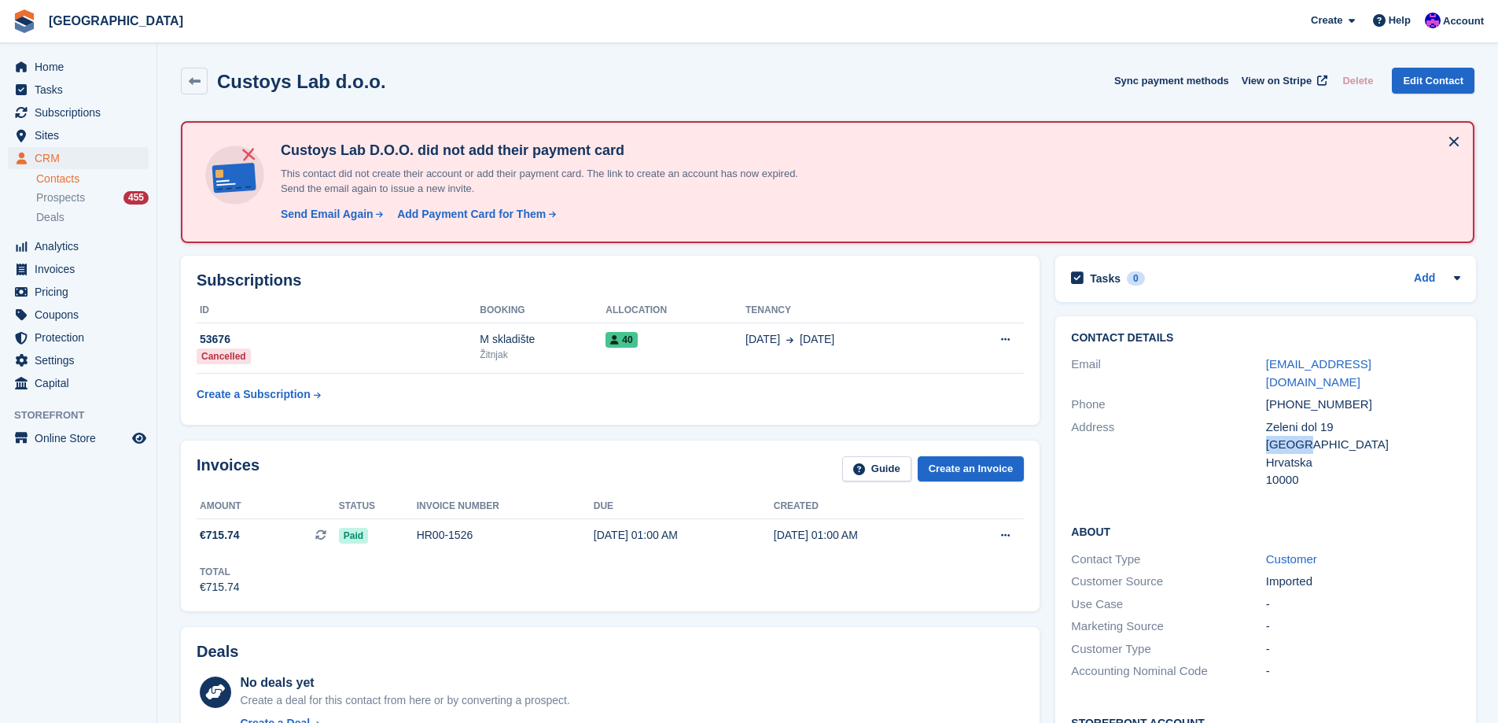
click at [1283, 436] on div "[GEOGRAPHIC_DATA]" at bounding box center [1363, 445] width 194 height 18
click at [1288, 454] on div "Hrvatska" at bounding box center [1363, 463] width 194 height 18
click at [1289, 454] on div "Hrvatska" at bounding box center [1363, 463] width 194 height 18
click at [1284, 471] on div "10000" at bounding box center [1363, 480] width 194 height 18
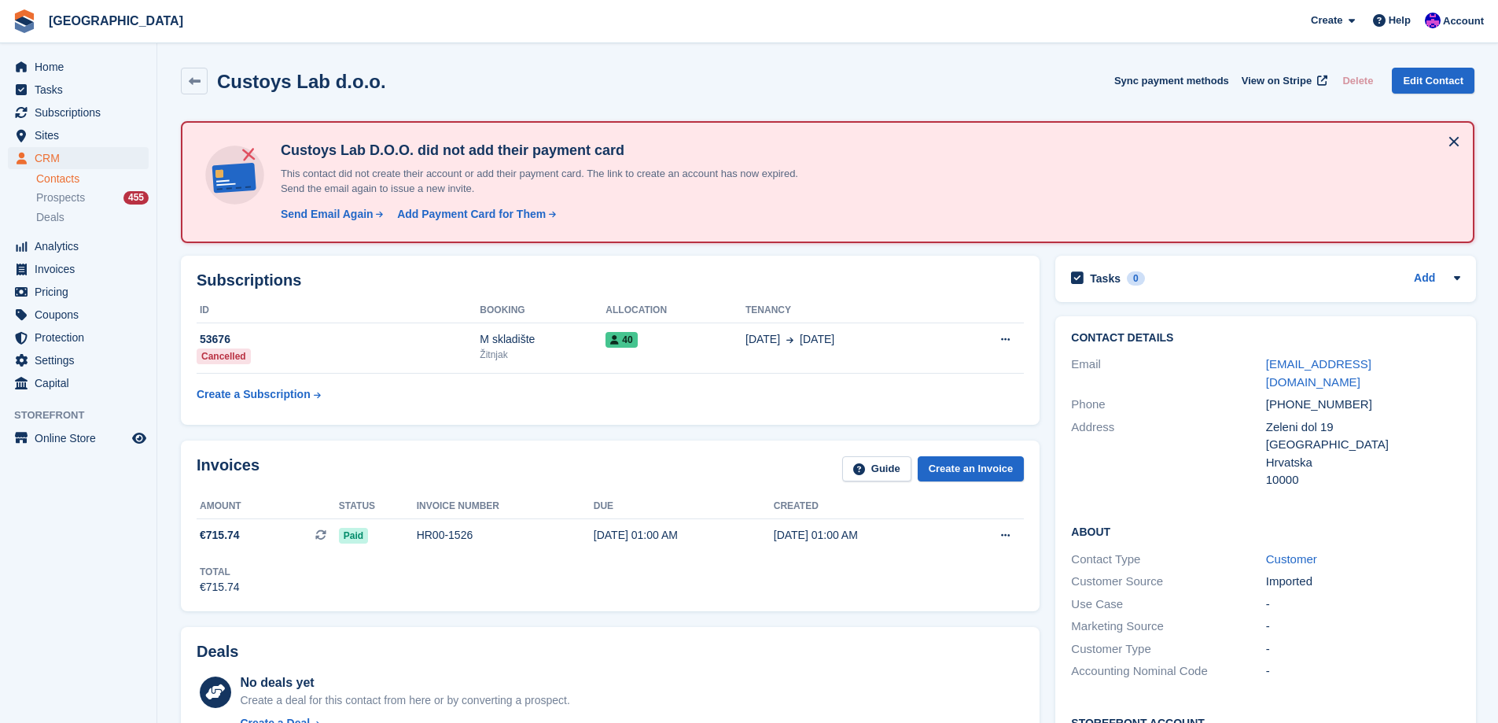
click at [1283, 454] on div "Hrvatska" at bounding box center [1363, 463] width 194 height 18
click at [1283, 436] on div "[GEOGRAPHIC_DATA]" at bounding box center [1363, 445] width 194 height 18
click at [1284, 418] on div "Zeleni dol 19" at bounding box center [1363, 427] width 194 height 18
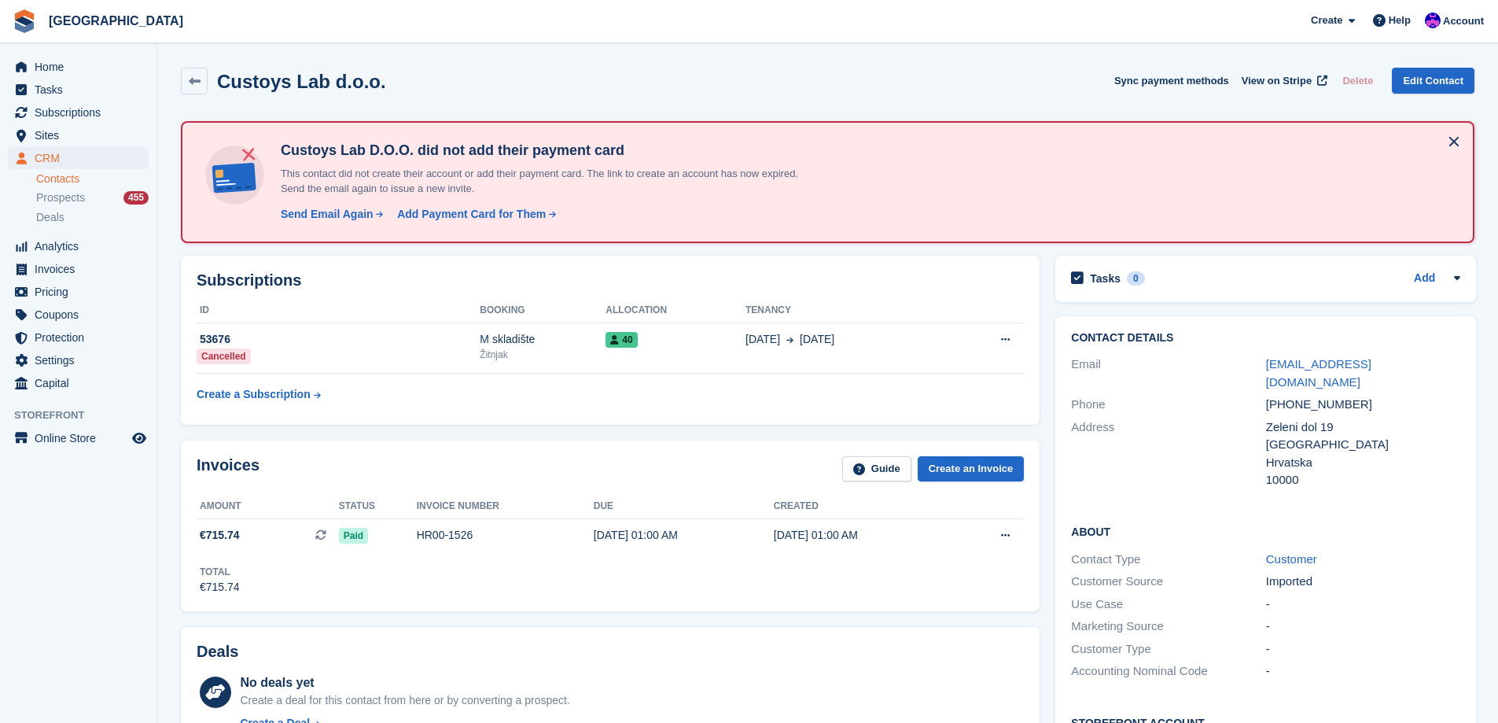
click at [1309, 418] on div "Zeleni dol 19" at bounding box center [1363, 427] width 194 height 18
click at [1328, 418] on div "Zeleni dol 19" at bounding box center [1363, 427] width 194 height 18
click at [1324, 418] on div "Zeleni dol 19" at bounding box center [1363, 427] width 194 height 18
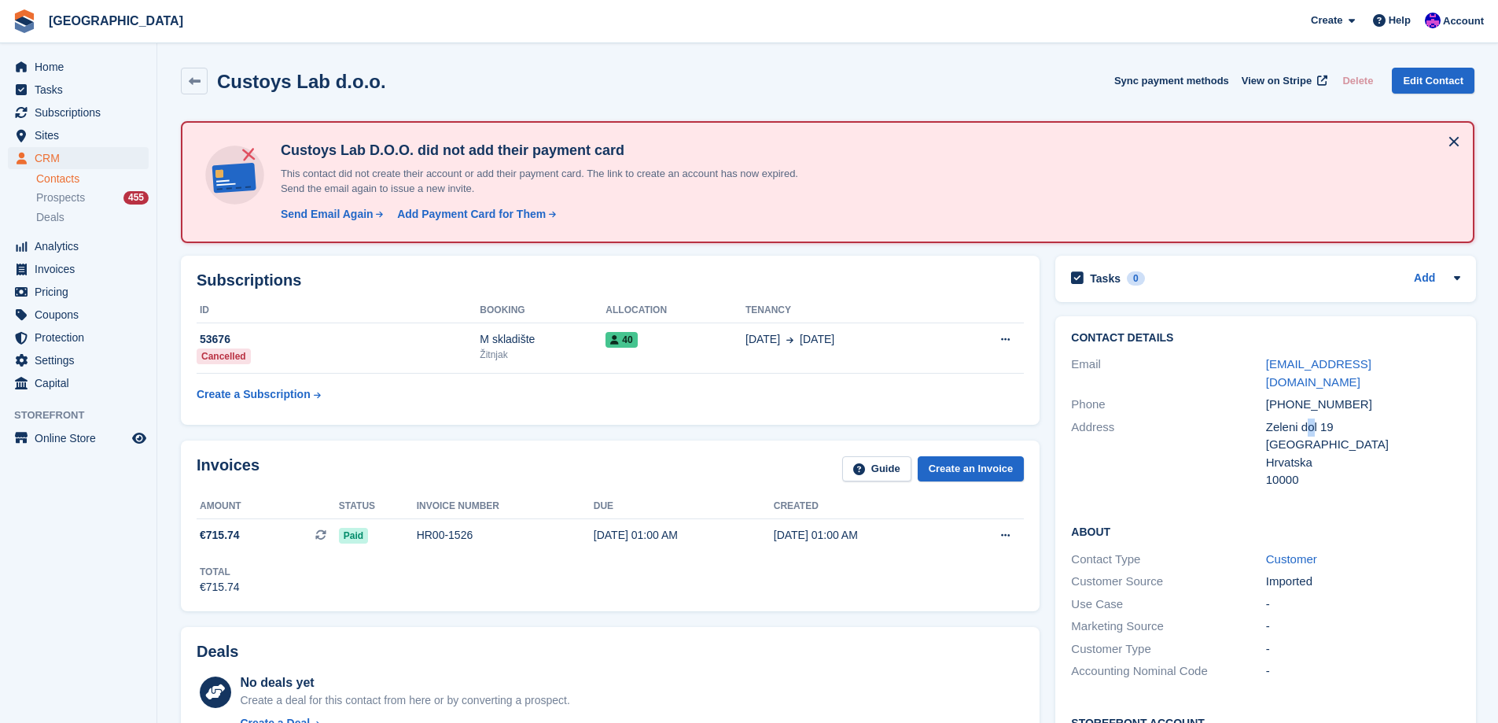
click at [1309, 418] on div "Zeleni dol 19" at bounding box center [1363, 427] width 194 height 18
click at [1303, 418] on div "Zeleni dol 19" at bounding box center [1363, 427] width 194 height 18
click at [1304, 418] on div "Zeleni dol 19" at bounding box center [1363, 427] width 194 height 18
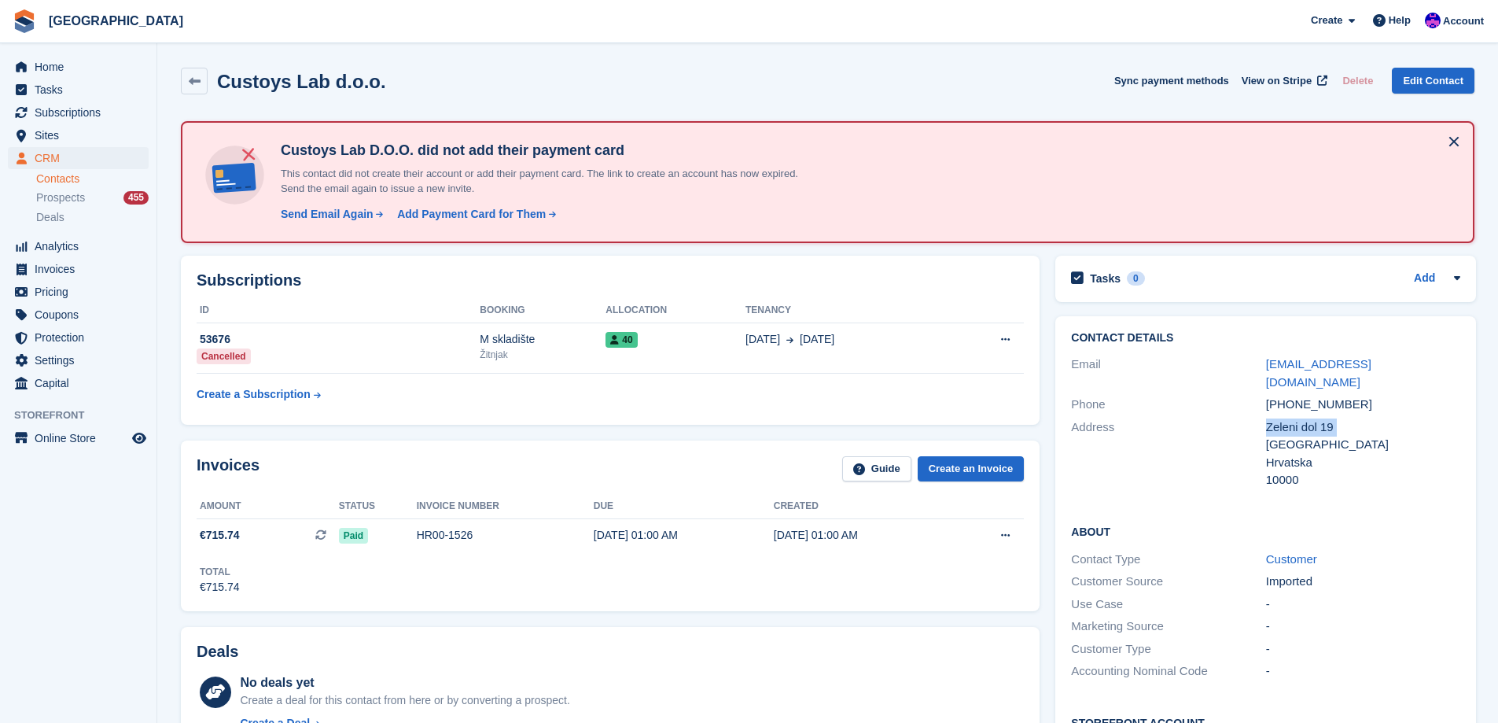
click at [1299, 418] on div "Zeleni dol 19" at bounding box center [1363, 427] width 194 height 18
click at [1286, 418] on div "Zeleni dol 19" at bounding box center [1363, 427] width 194 height 18
click at [1285, 436] on div "[GEOGRAPHIC_DATA]" at bounding box center [1363, 445] width 194 height 18
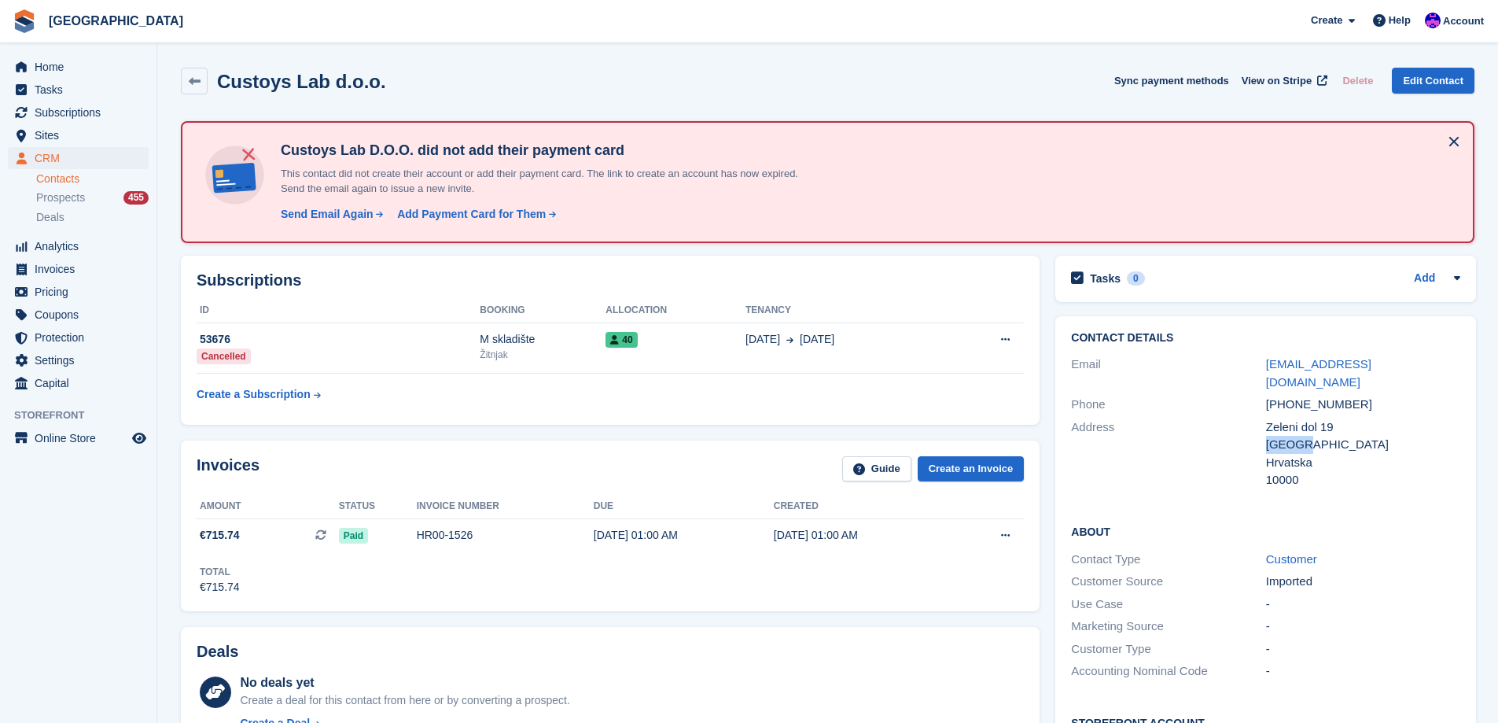
click at [1285, 436] on div "[GEOGRAPHIC_DATA]" at bounding box center [1363, 445] width 194 height 18
click at [1285, 418] on div "Zeleni dol 19" at bounding box center [1363, 427] width 194 height 18
click at [1310, 418] on div "Zeleni dol 19" at bounding box center [1363, 427] width 194 height 18
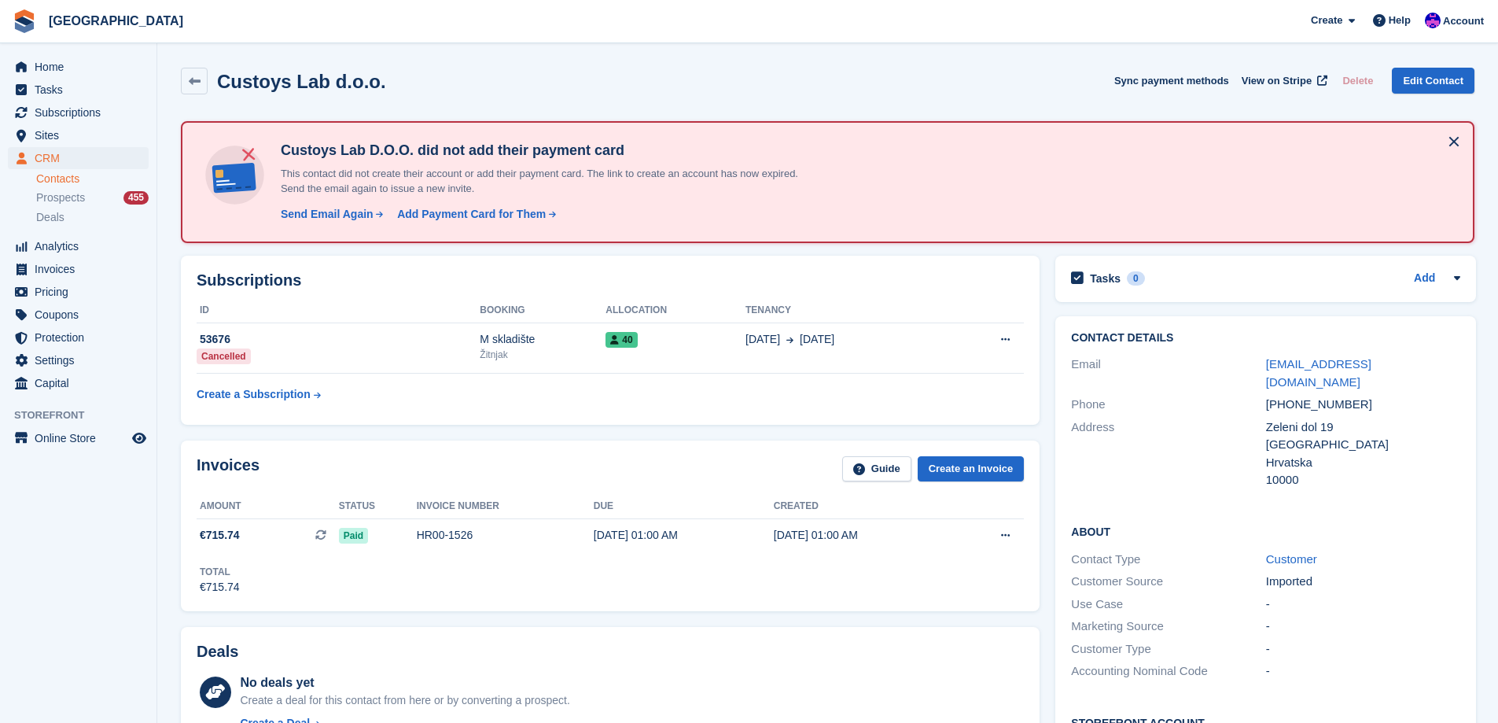
click at [1328, 418] on div "Zeleni dol 19" at bounding box center [1363, 427] width 194 height 18
click at [1307, 418] on div "Zeleni dol 19" at bounding box center [1363, 427] width 194 height 18
click at [1279, 418] on div "Zeleni dol 19" at bounding box center [1363, 427] width 194 height 18
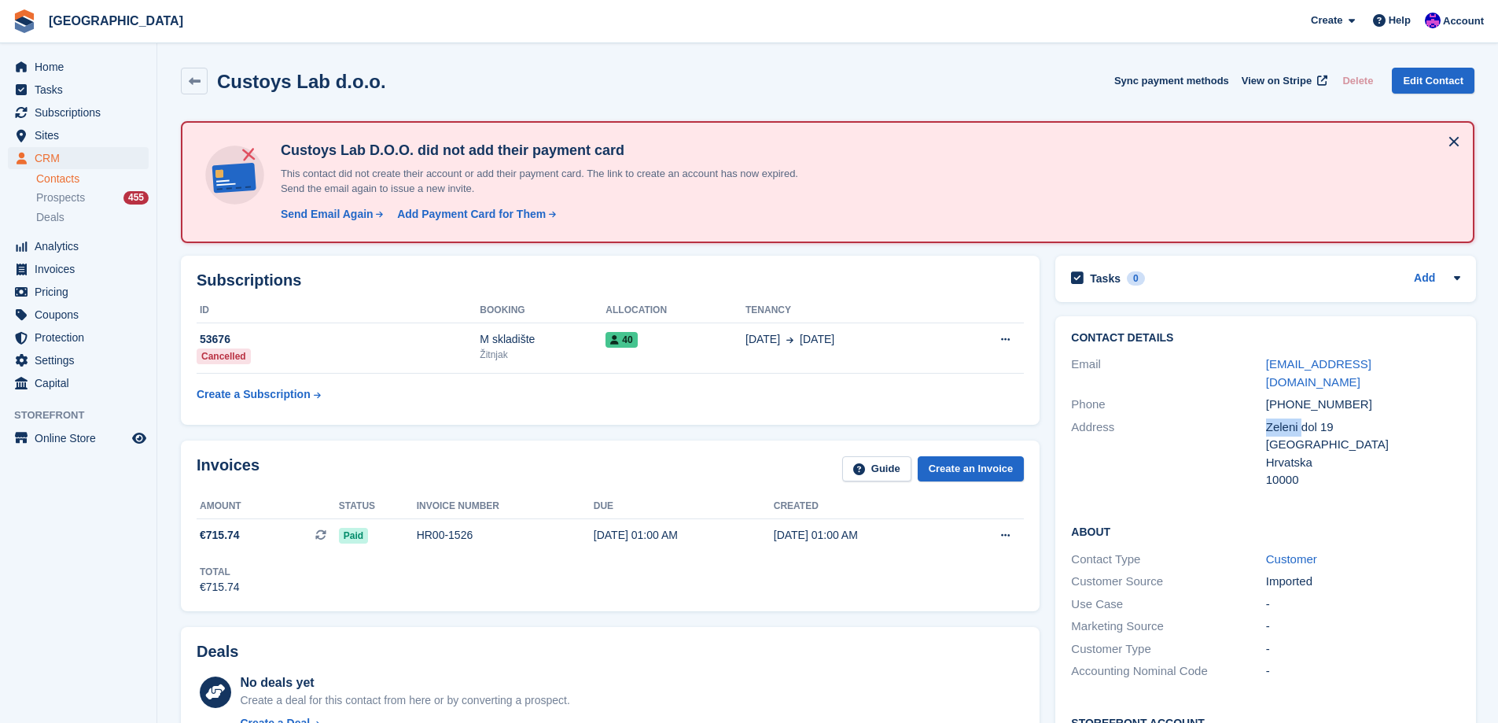
click at [1279, 418] on div "Zeleni dol 19" at bounding box center [1363, 427] width 194 height 18
click at [1279, 436] on div "[GEOGRAPHIC_DATA]" at bounding box center [1363, 445] width 194 height 18
click at [1285, 418] on div "Zeleni dol 19" at bounding box center [1363, 427] width 194 height 18
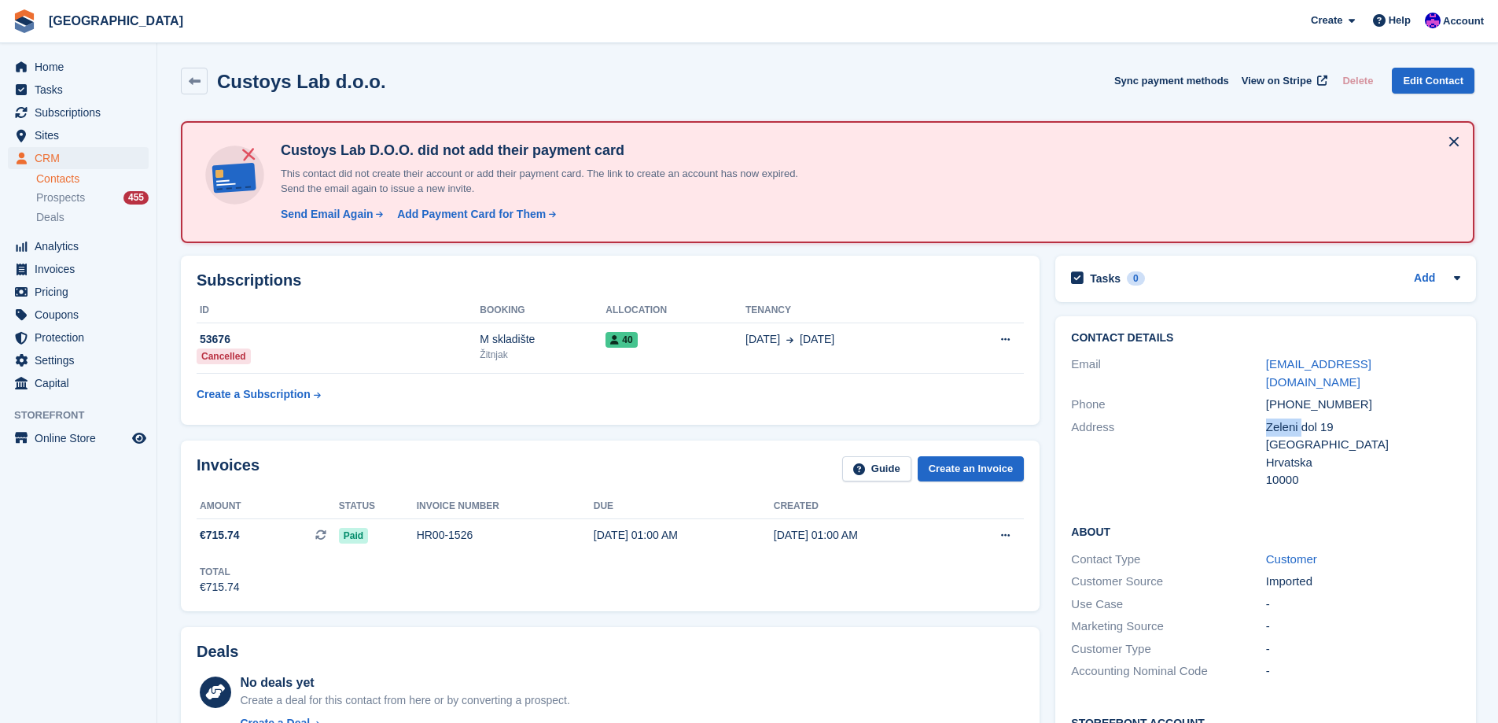
click at [1285, 418] on div "Zeleni dol 19" at bounding box center [1363, 427] width 194 height 18
click at [1303, 418] on div "Zeleni dol 19" at bounding box center [1363, 427] width 194 height 18
click at [1321, 418] on div "Zeleni dol 19" at bounding box center [1363, 427] width 194 height 18
click at [1325, 418] on div "Zeleni dol 19" at bounding box center [1363, 427] width 194 height 18
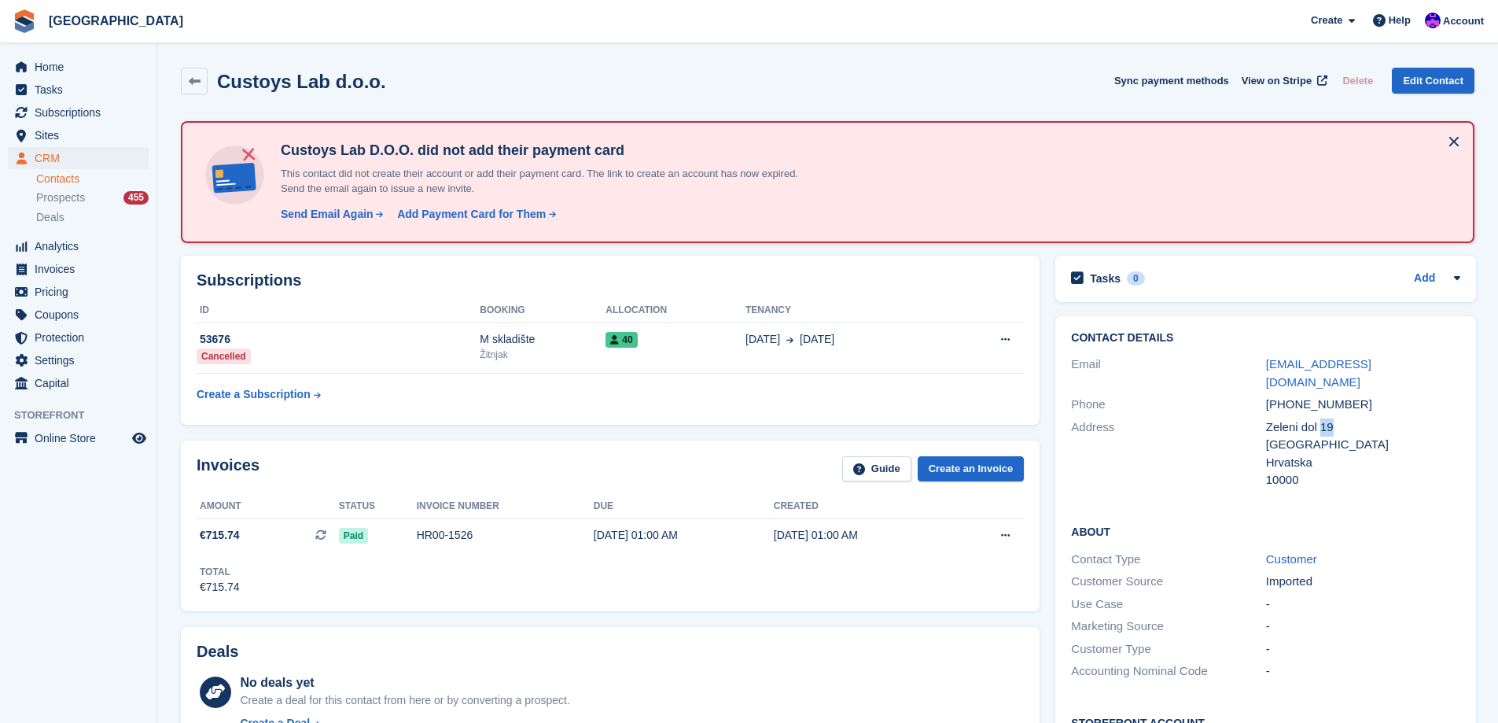
click at [1325, 418] on div "Zeleni dol 19" at bounding box center [1363, 427] width 194 height 18
click at [1303, 418] on div "Zeleni dol 19" at bounding box center [1363, 427] width 194 height 18
click at [1282, 418] on div "Zeleni dol 19" at bounding box center [1363, 427] width 194 height 18
click at [1279, 436] on div "[GEOGRAPHIC_DATA]" at bounding box center [1363, 445] width 194 height 18
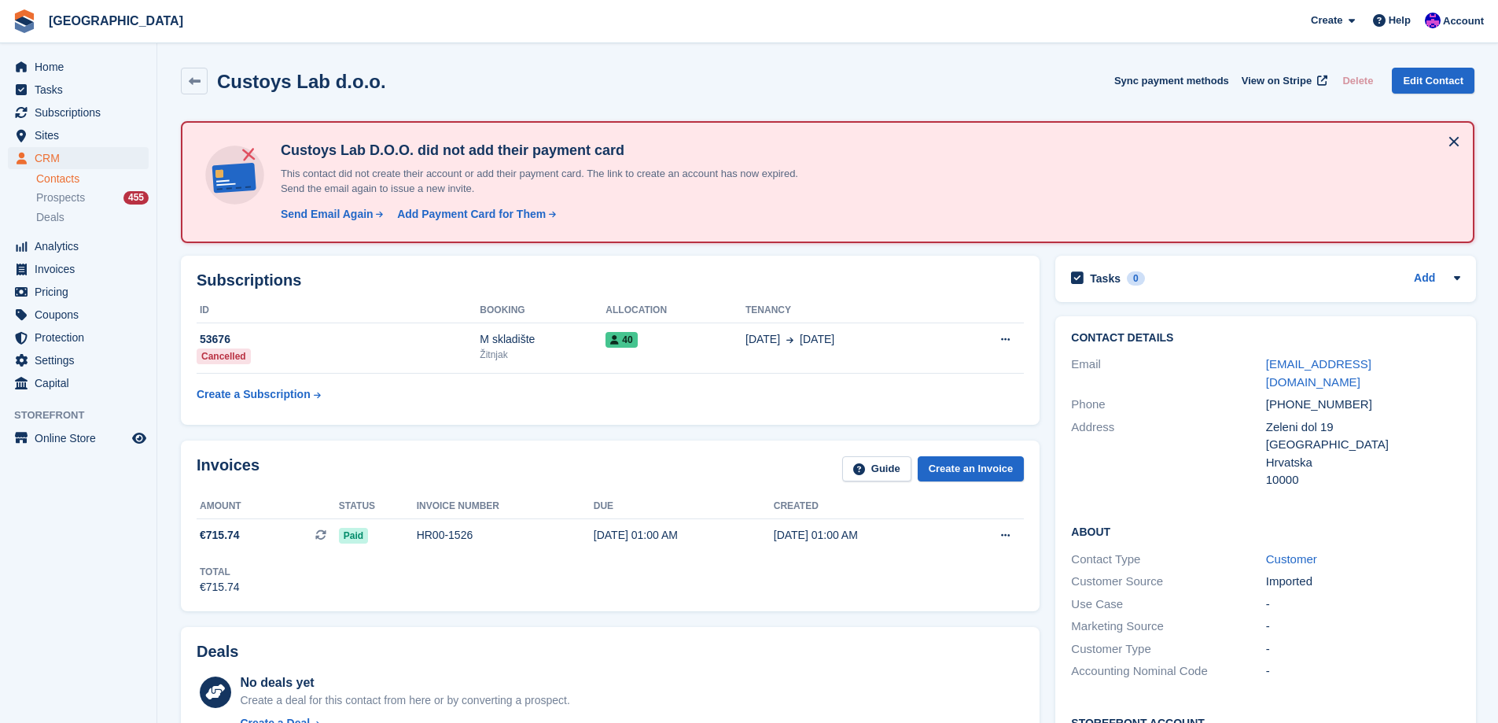
click at [1280, 436] on div "[GEOGRAPHIC_DATA]" at bounding box center [1363, 445] width 194 height 18
click at [1285, 418] on div "Zeleni dol 19" at bounding box center [1363, 427] width 194 height 18
click at [276, 387] on div "Create a Subscription" at bounding box center [254, 394] width 114 height 17
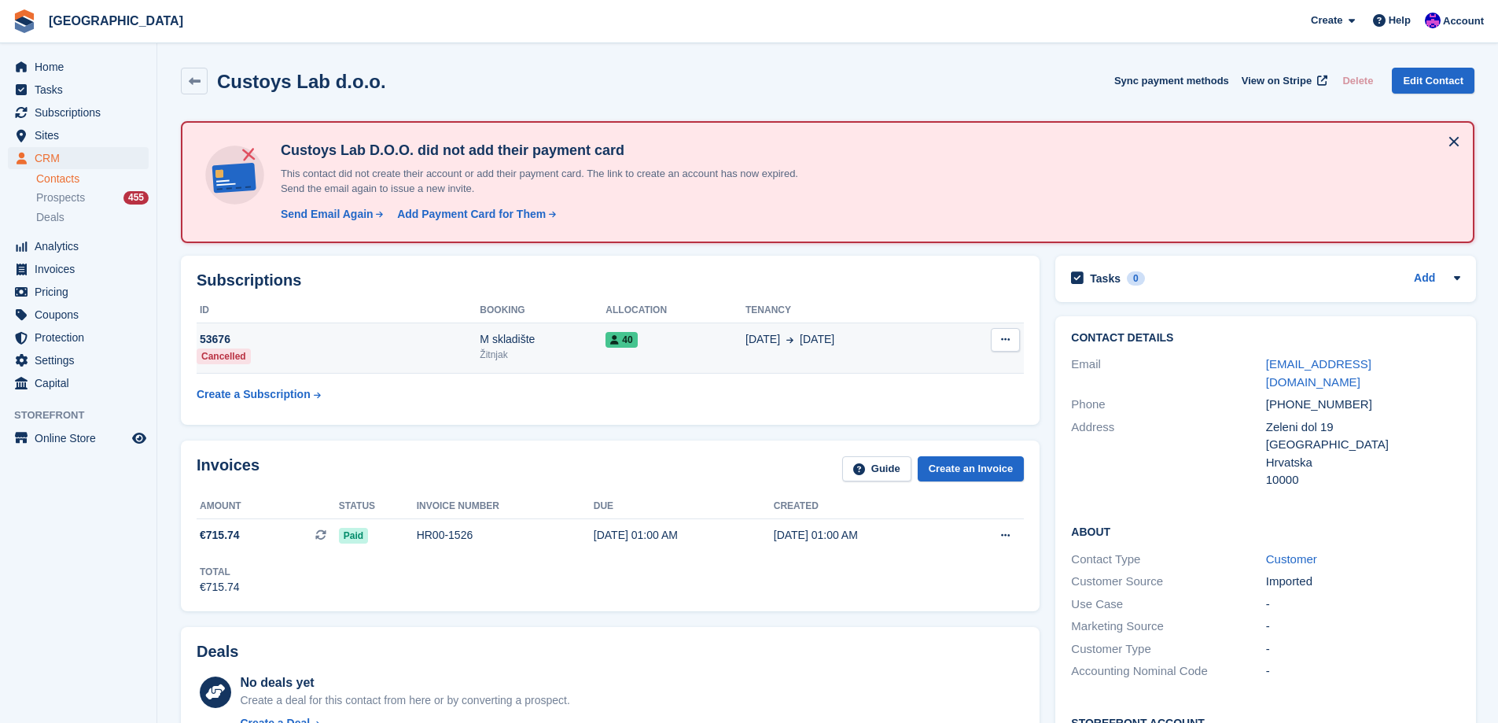
click at [1005, 333] on button at bounding box center [1005, 340] width 29 height 24
click at [595, 340] on div "M skladište" at bounding box center [543, 339] width 126 height 17
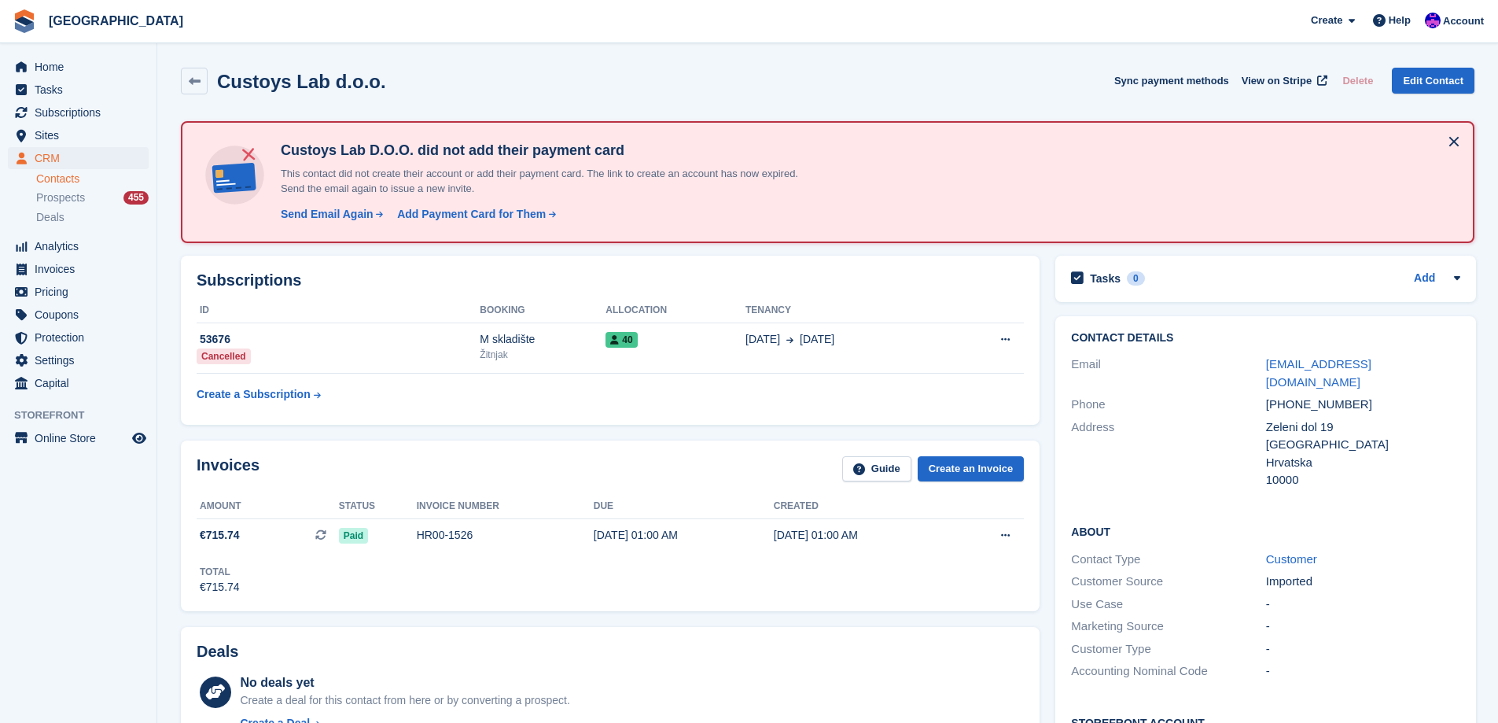
click at [389, 463] on div "Invoices Guide Create an Invoice" at bounding box center [610, 473] width 827 height 35
click at [417, 533] on div "HR00-1526" at bounding box center [505, 535] width 177 height 17
click at [1425, 84] on link "Edit Contact" at bounding box center [1433, 81] width 83 height 26
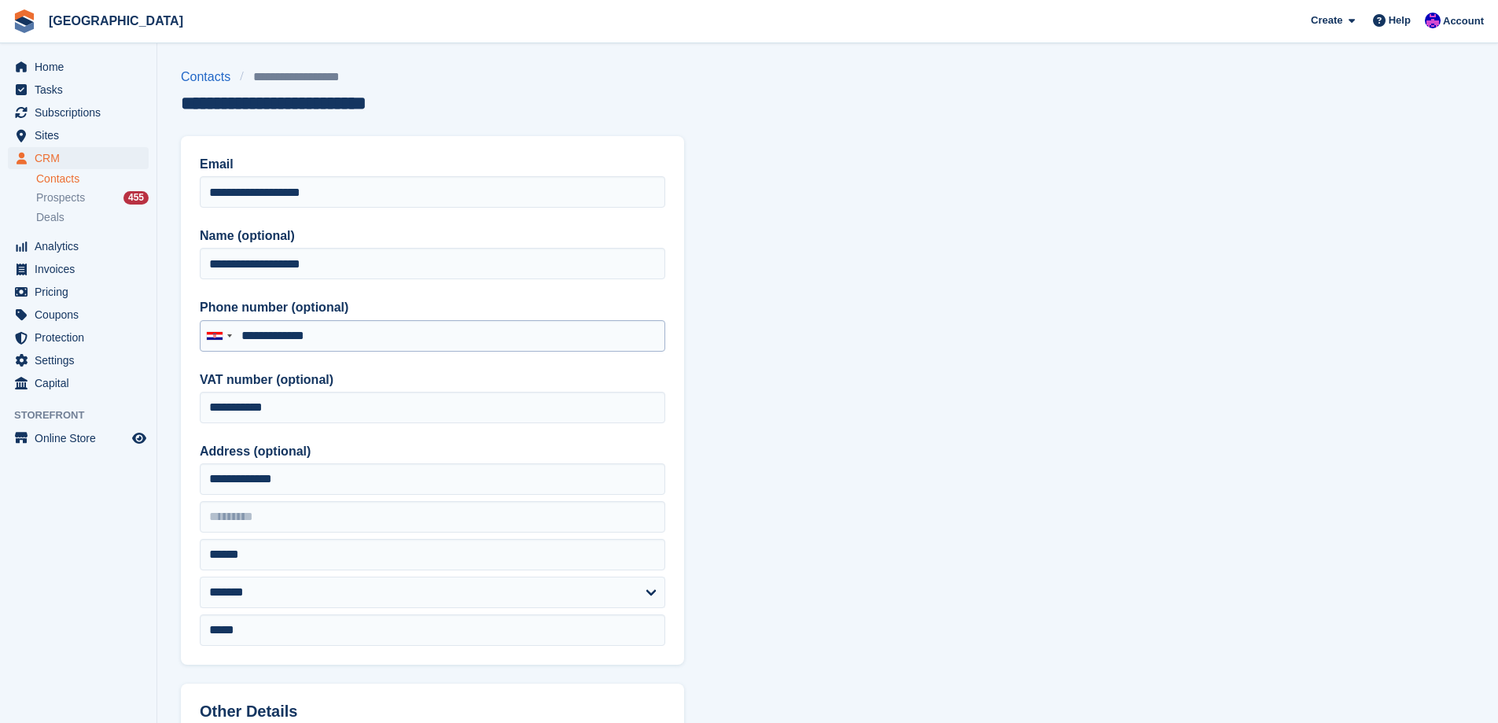
type input "**********"
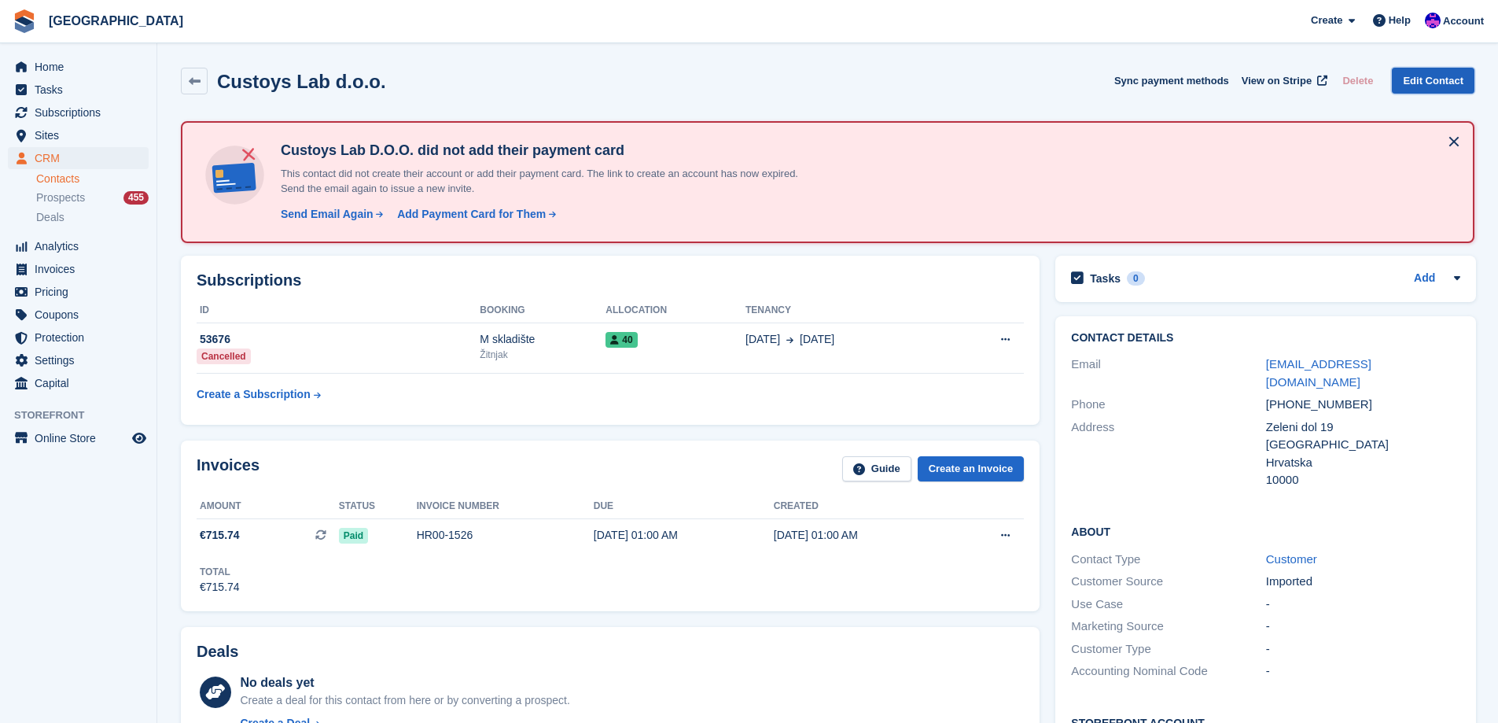
click at [1446, 82] on link "Edit Contact" at bounding box center [1433, 81] width 83 height 26
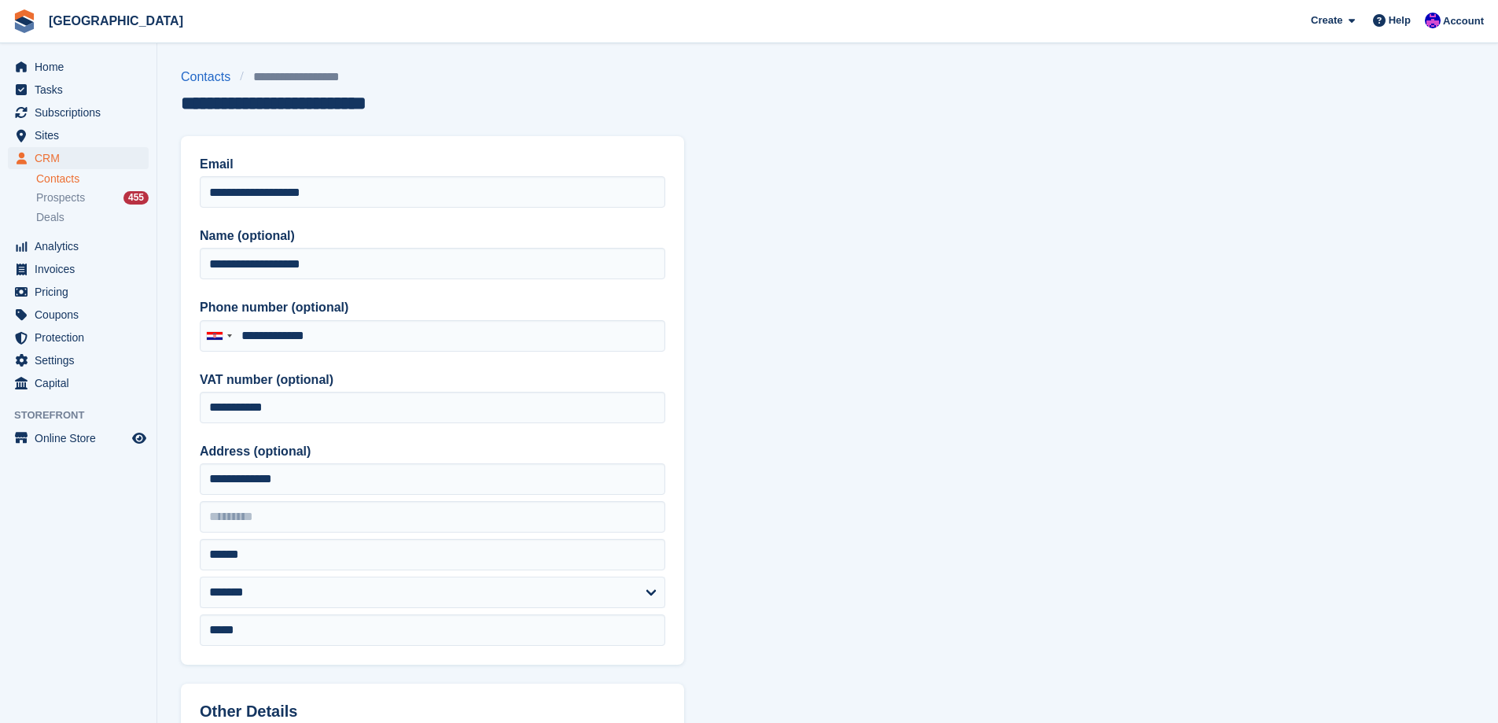
type input "**********"
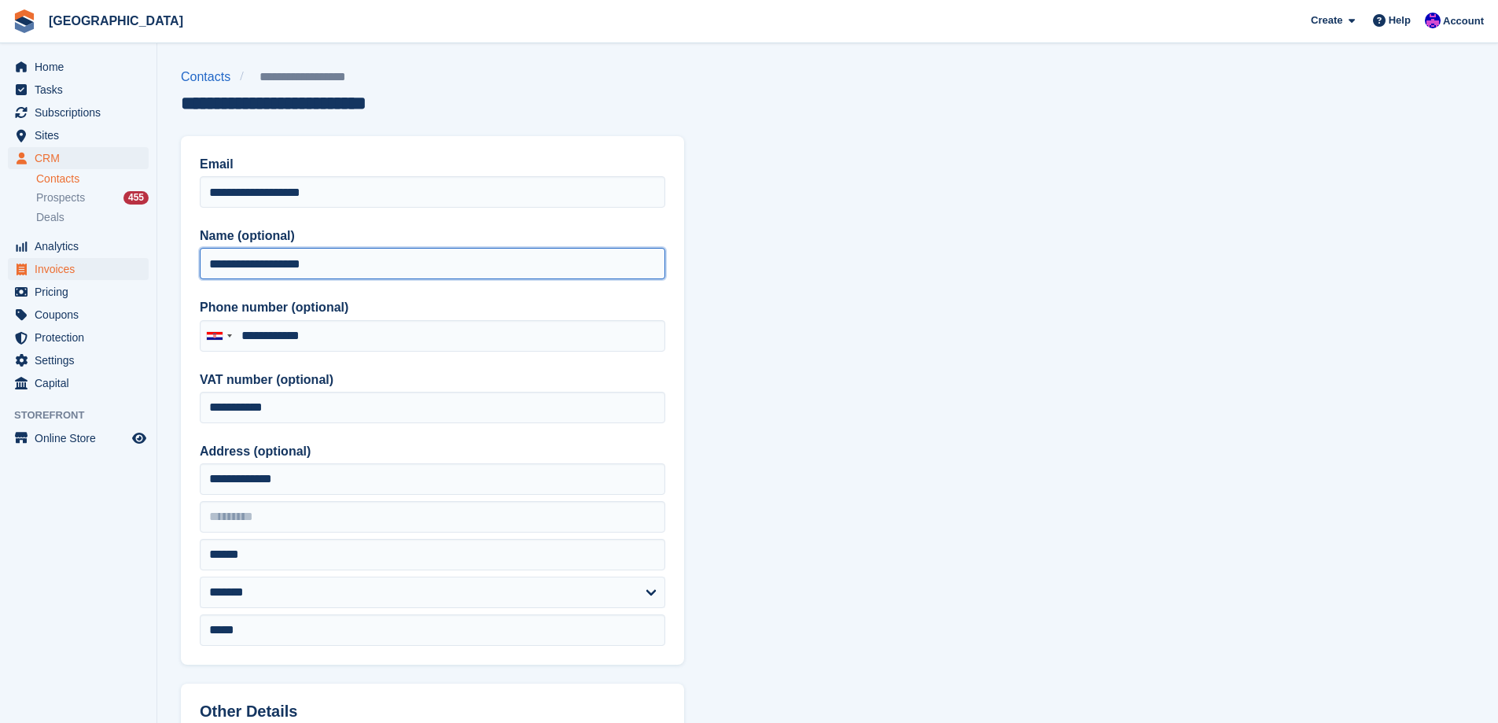
drag, startPoint x: 326, startPoint y: 260, endPoint x: 64, endPoint y: 261, distance: 261.9
click at [65, 260] on div "Home Tasks Subscriptions Subscriptions Subscriptions Price increases NEW Price …" at bounding box center [749, 670] width 1498 height 1340
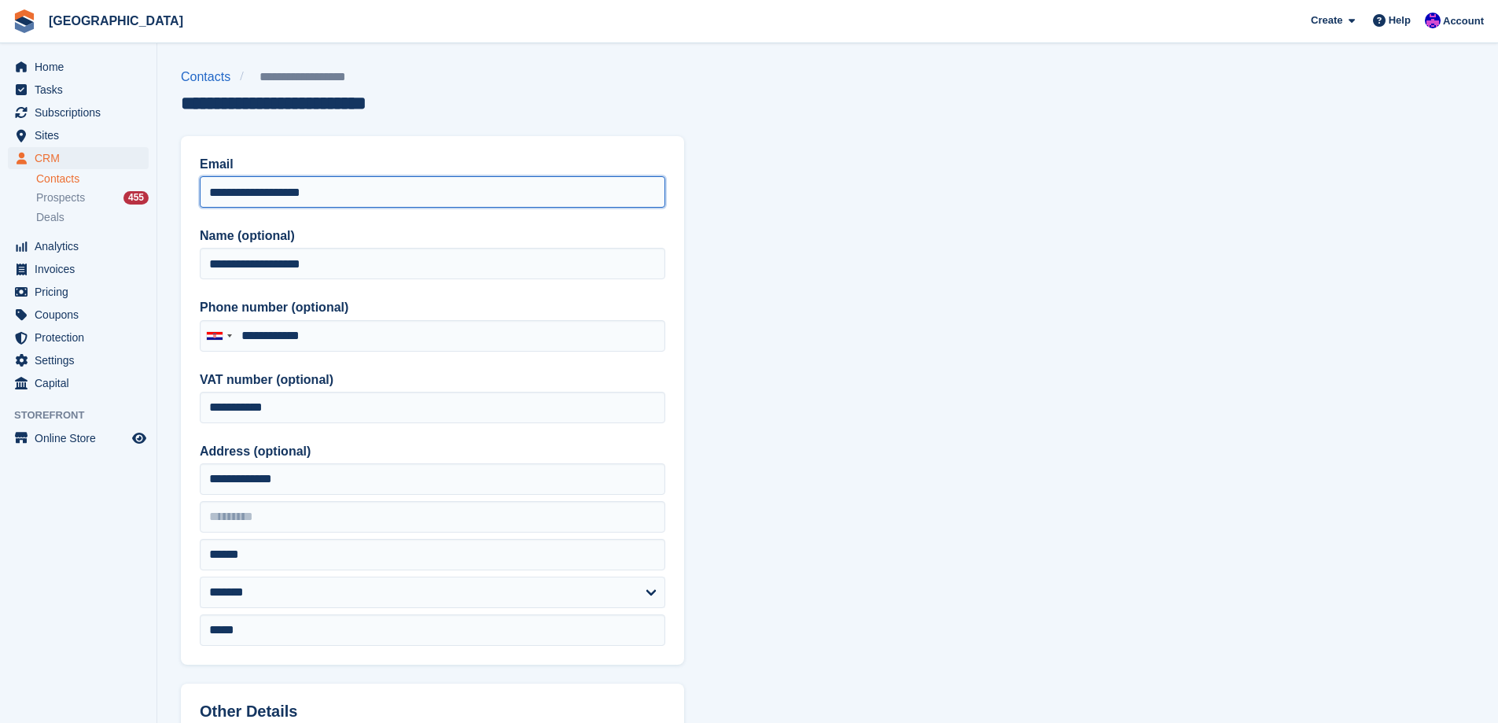
drag, startPoint x: 409, startPoint y: 188, endPoint x: 31, endPoint y: 191, distance: 378.3
click at [32, 191] on div "Home Tasks Subscriptions Subscriptions Subscriptions Price increases NEW Price …" at bounding box center [749, 670] width 1498 height 1340
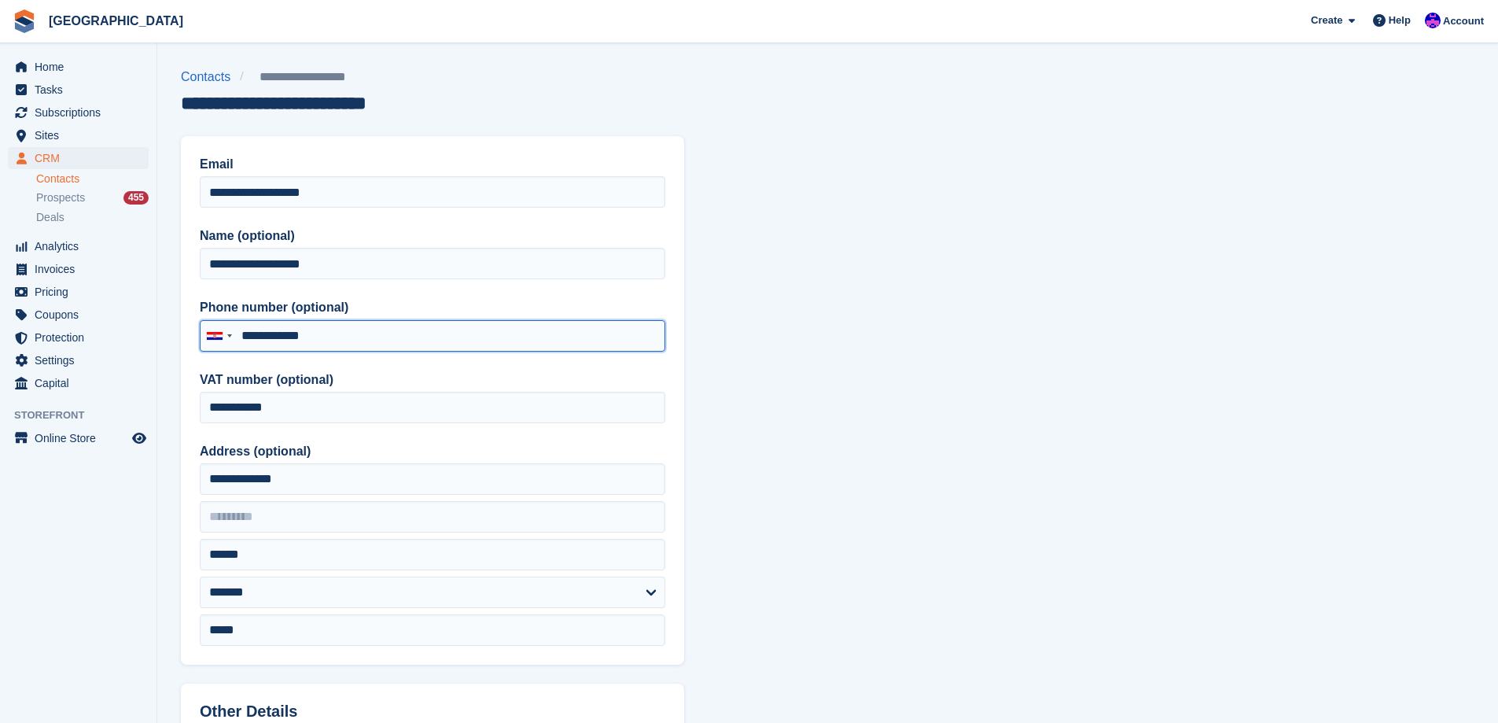
drag, startPoint x: 341, startPoint y: 321, endPoint x: 251, endPoint y: 327, distance: 89.9
click at [251, 327] on input "**********" at bounding box center [433, 335] width 466 height 31
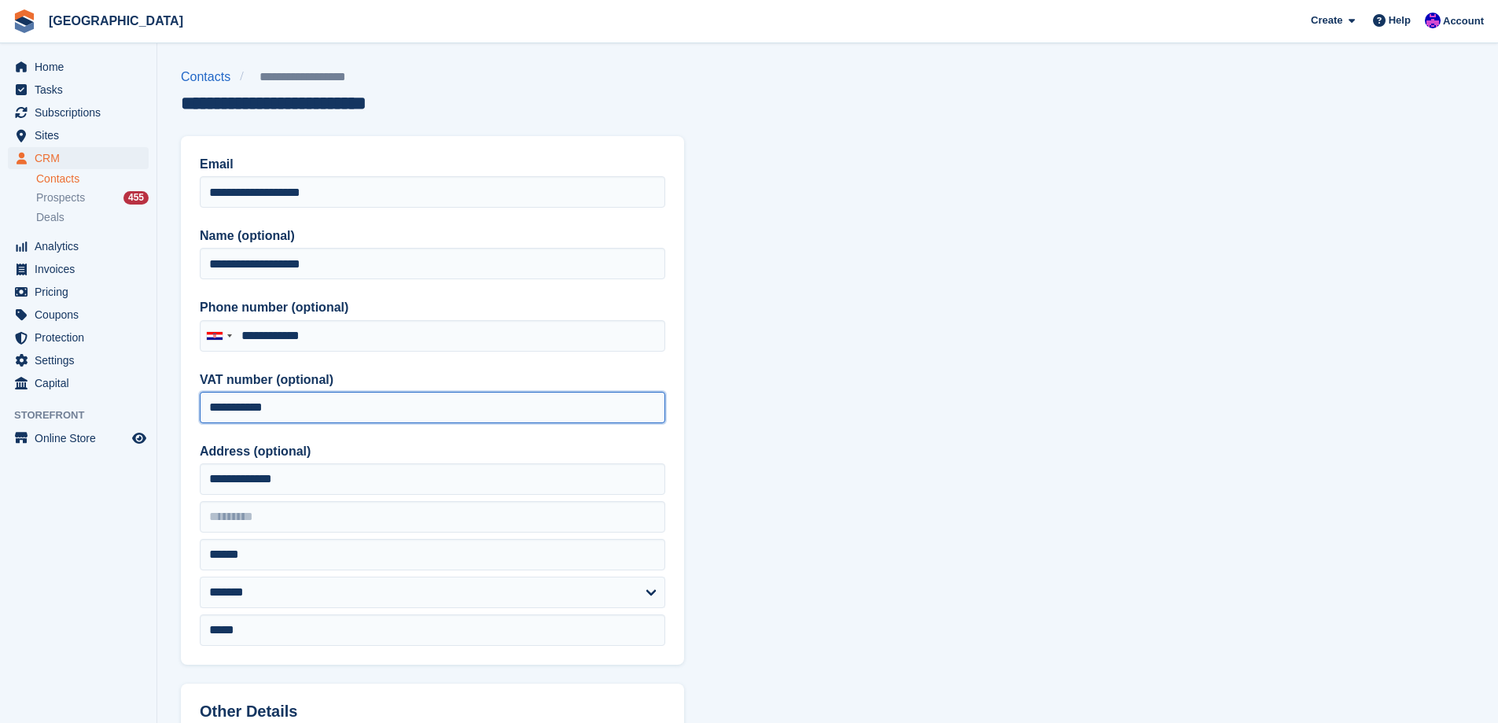
drag, startPoint x: 315, startPoint y: 406, endPoint x: 60, endPoint y: 416, distance: 255.0
click at [60, 416] on div "Home Tasks Subscriptions Subscriptions Subscriptions Price increases NEW Price …" at bounding box center [749, 670] width 1498 height 1340
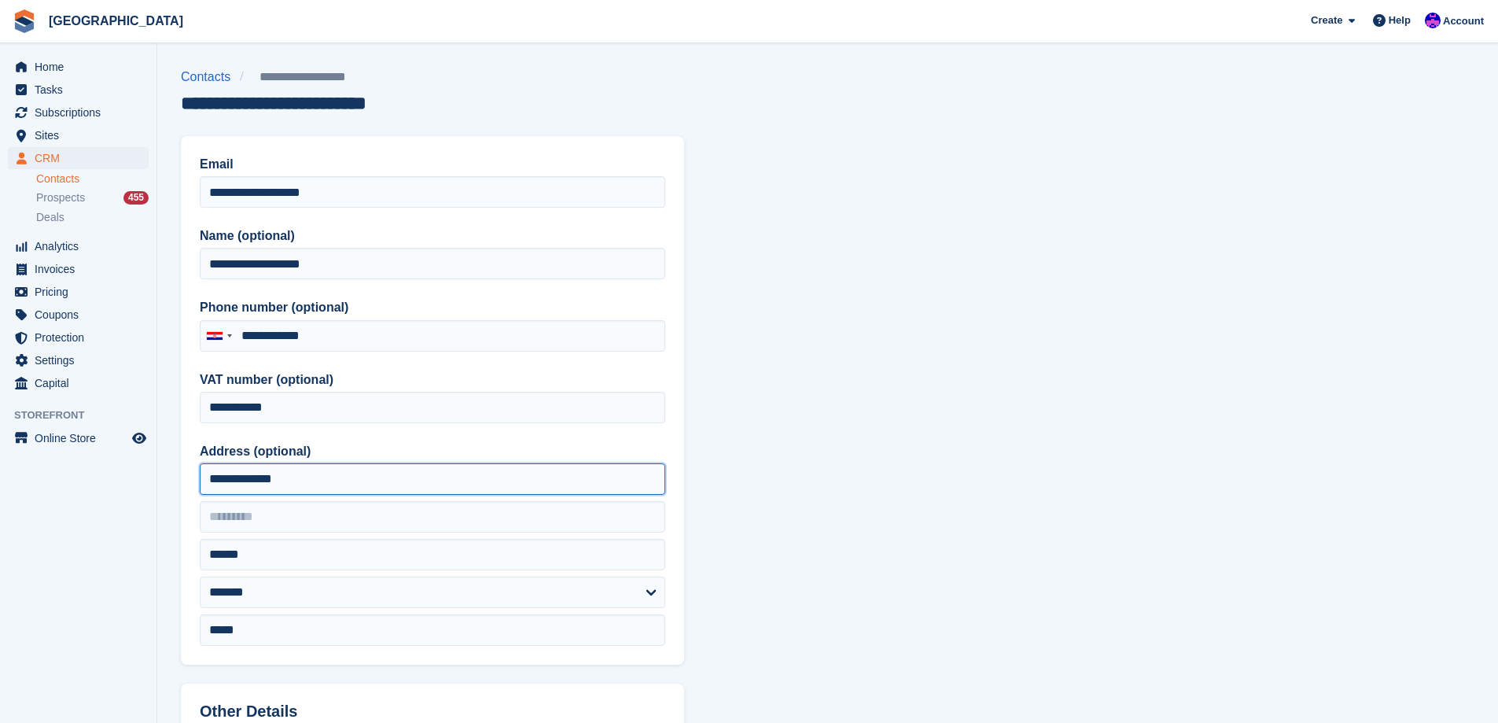
drag, startPoint x: 342, startPoint y: 477, endPoint x: 35, endPoint y: 477, distance: 307.5
click at [43, 477] on div "Home Tasks Subscriptions Subscriptions Subscriptions Price increases NEW Price …" at bounding box center [749, 670] width 1498 height 1340
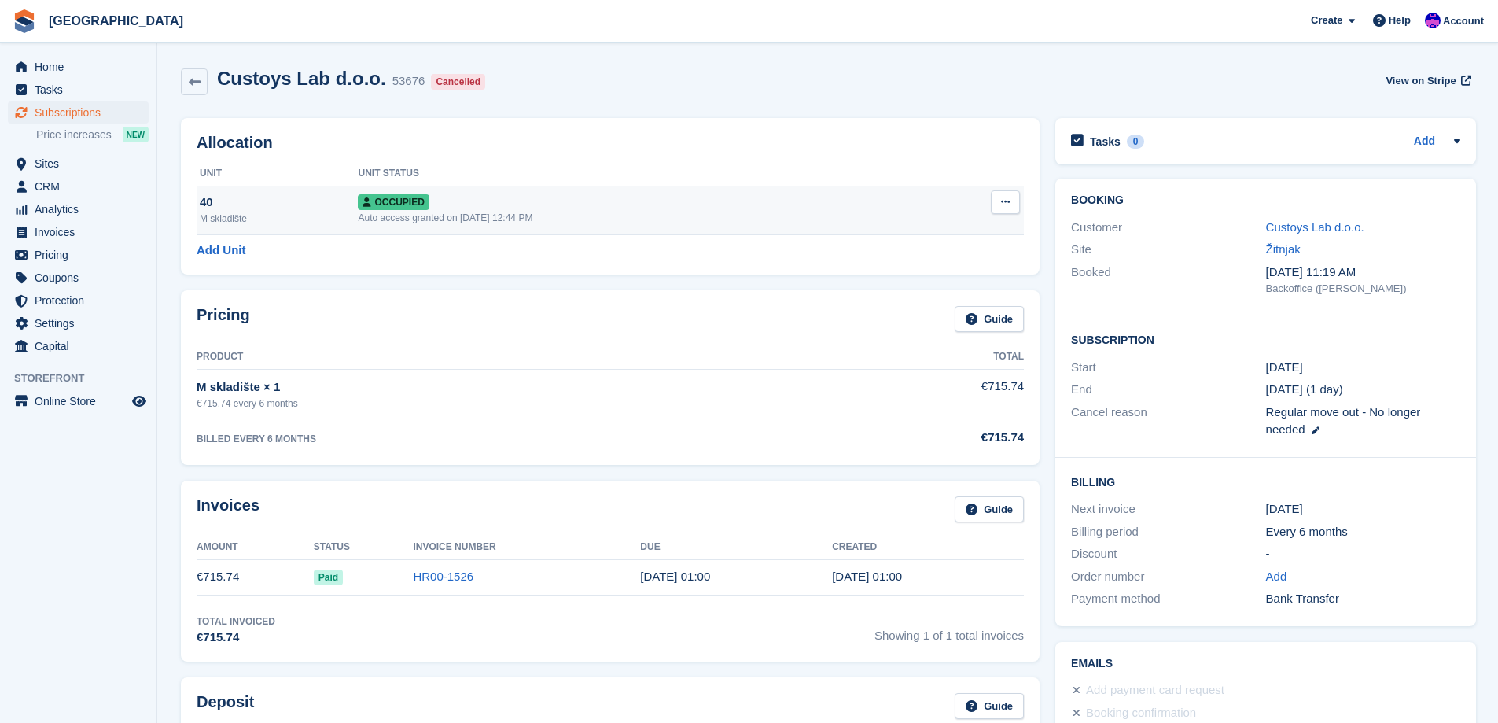
click at [1019, 208] on td "Overlock Repossess Deallocate" at bounding box center [971, 210] width 105 height 49
click at [1005, 204] on icon at bounding box center [1005, 202] width 9 height 10
click at [949, 280] on p "Deallocate" at bounding box center [944, 287] width 137 height 20
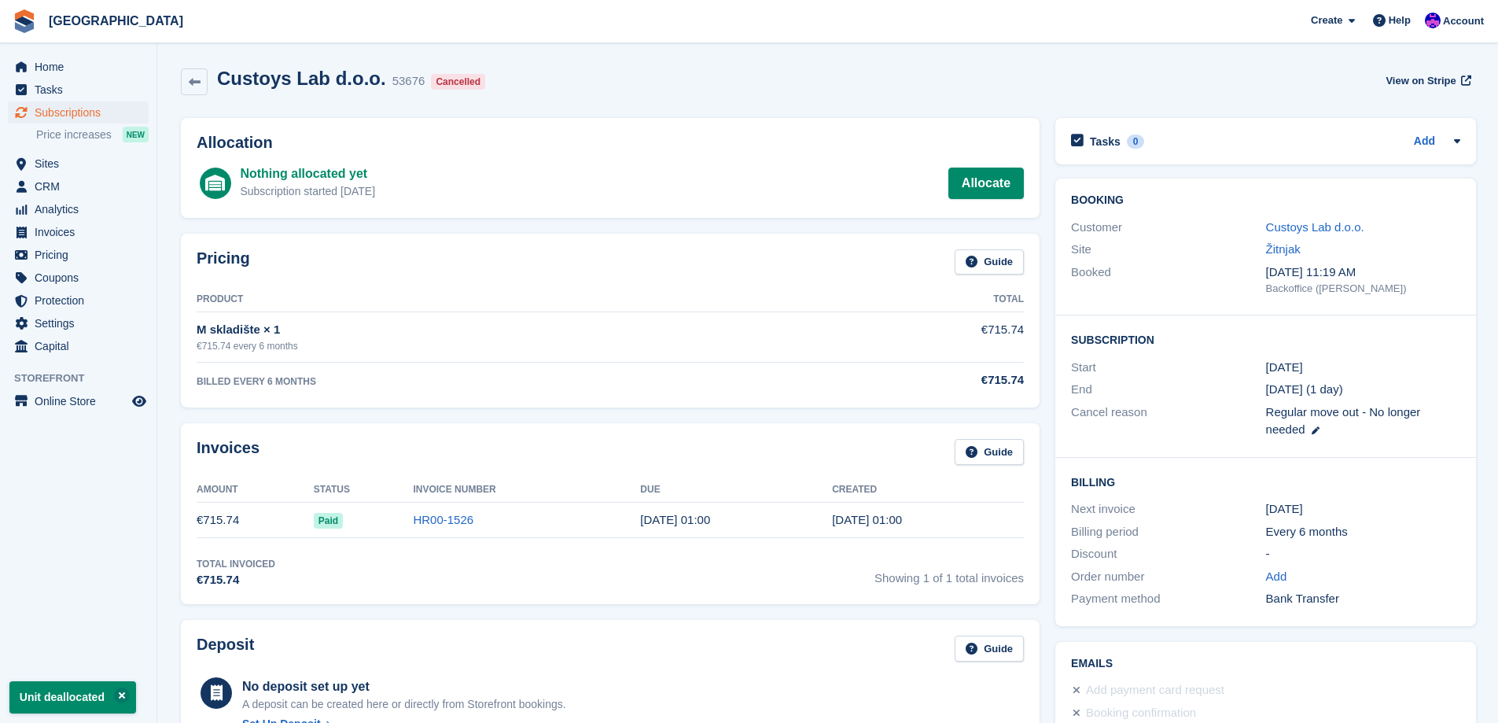
click at [1337, 237] on div "Customer Custoys Lab d.o.o." at bounding box center [1265, 227] width 389 height 23
click at [1337, 224] on link "Custoys Lab d.o.o." at bounding box center [1315, 226] width 98 height 13
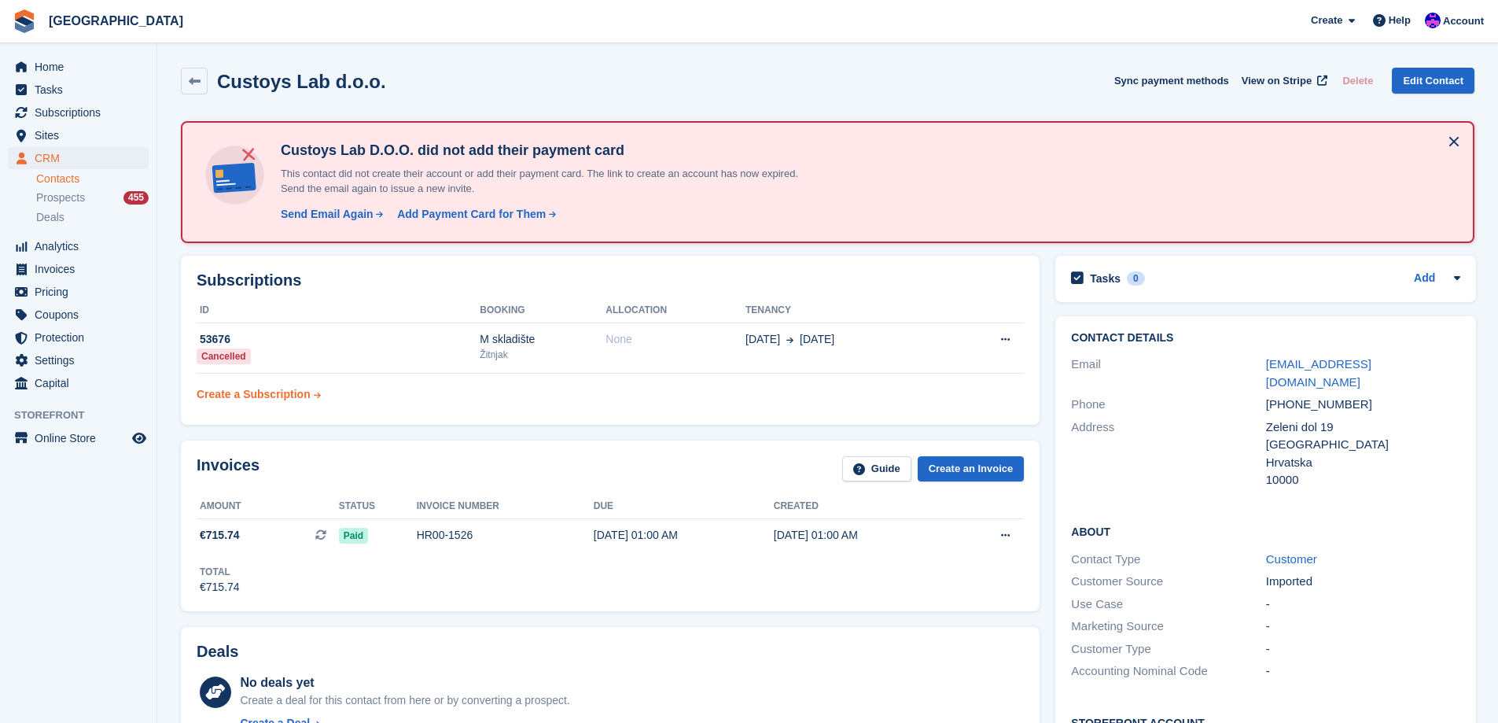
click at [308, 403] on link "Create a Subscription" at bounding box center [259, 394] width 124 height 29
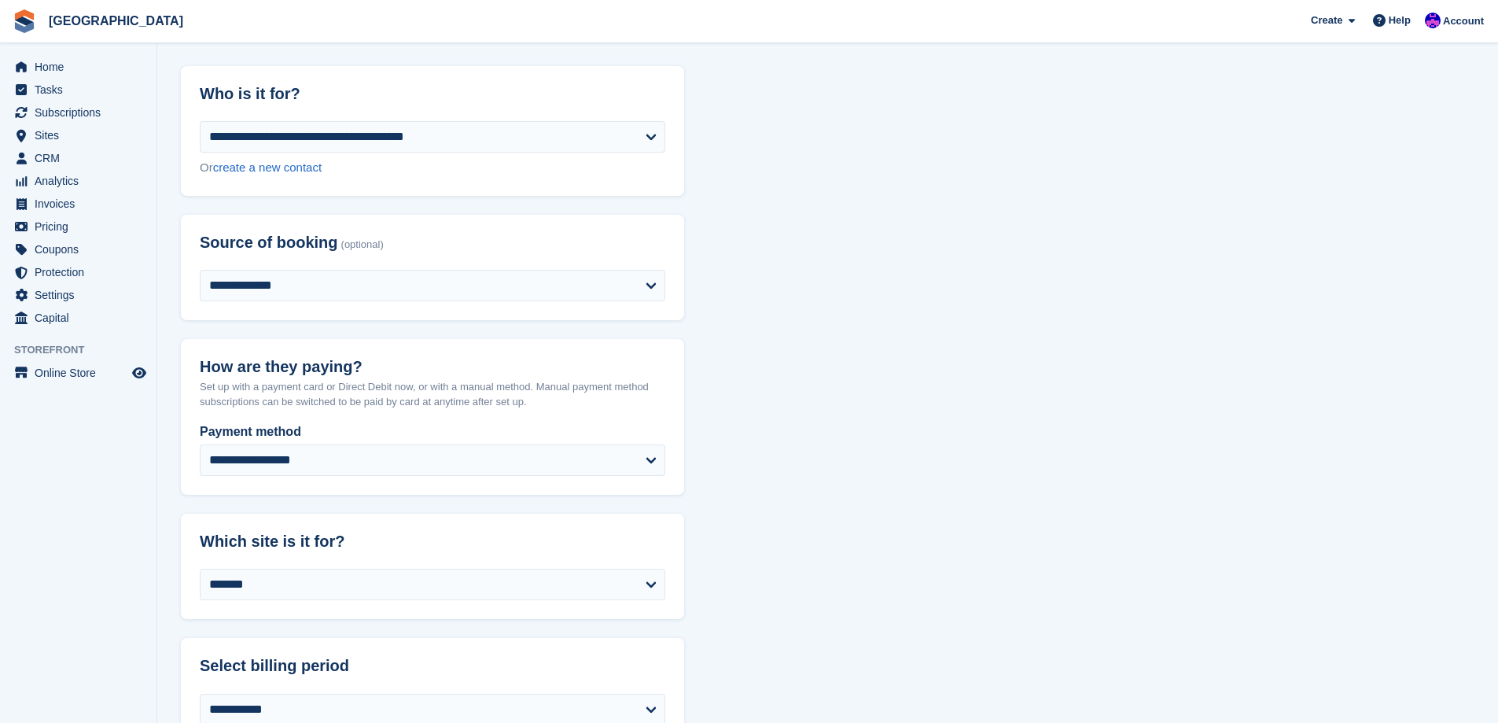
scroll to position [157, 0]
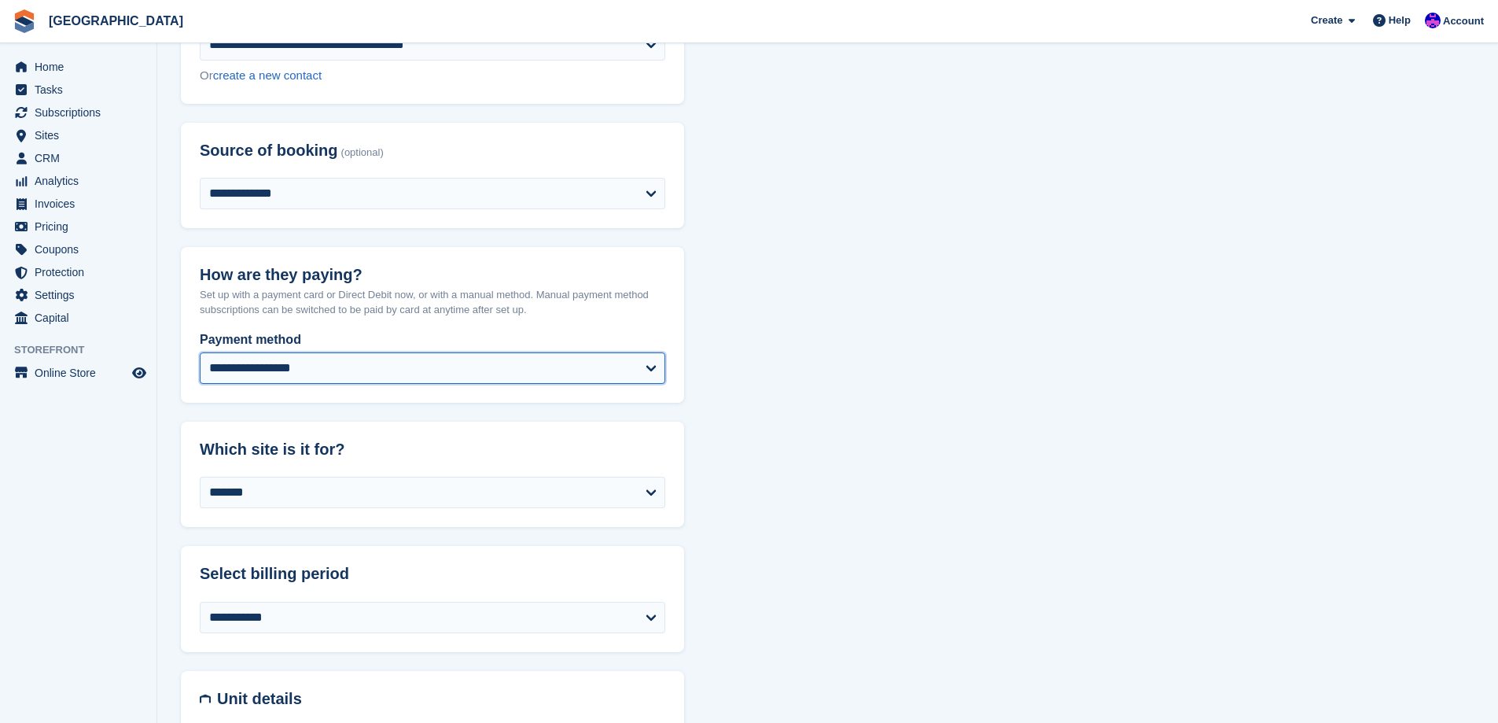
click at [333, 364] on select "**********" at bounding box center [433, 367] width 466 height 31
select select "**********"
click at [200, 352] on select "**********" at bounding box center [433, 367] width 466 height 31
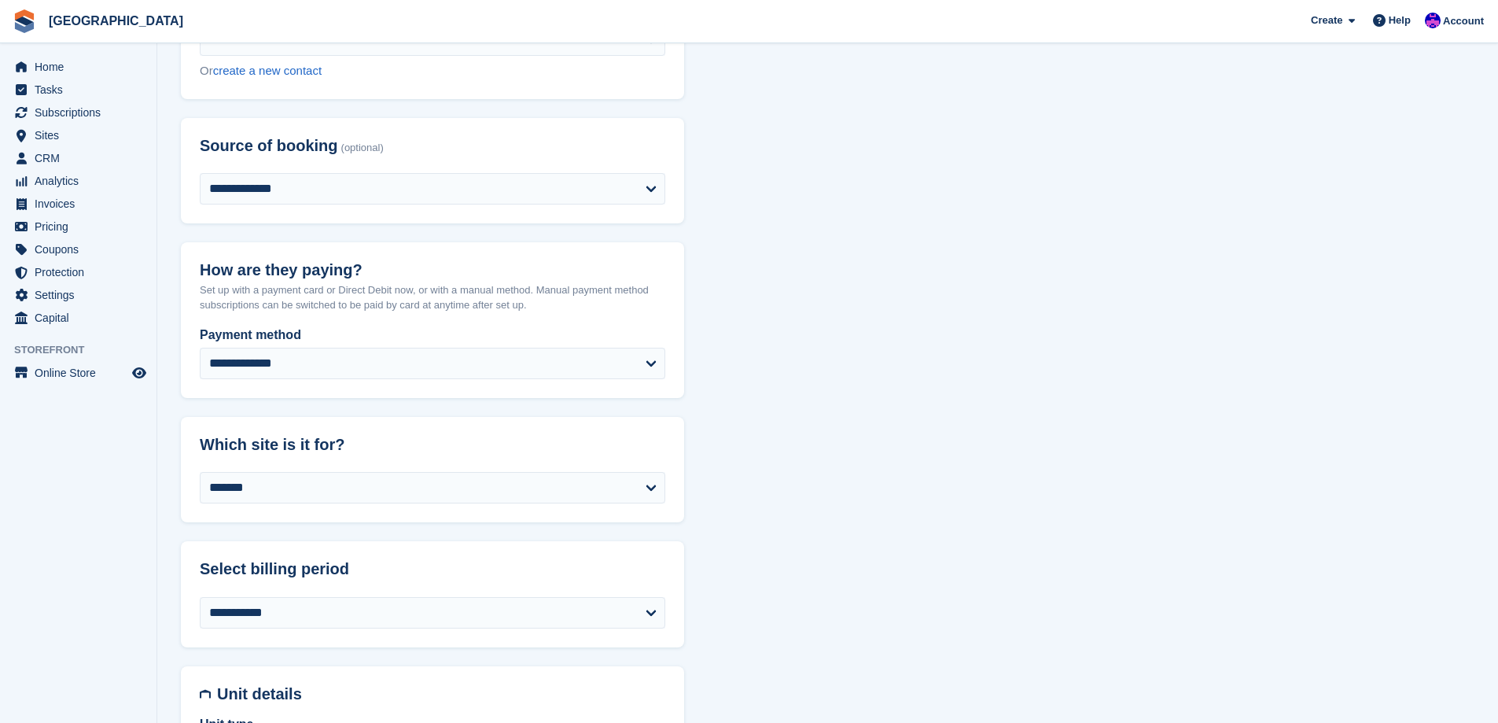
select select "*****"
select select "**********"
select select "****"
select select "*"
select select "*****"
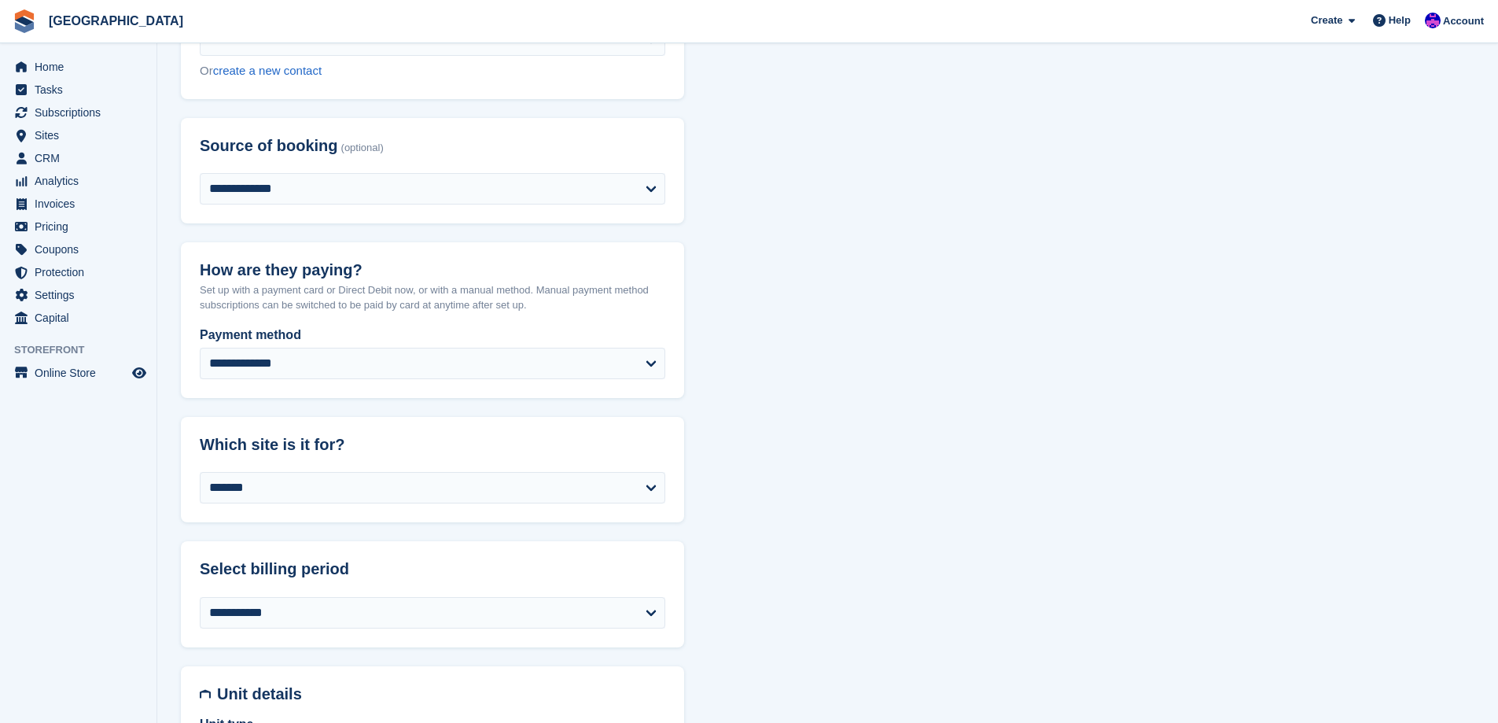
select select "*****"
select select
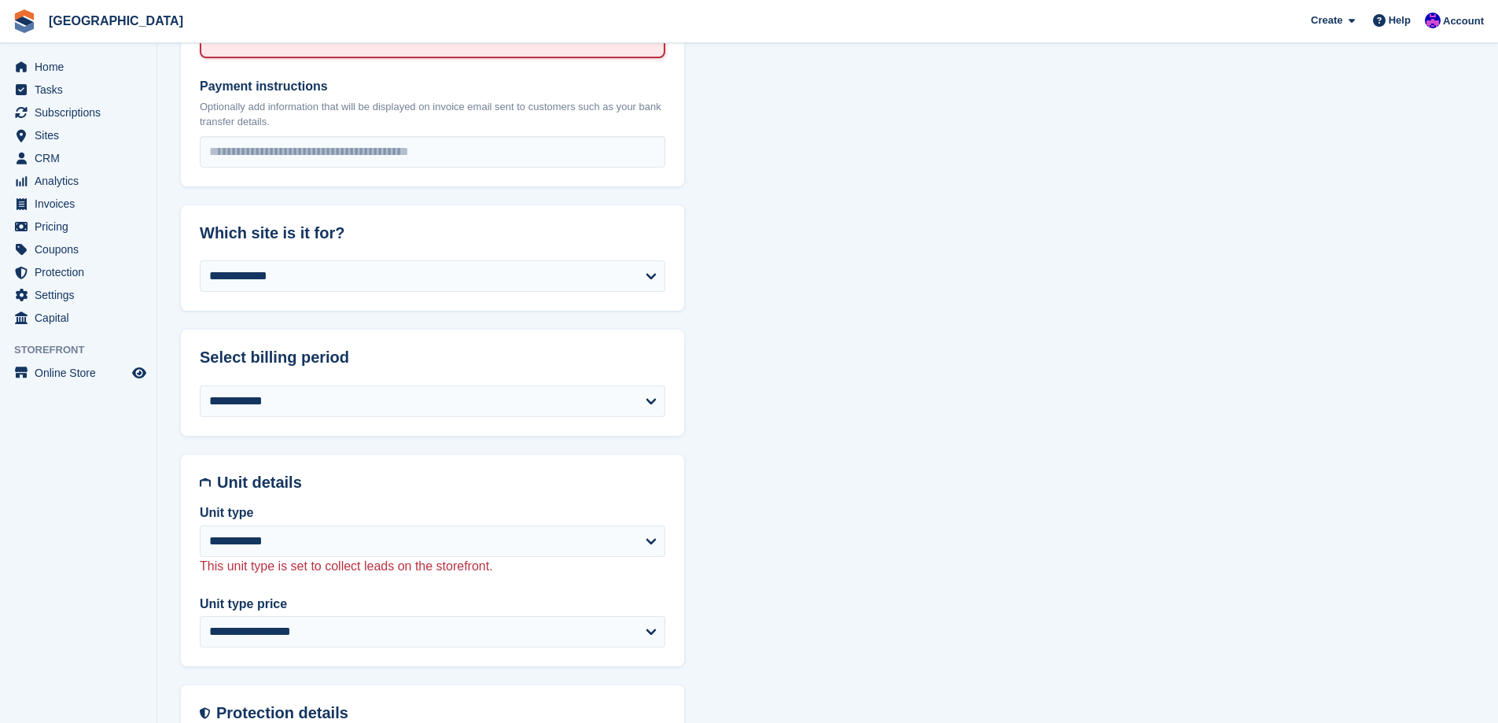
scroll to position [629, 0]
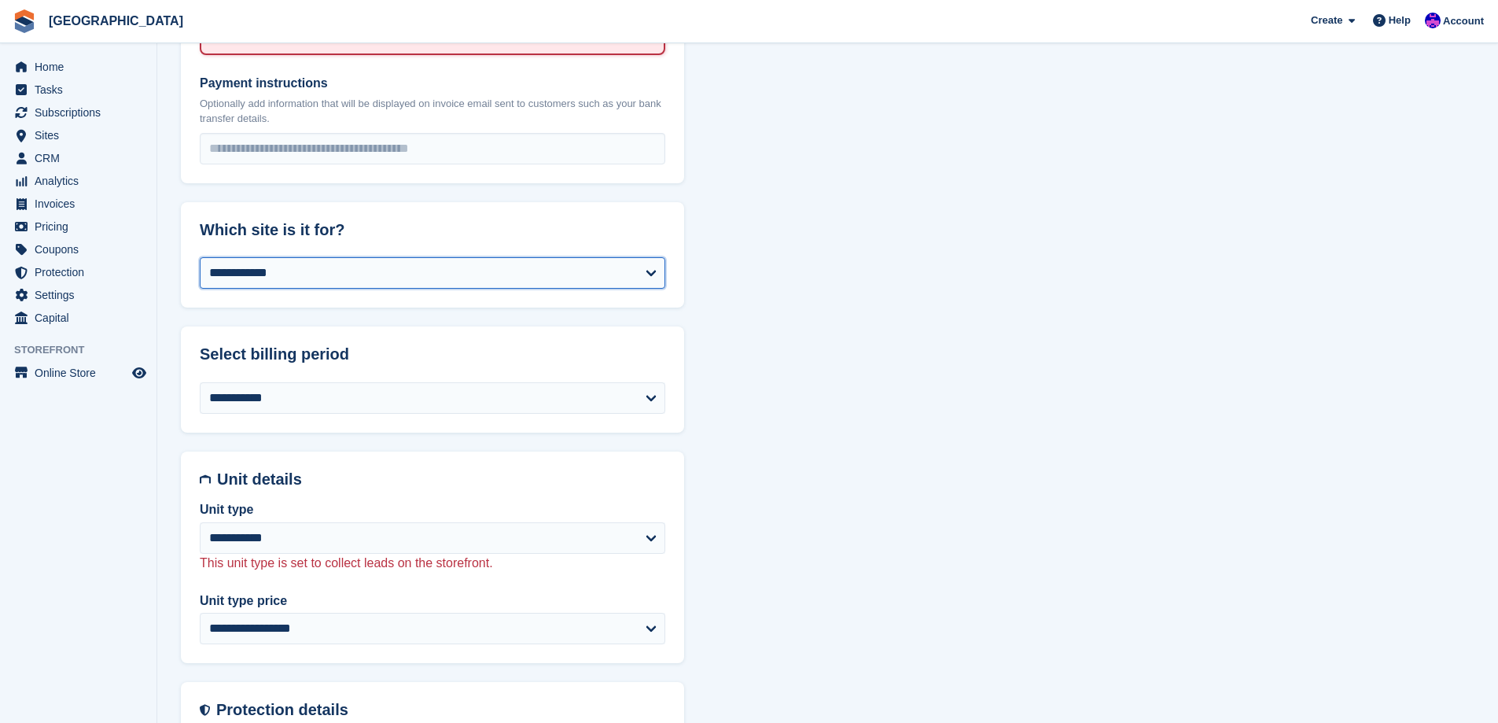
click at [439, 277] on select "**********" at bounding box center [433, 272] width 466 height 31
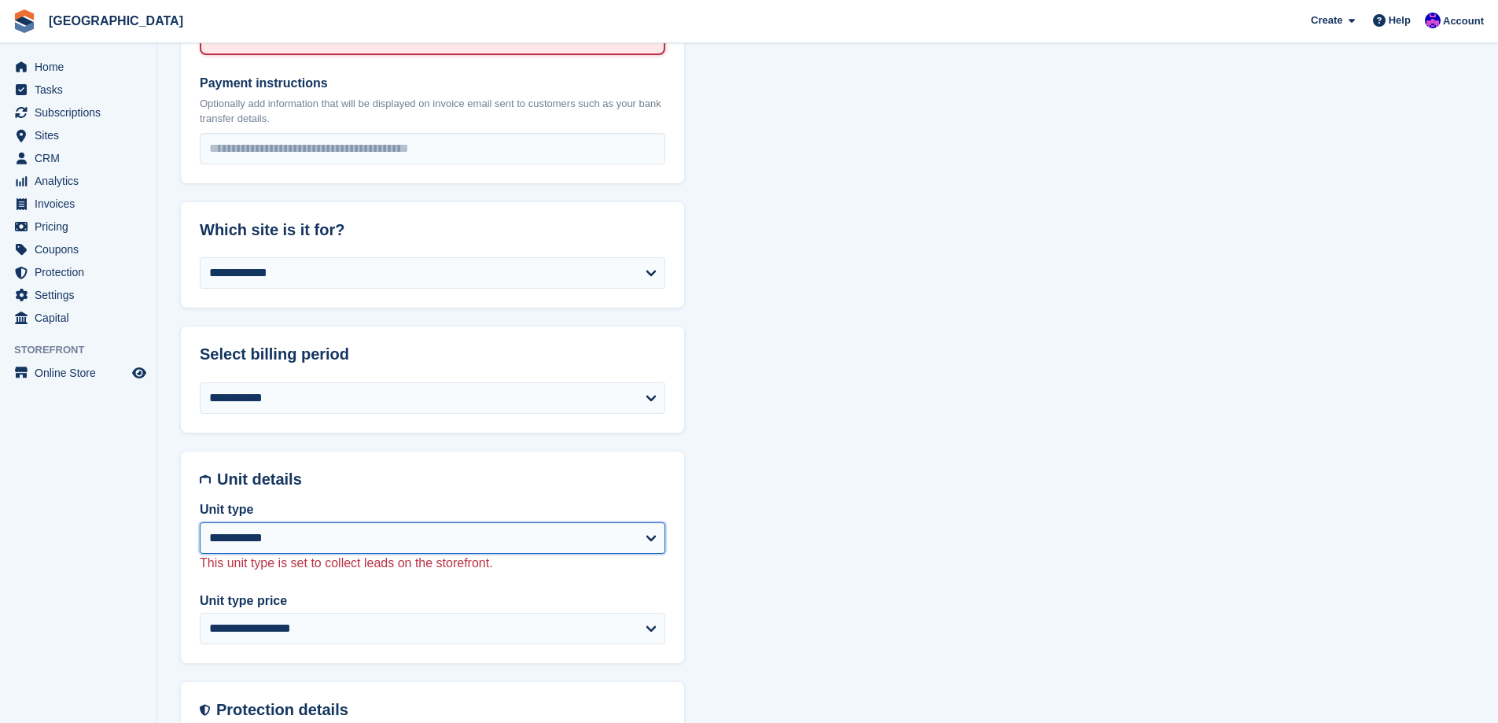
click at [391, 533] on select "**********" at bounding box center [433, 537] width 466 height 31
select select "*****"
click at [200, 522] on select "**********" at bounding box center [433, 537] width 466 height 31
select select "*****"
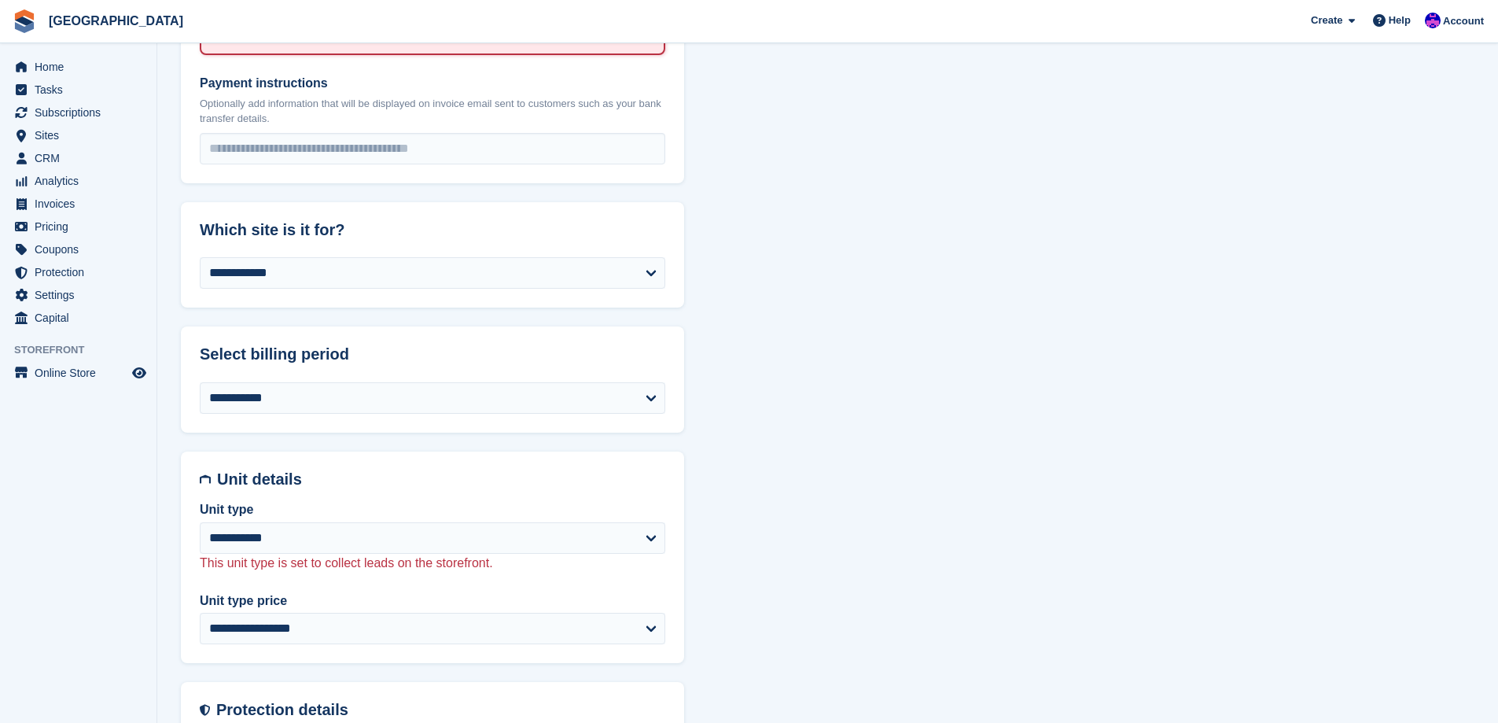
select select "**********"
select select "****"
select select "*"
select select "*****"
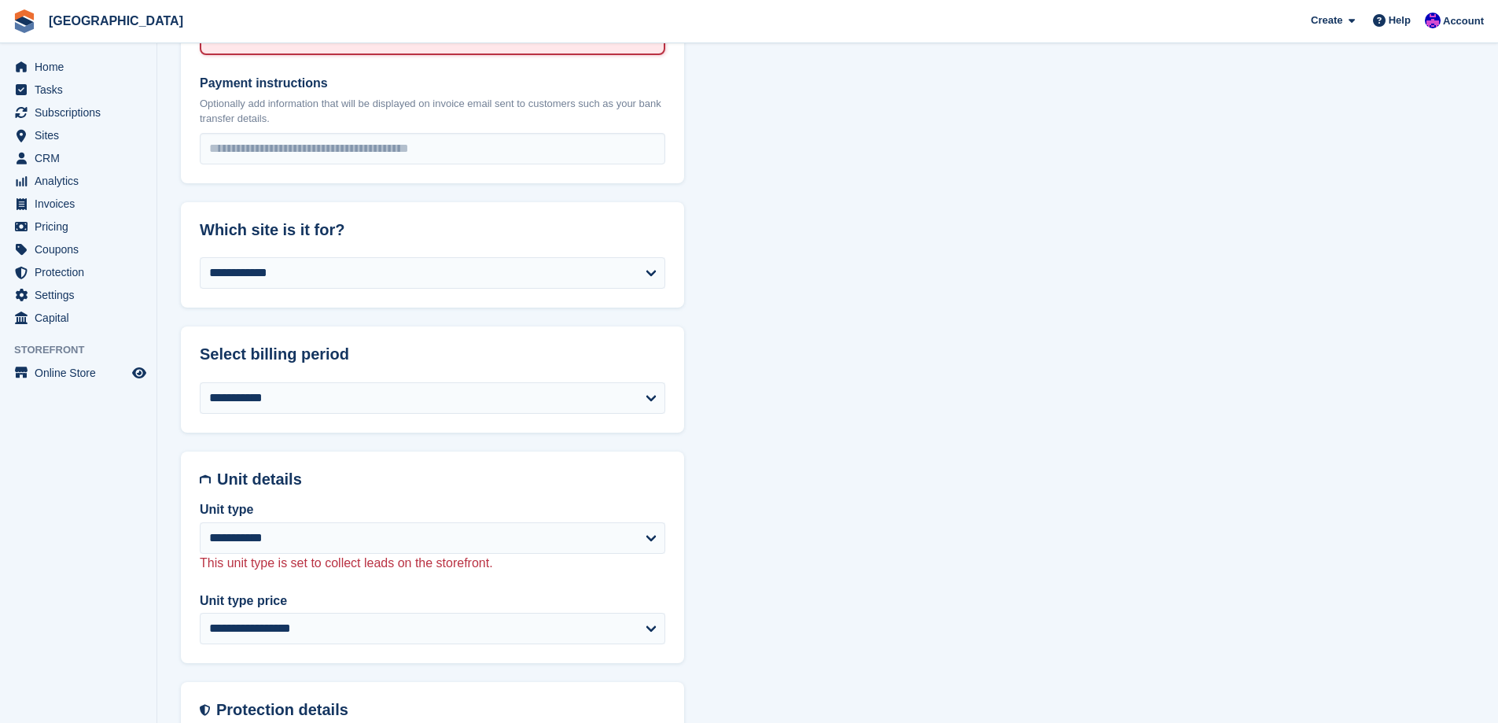
select select
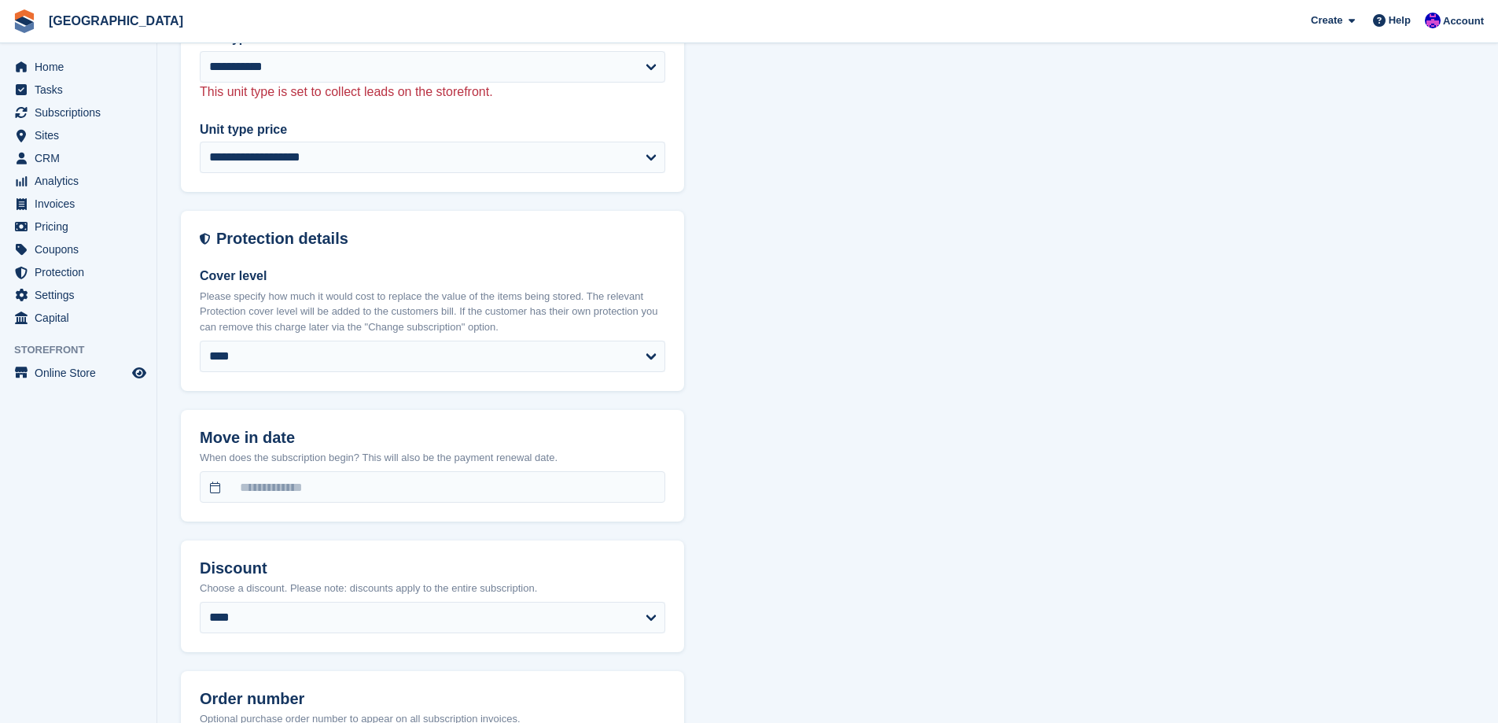
scroll to position [1101, 0]
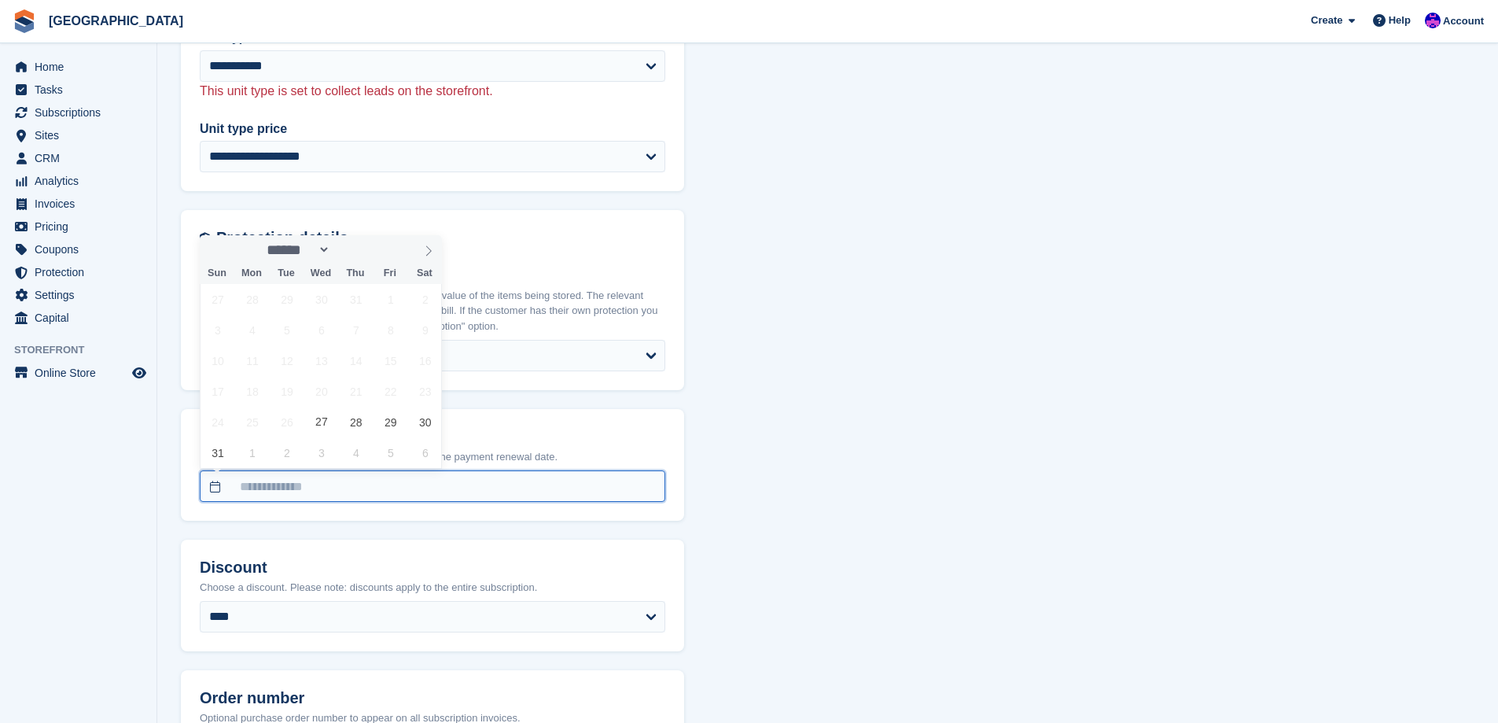
click at [405, 480] on input "text" at bounding box center [433, 485] width 466 height 31
click at [256, 455] on span "1" at bounding box center [252, 452] width 31 height 31
type input "**********"
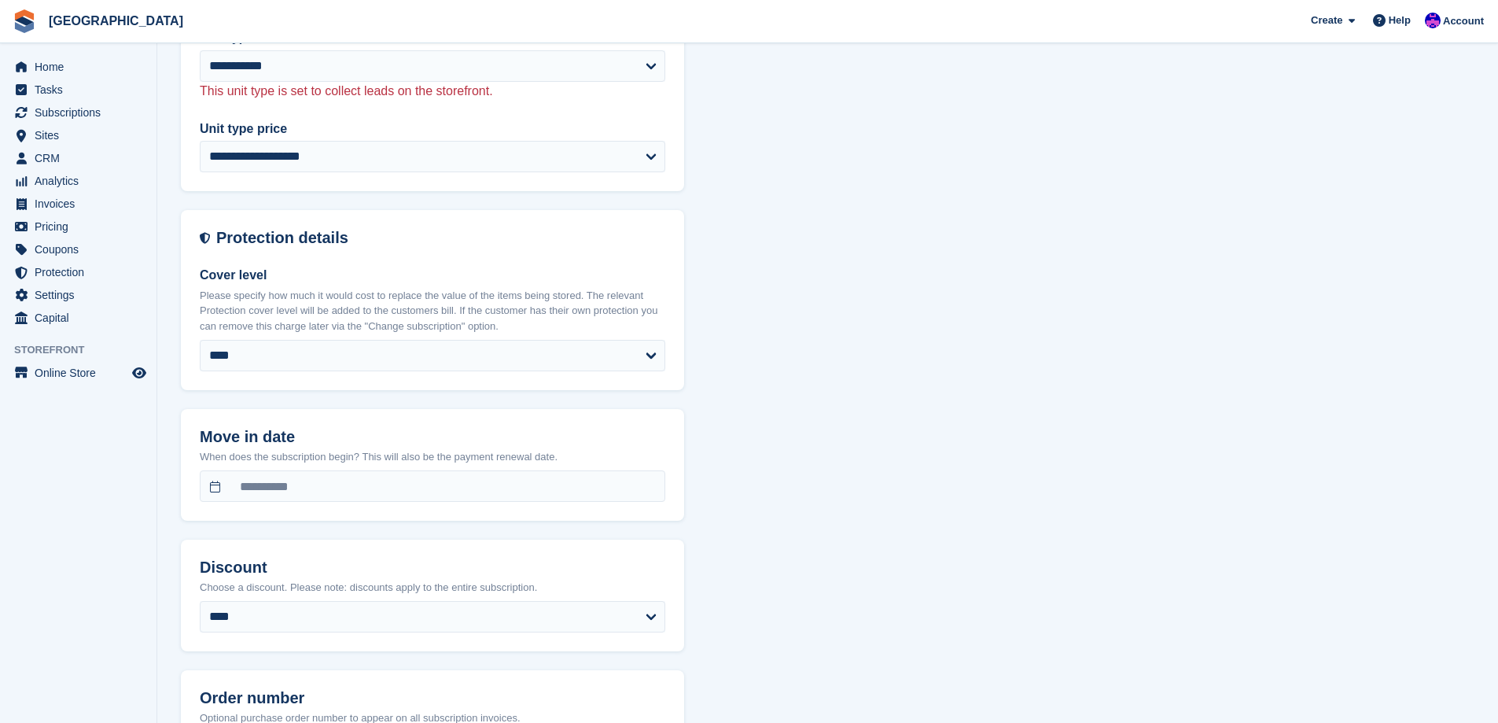
click at [846, 441] on div "**********" at bounding box center [828, 301] width 1294 height 2543
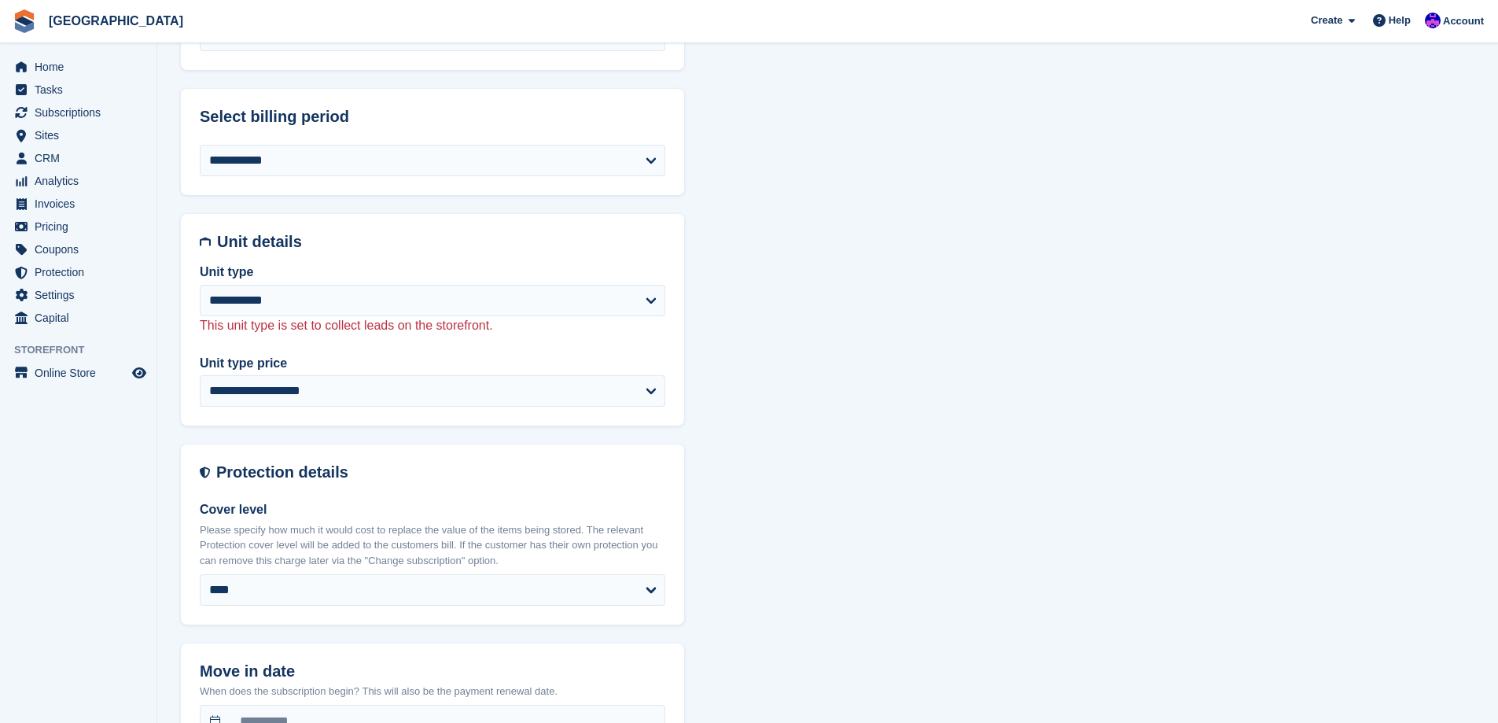
scroll to position [865, 0]
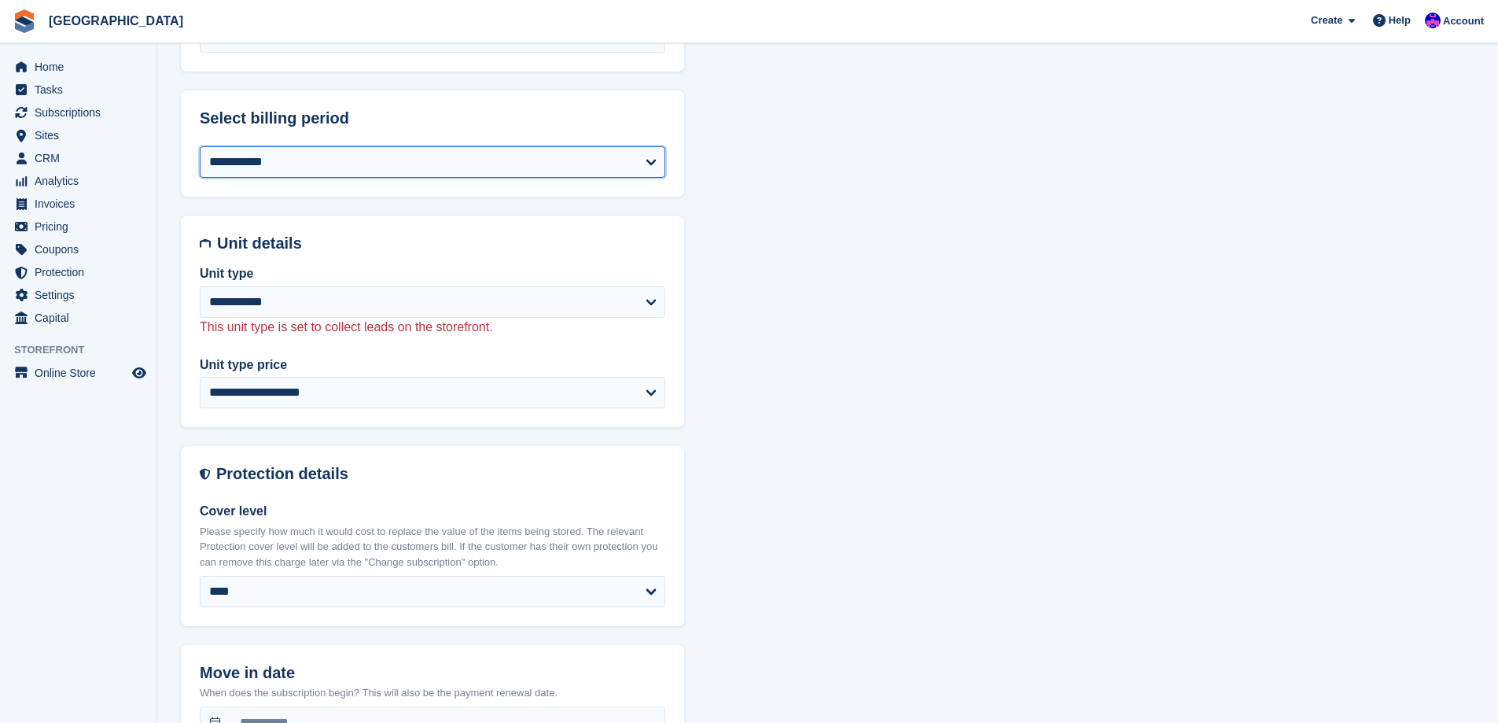
click at [364, 173] on select "**********" at bounding box center [433, 161] width 466 height 31
select select "*"
click at [200, 146] on select "**********" at bounding box center [433, 161] width 466 height 31
click at [874, 333] on div "**********" at bounding box center [828, 537] width 1294 height 2543
select select "*****"
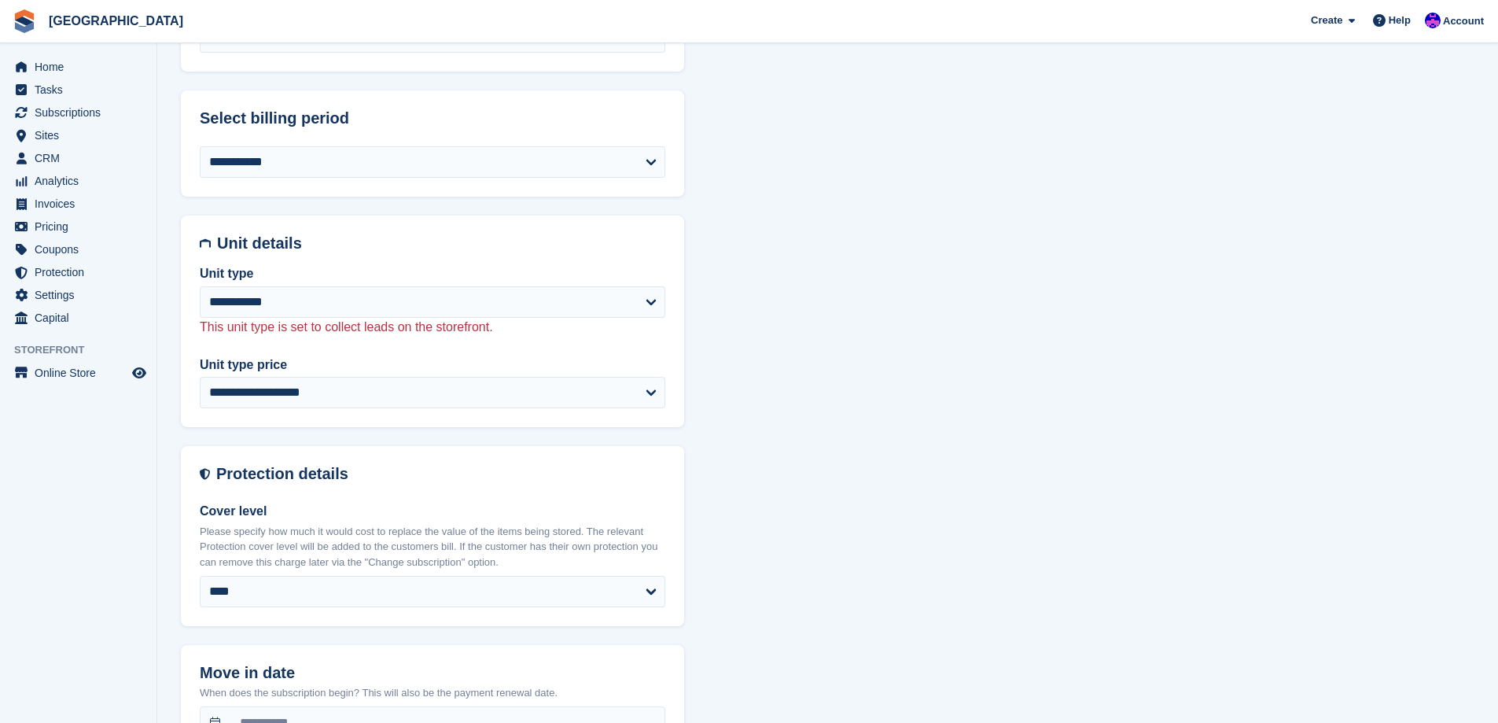
select select "**********"
select select "****"
select select "*"
select select "*****"
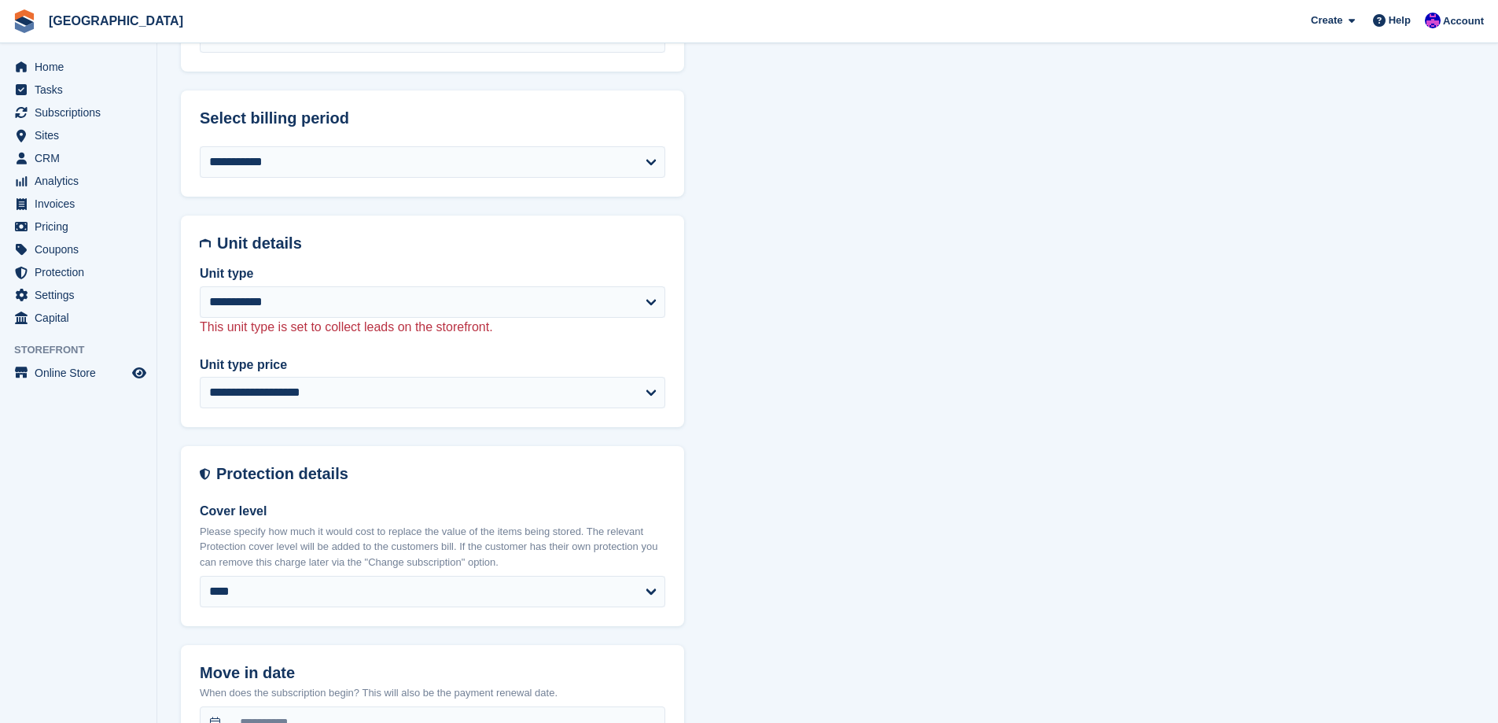
select select
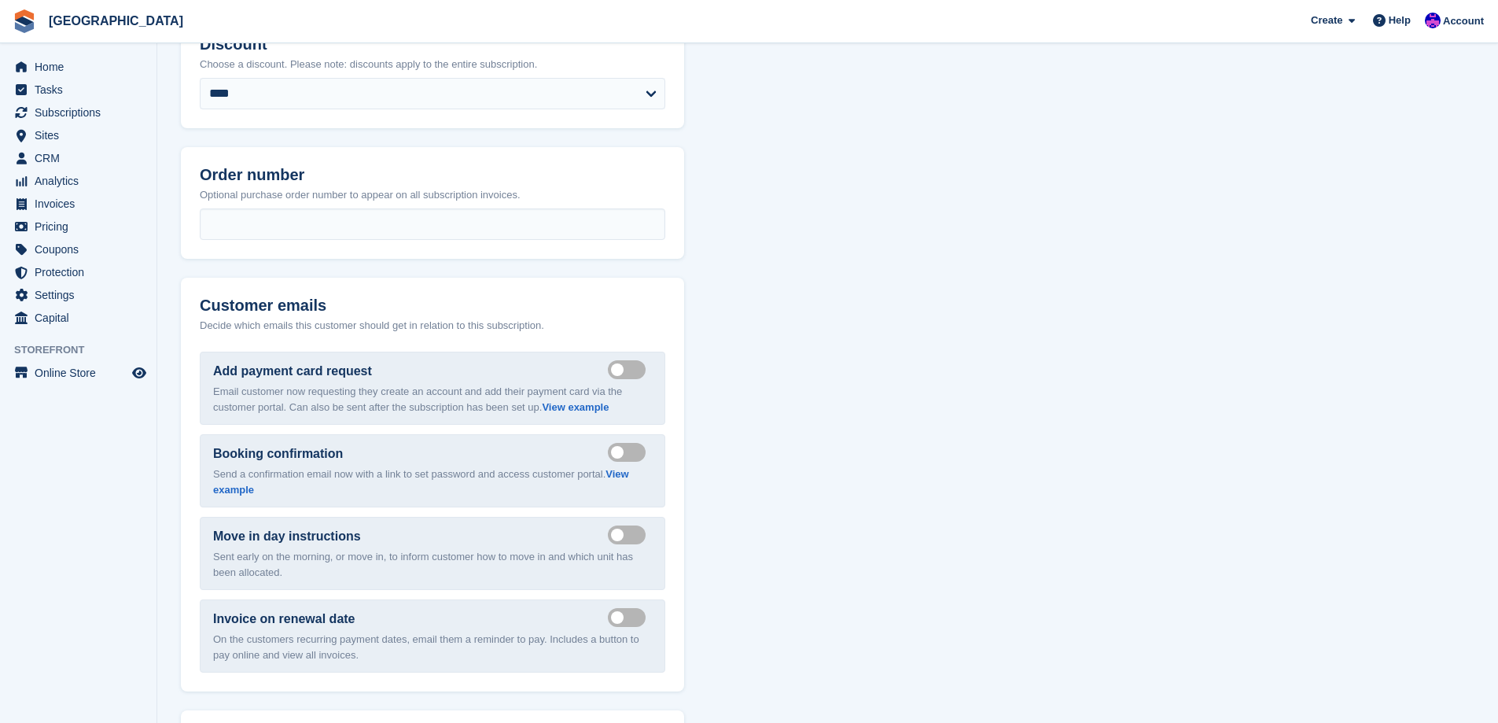
scroll to position [1652, 0]
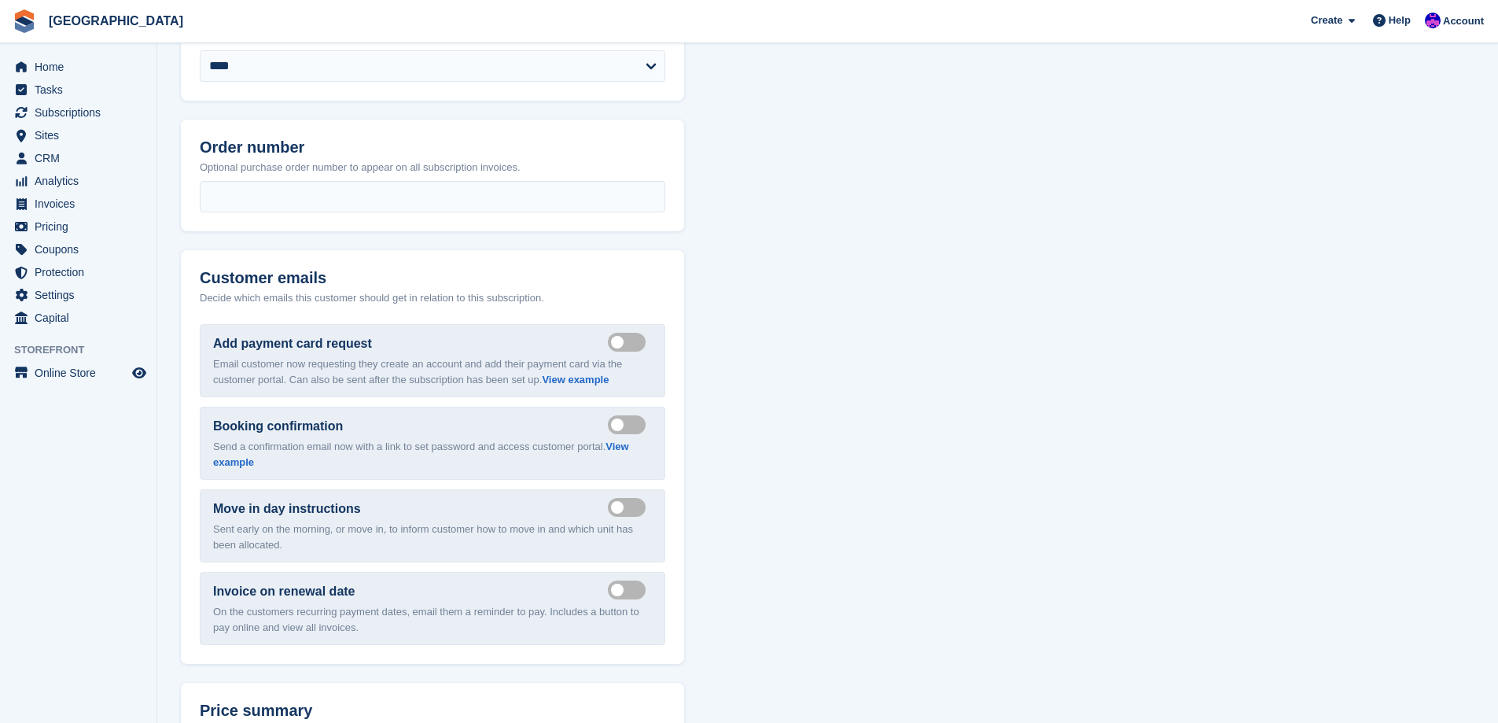
click at [634, 343] on label "Send payment card request email" at bounding box center [630, 342] width 44 height 2
click at [631, 423] on label "Send booking confirmation email" at bounding box center [630, 424] width 44 height 2
click at [629, 508] on label "Send move in day email" at bounding box center [630, 507] width 44 height 2
click at [635, 588] on label "Send manual payment invoice email" at bounding box center [630, 589] width 44 height 2
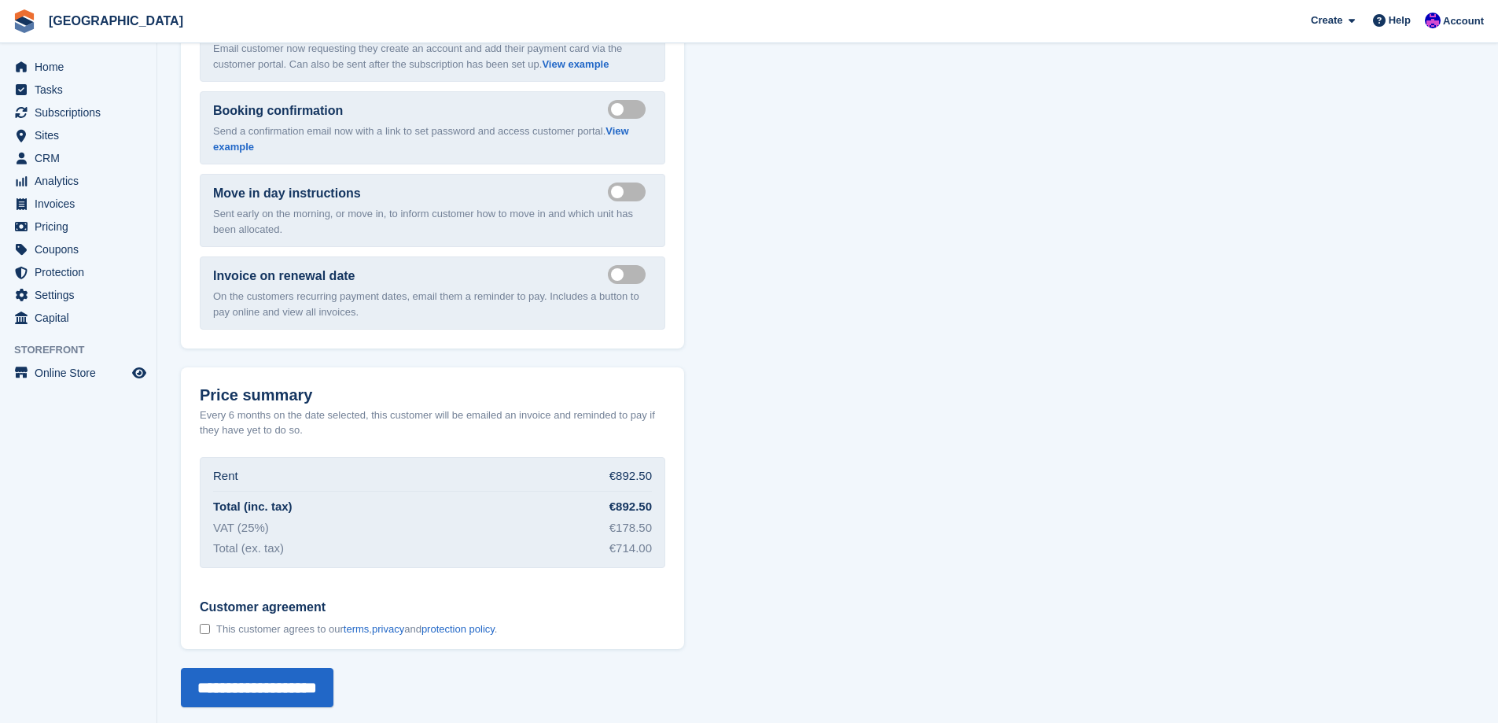
scroll to position [1975, 0]
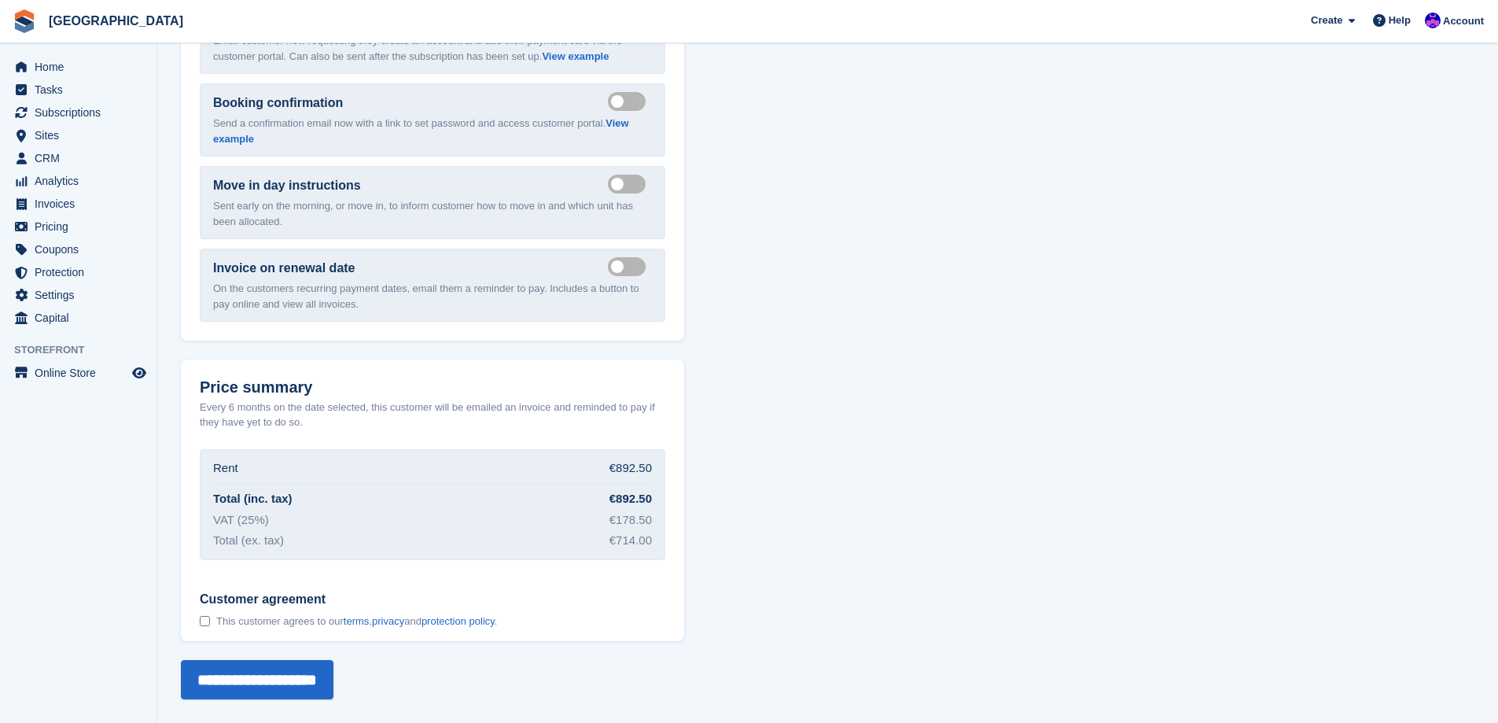
click at [234, 626] on span "This customer agrees to our terms , privacy and protection policy ." at bounding box center [356, 621] width 281 height 13
click at [250, 672] on input "**********" at bounding box center [257, 679] width 153 height 39
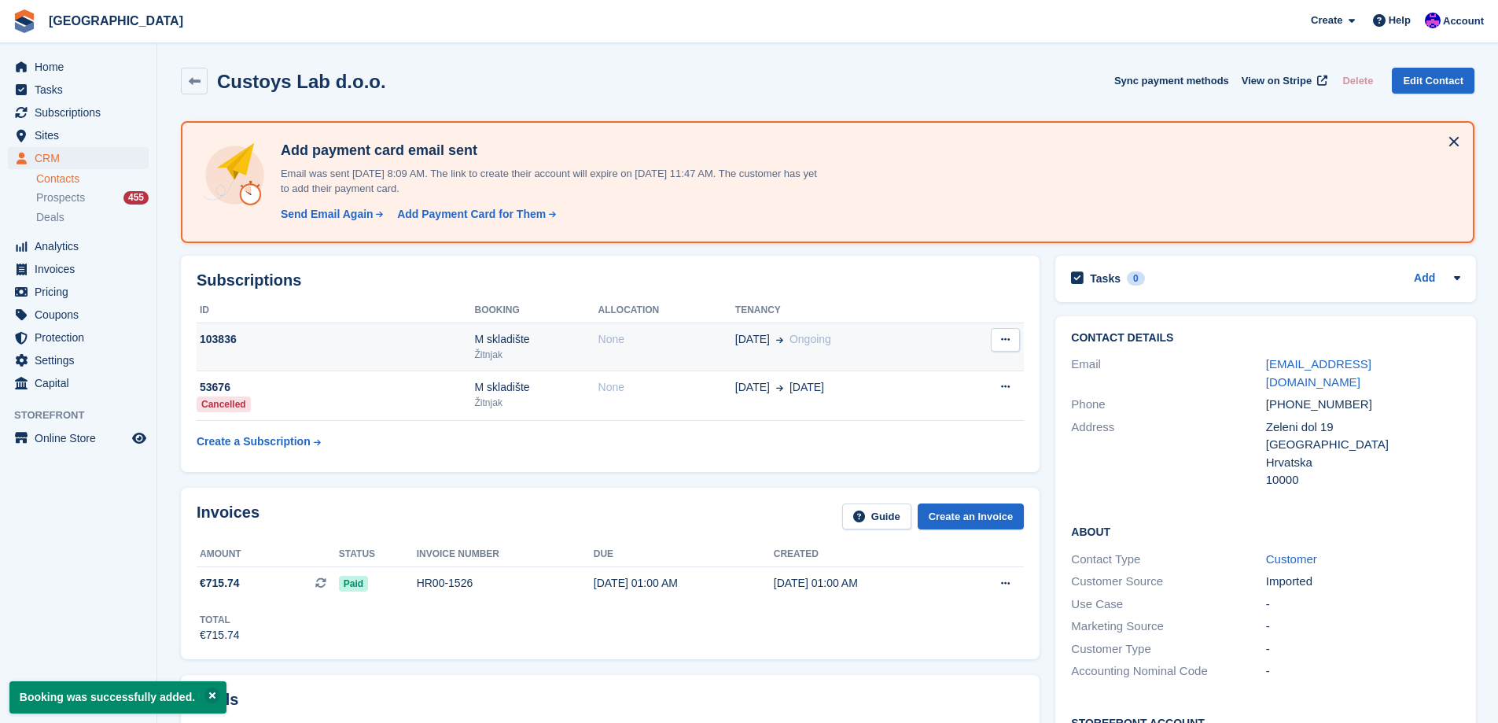
click at [506, 361] on div "Žitnjak" at bounding box center [536, 355] width 123 height 14
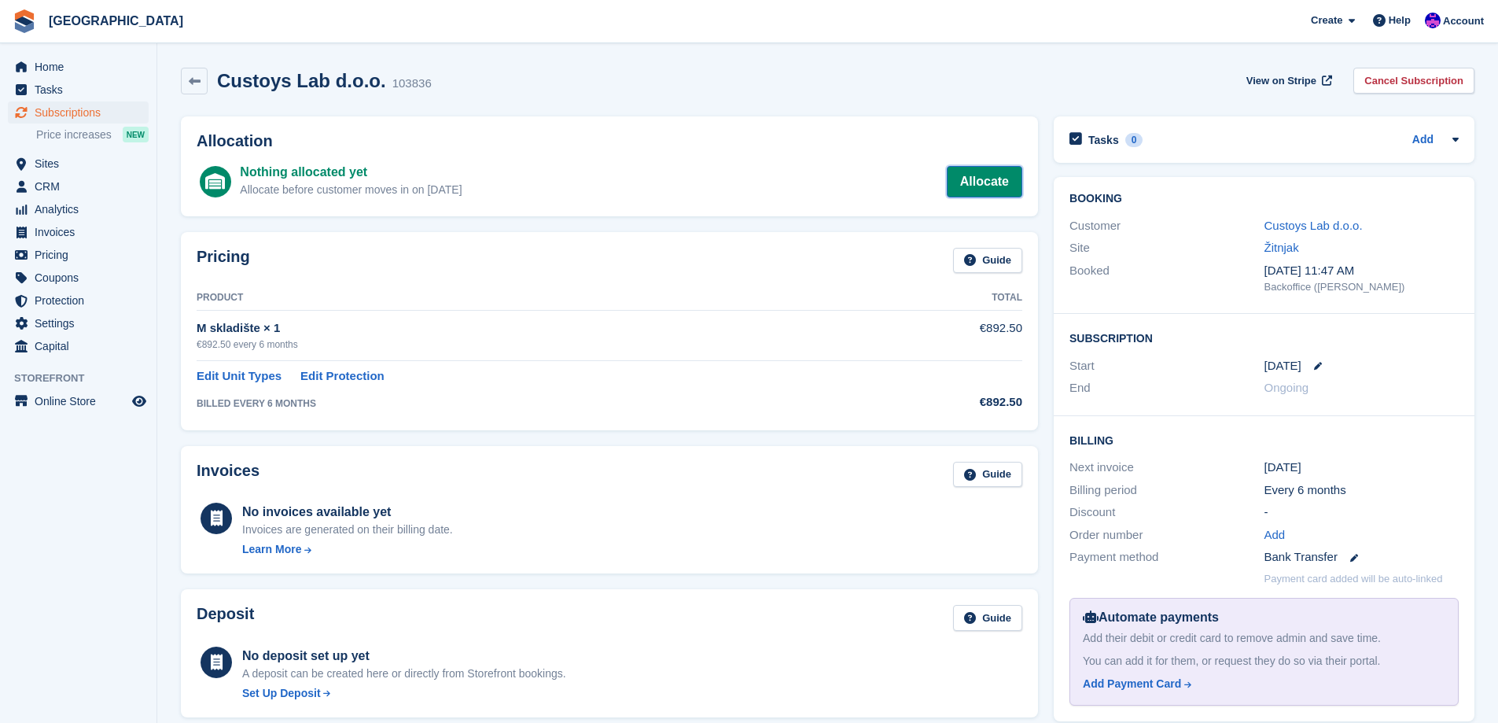
click at [989, 169] on link "Allocate" at bounding box center [985, 181] width 76 height 31
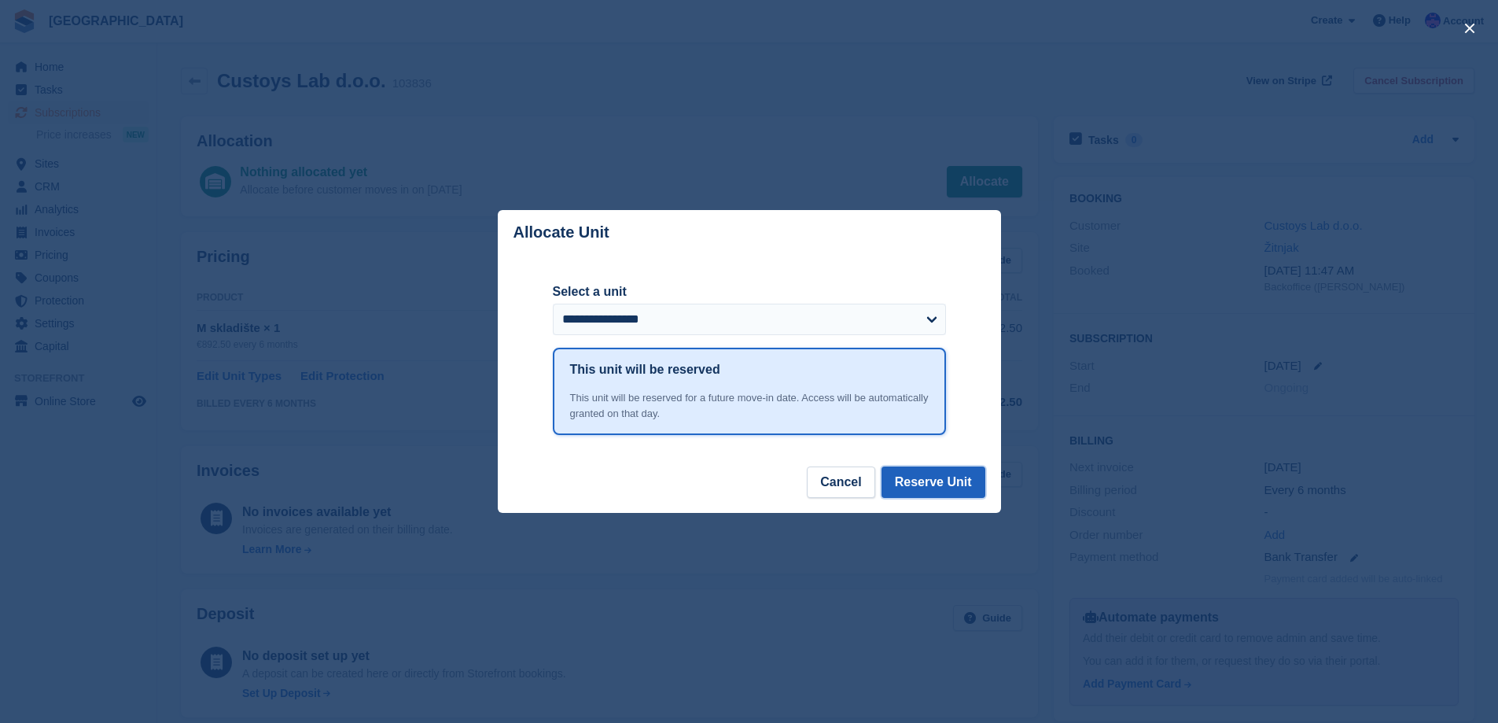
click at [933, 470] on button "Reserve Unit" at bounding box center [934, 481] width 104 height 31
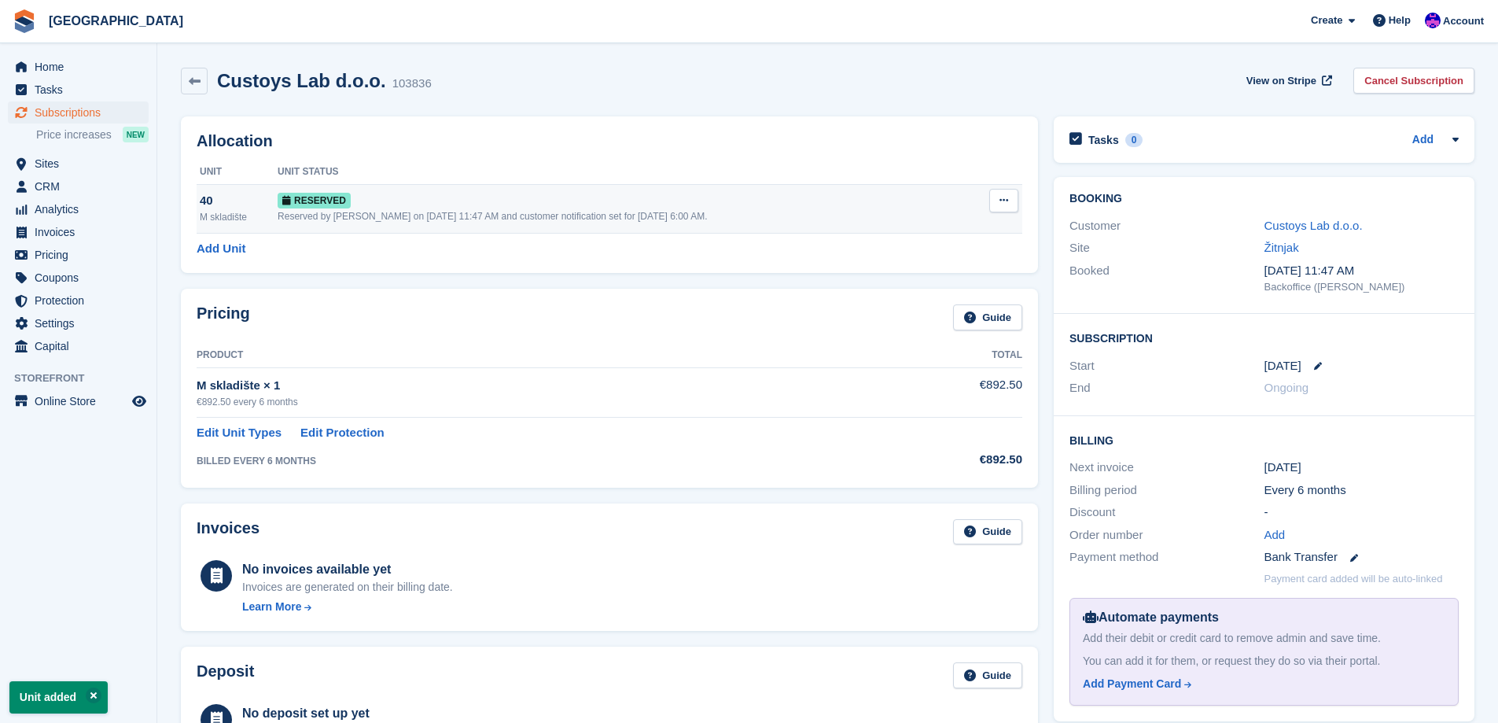
click at [1001, 208] on button at bounding box center [1003, 201] width 29 height 24
click at [977, 234] on p "Grant Early Access" at bounding box center [943, 231] width 137 height 20
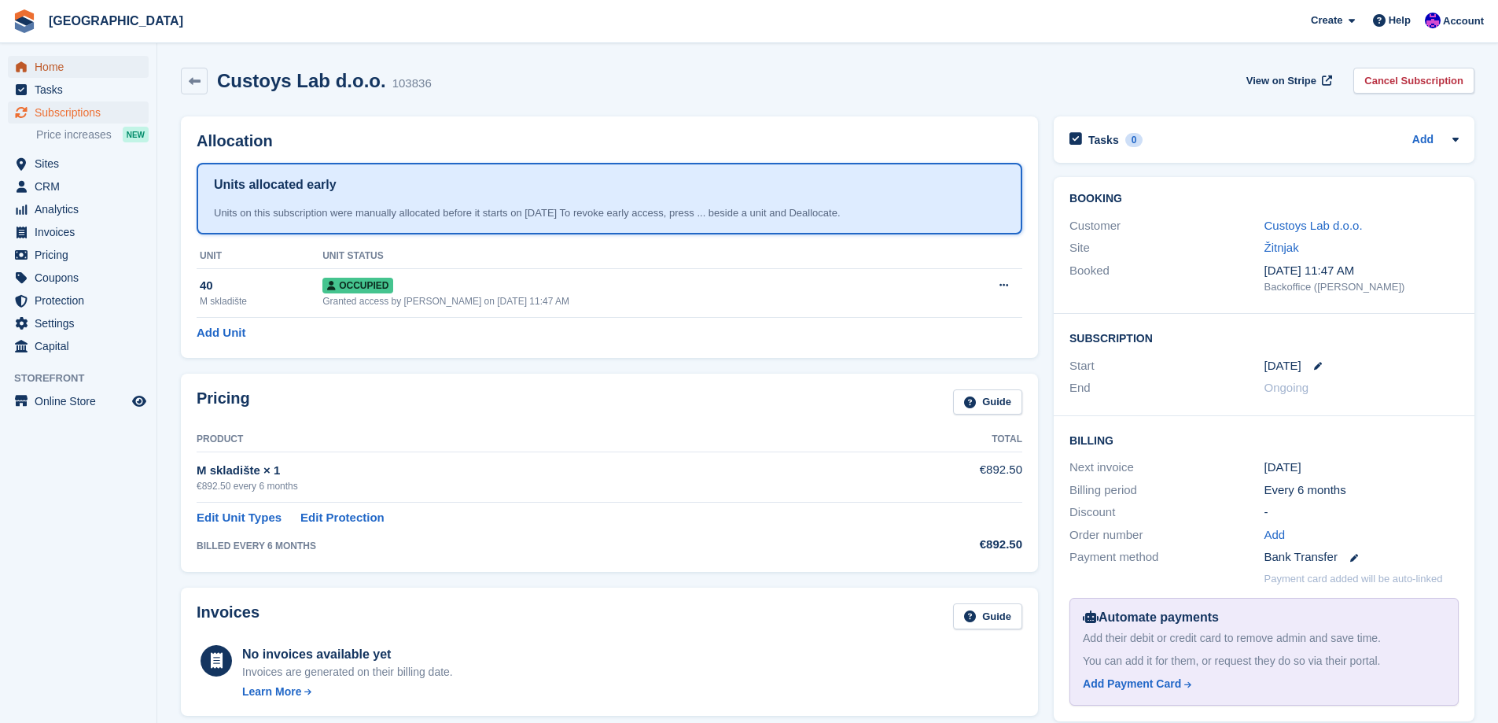
click at [75, 66] on span "Home" at bounding box center [82, 67] width 94 height 22
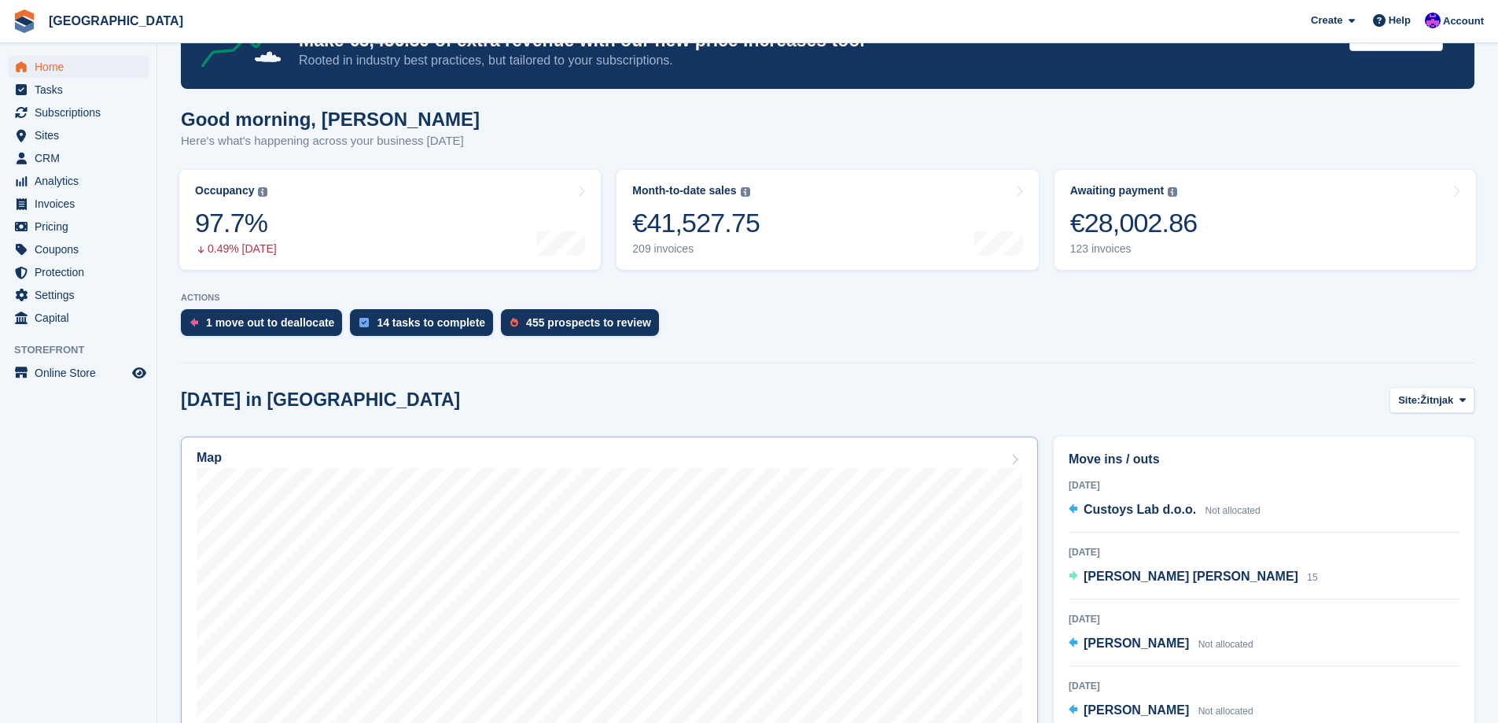
scroll to position [79, 0]
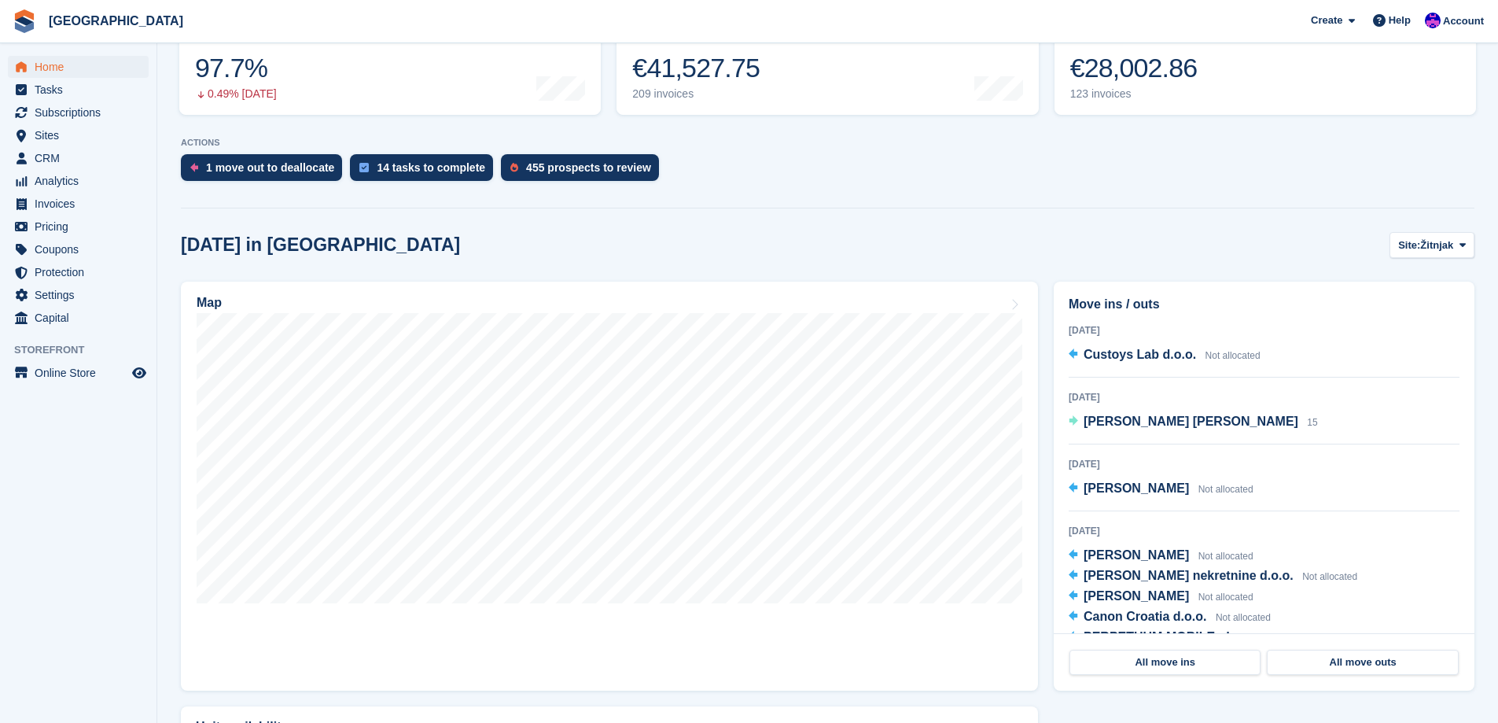
scroll to position [236, 0]
